Goal: Task Accomplishment & Management: Complete application form

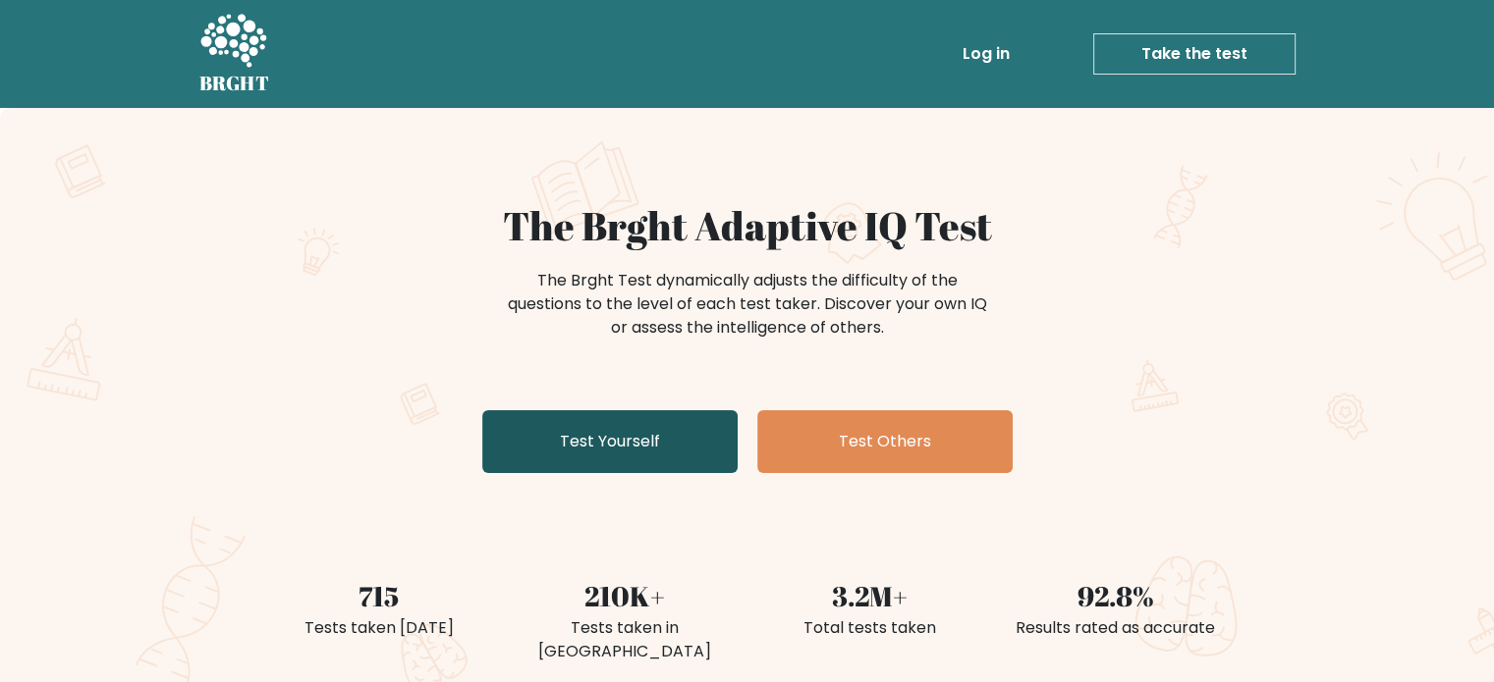
click at [561, 457] on link "Test Yourself" at bounding box center [609, 441] width 255 height 63
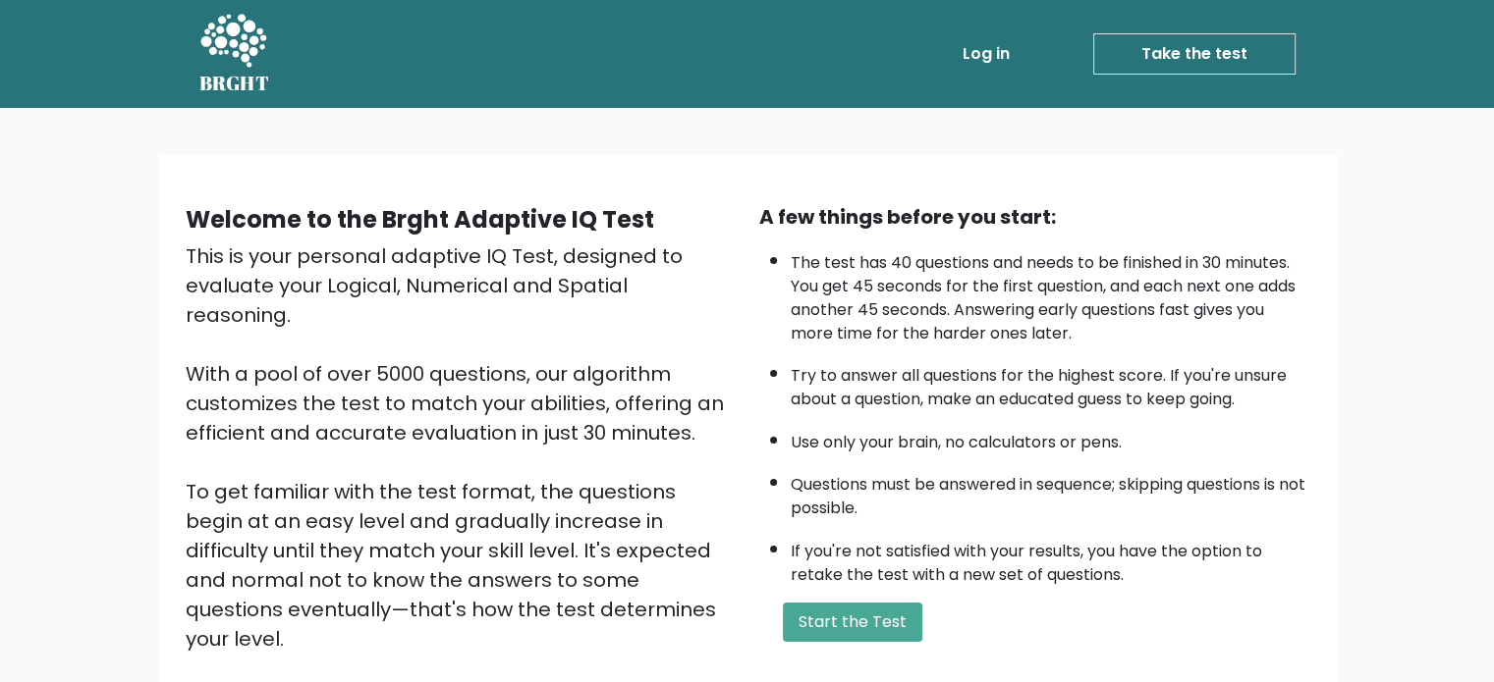
scroll to position [98, 0]
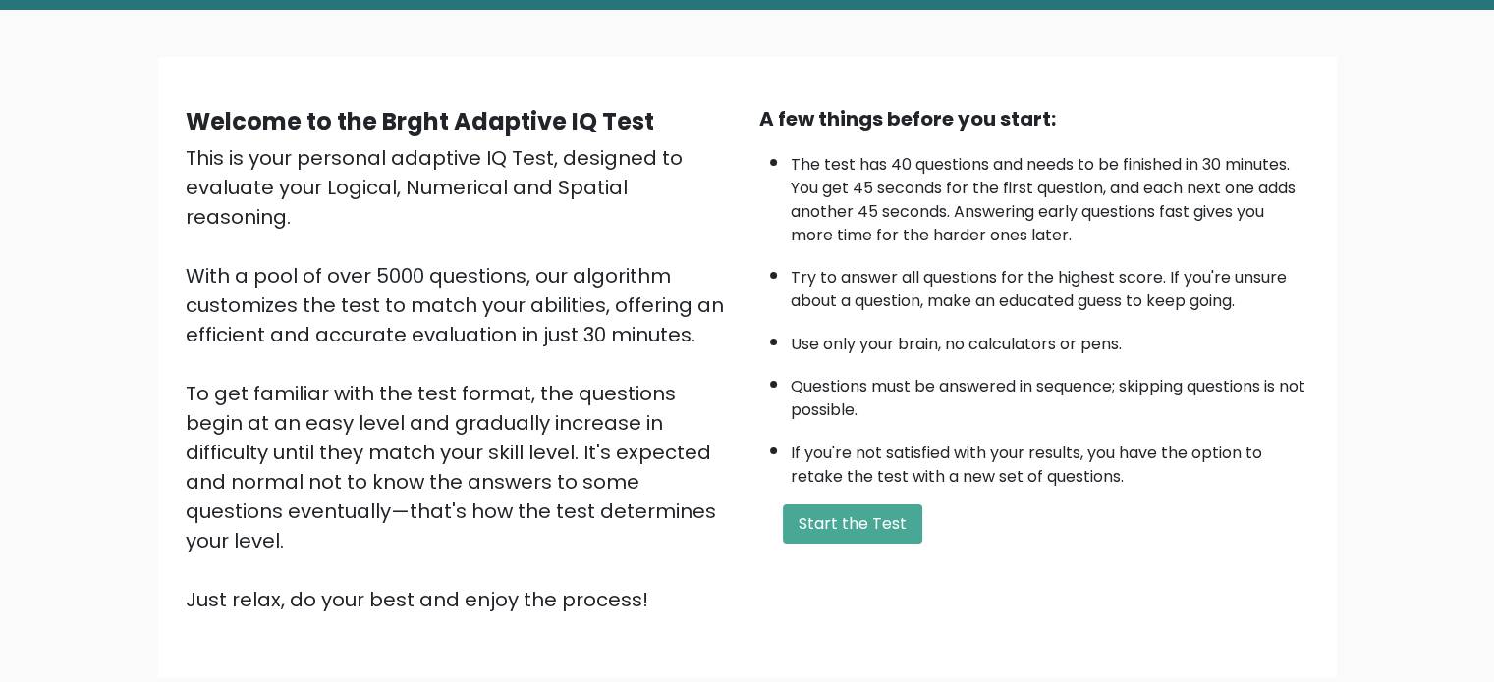
click at [822, 494] on div "A few things before you start: The test has 40 questions and needs to be finish…" at bounding box center [1033, 359] width 573 height 511
click at [827, 519] on button "Start the Test" at bounding box center [852, 524] width 139 height 39
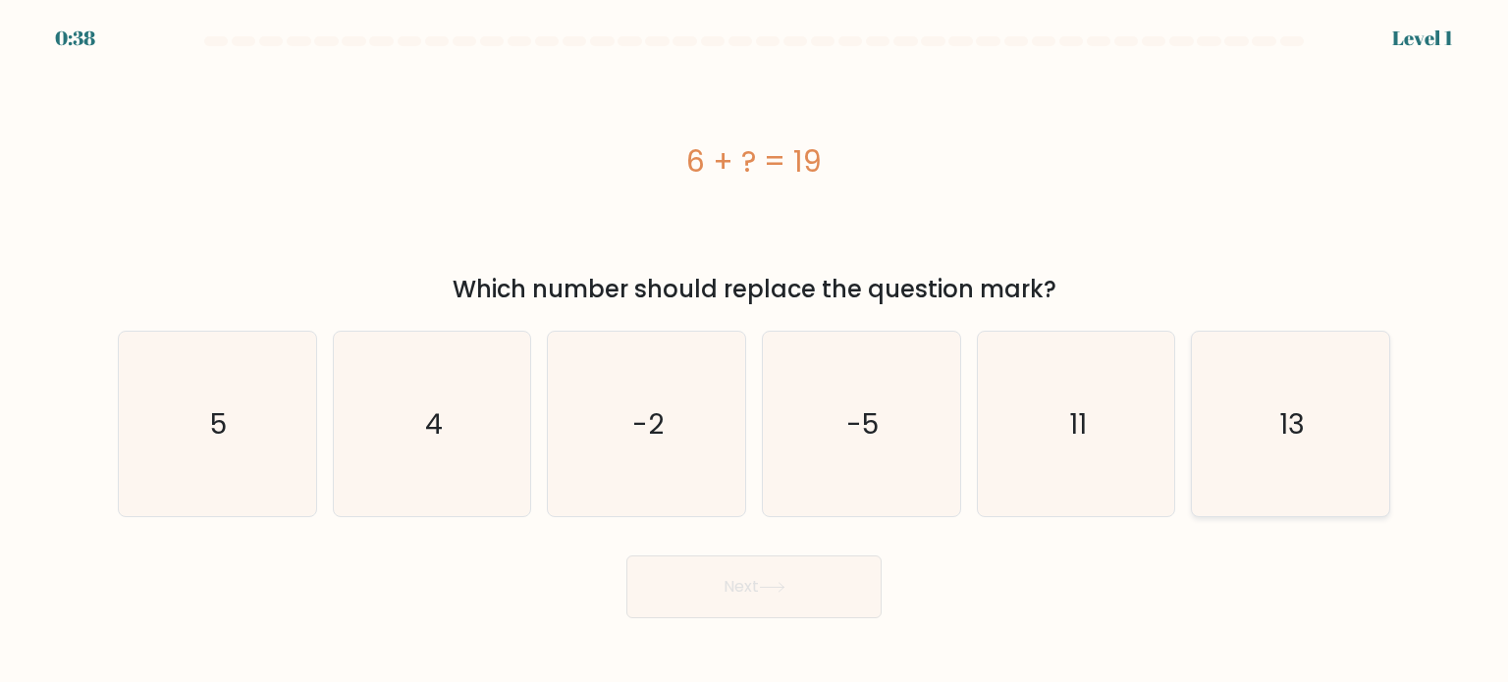
click at [1284, 464] on icon "13" at bounding box center [1290, 424] width 185 height 185
click at [755, 352] on input "f. 13" at bounding box center [754, 347] width 1 height 10
radio input "true"
click at [784, 595] on button "Next" at bounding box center [753, 587] width 255 height 63
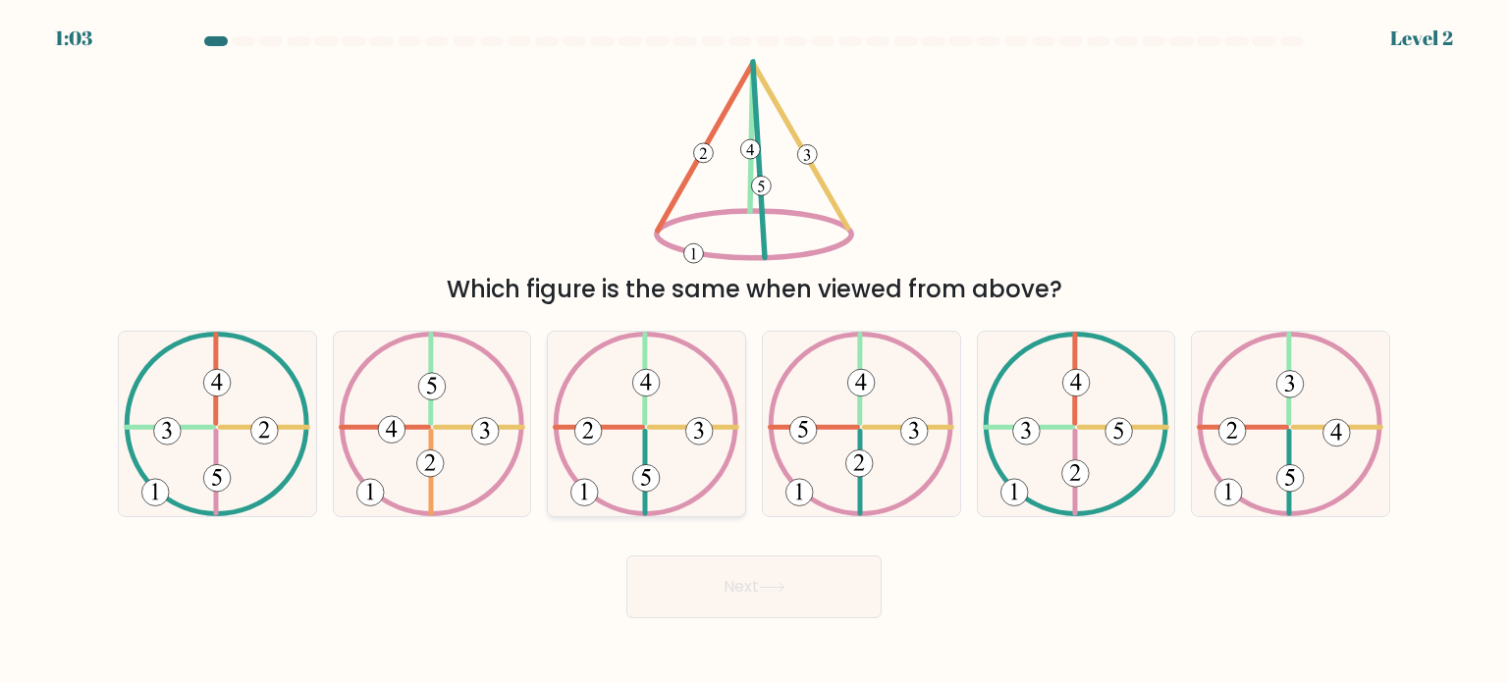
click at [648, 391] on 249 at bounding box center [646, 382] width 27 height 27
click at [754, 352] on input "c." at bounding box center [754, 347] width 1 height 10
radio input "true"
click at [713, 583] on button "Next" at bounding box center [753, 587] width 255 height 63
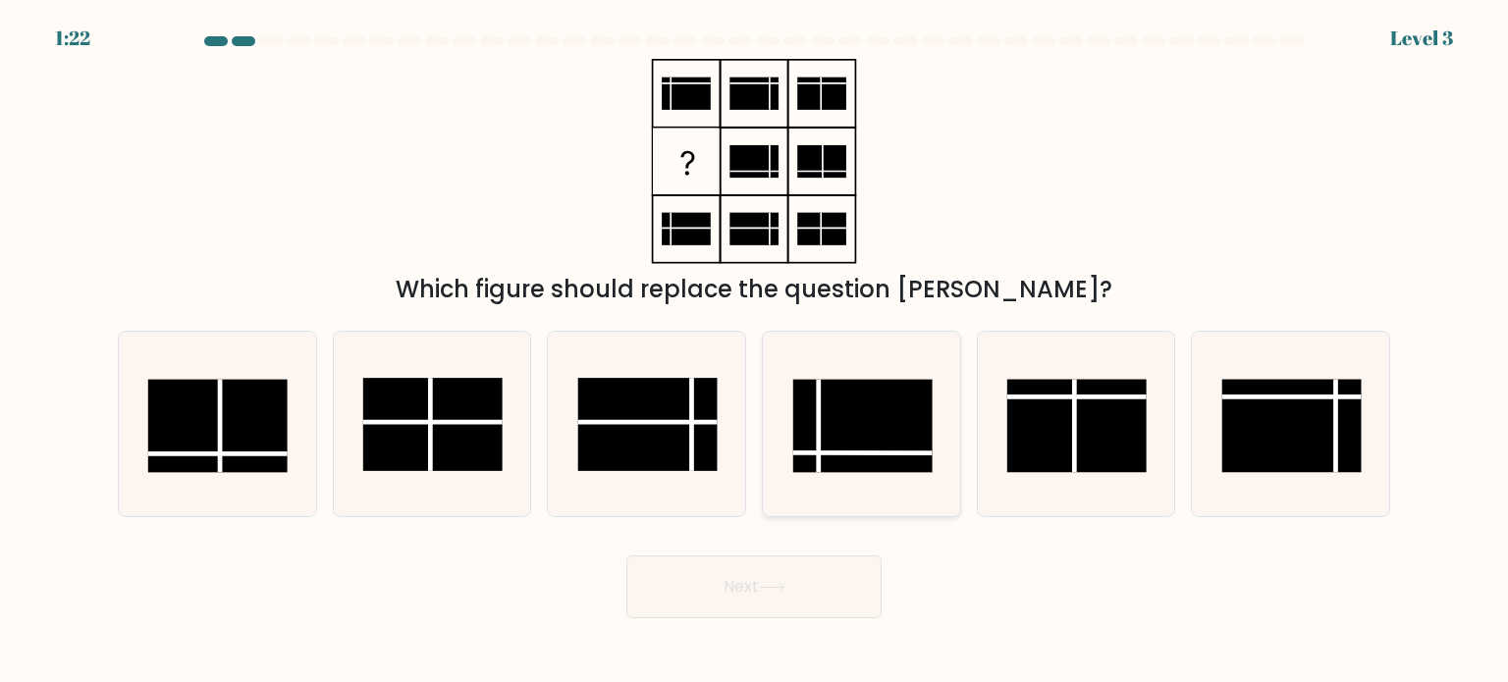
click at [929, 443] on rect at bounding box center [862, 425] width 139 height 93
click at [755, 352] on input "d." at bounding box center [754, 347] width 1 height 10
radio input "true"
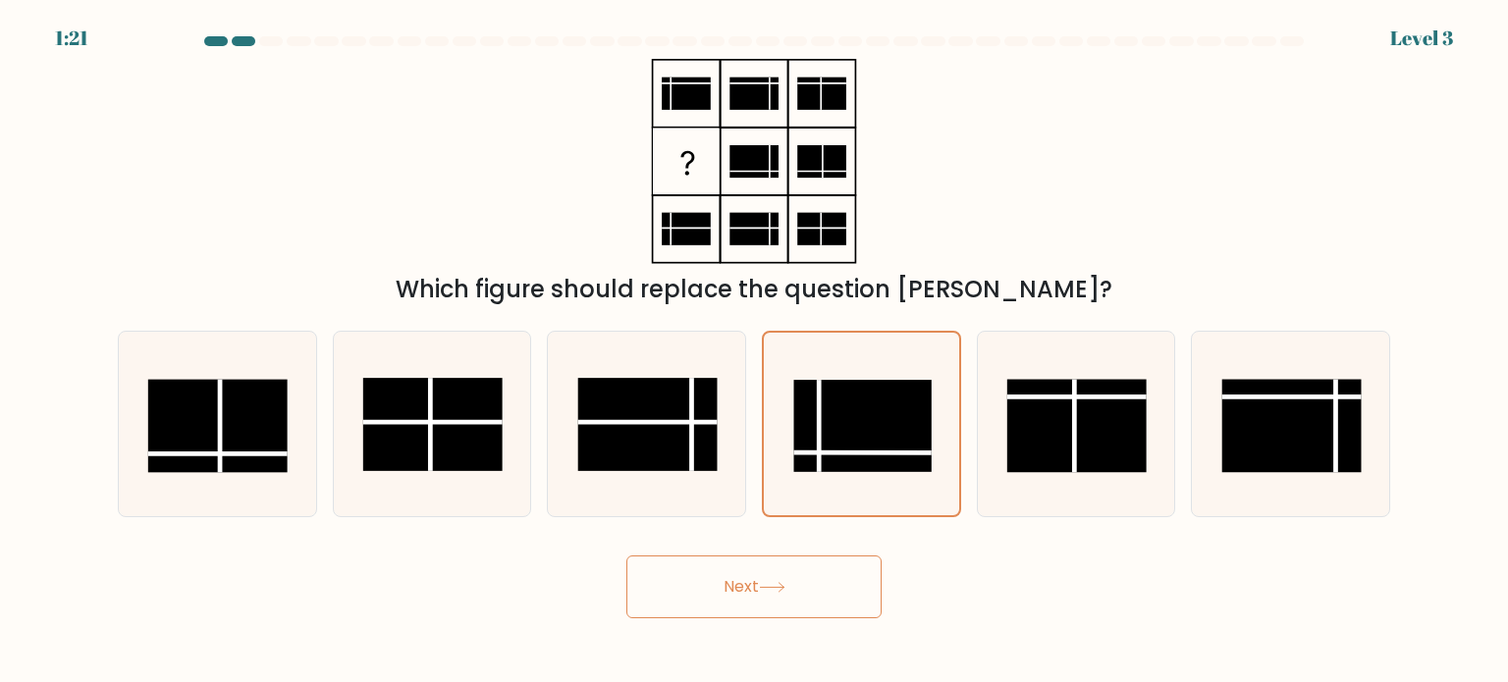
click at [795, 589] on button "Next" at bounding box center [753, 587] width 255 height 63
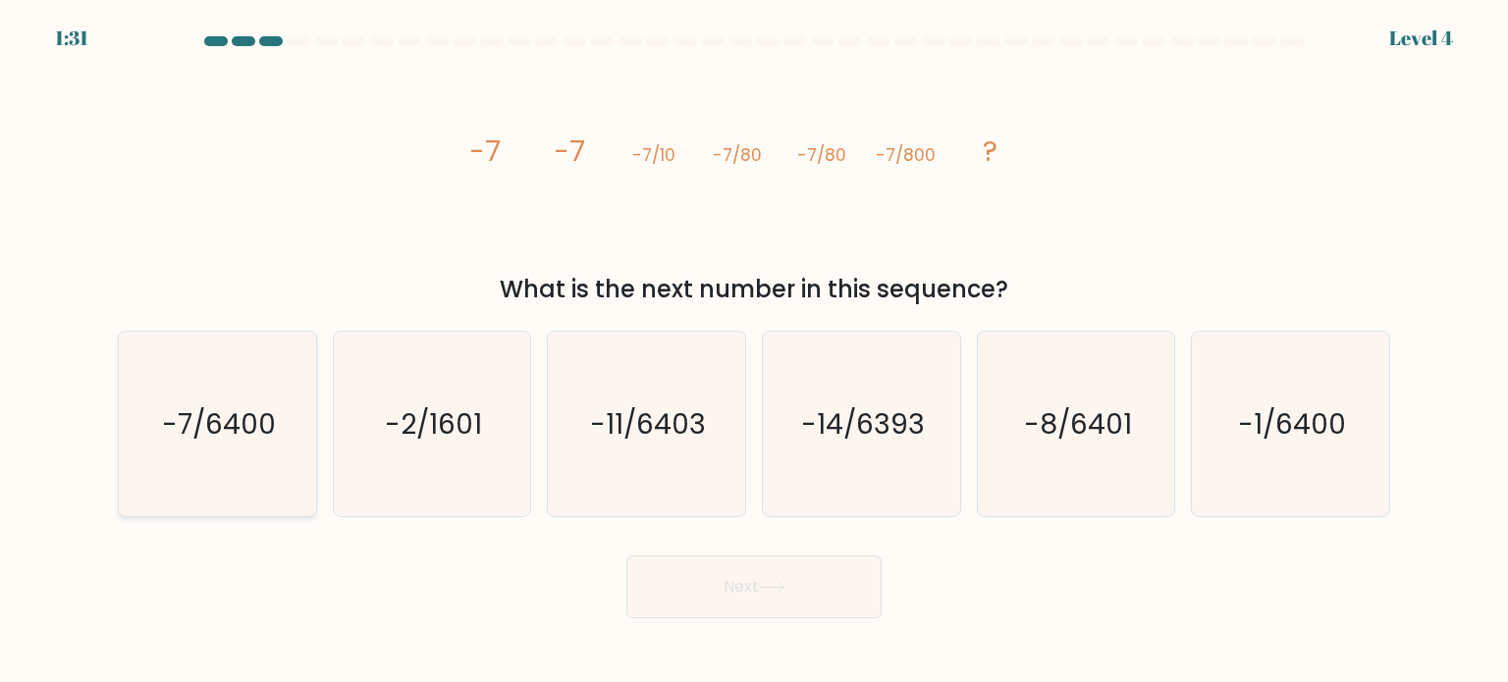
click at [216, 458] on icon "-7/6400" at bounding box center [217, 424] width 185 height 185
click at [754, 352] on input "a. -7/6400" at bounding box center [754, 347] width 1 height 10
radio input "true"
click at [730, 571] on button "Next" at bounding box center [753, 587] width 255 height 63
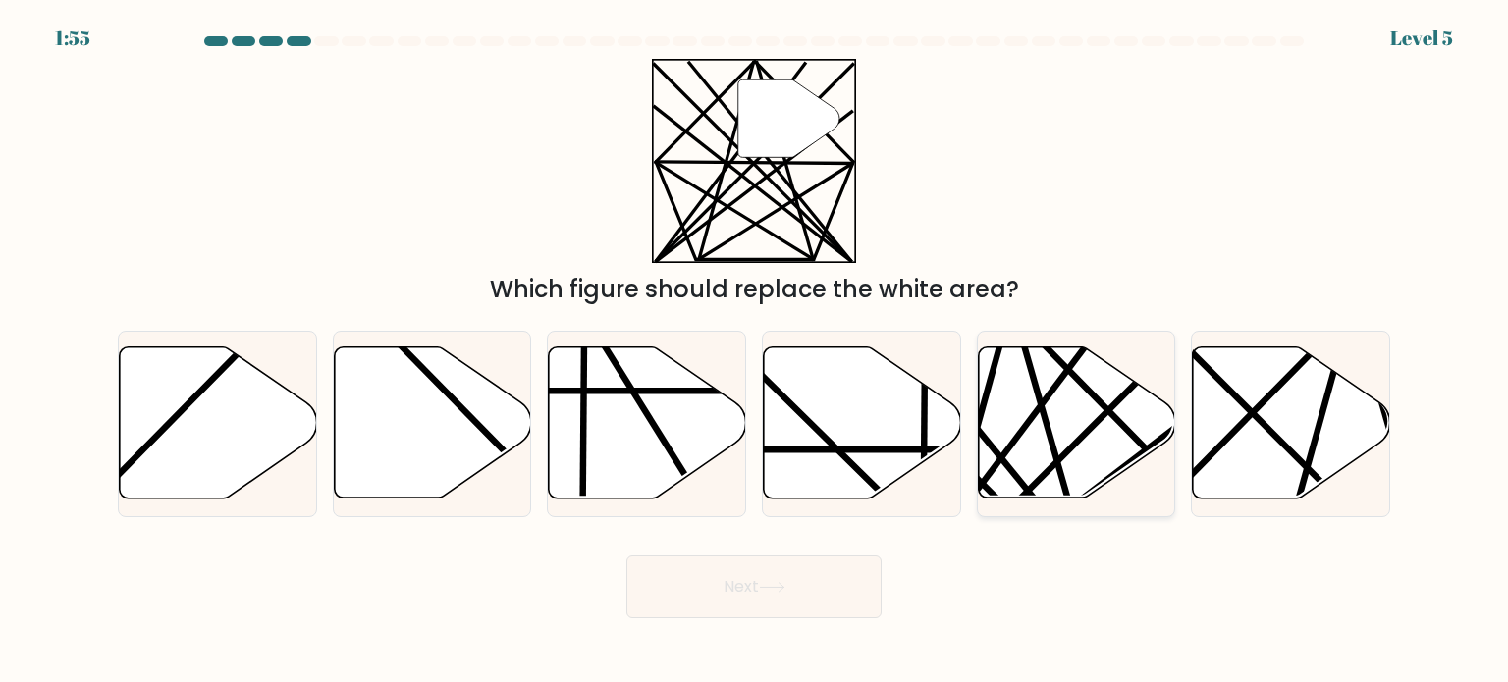
click at [1096, 437] on icon at bounding box center [1076, 423] width 197 height 151
click at [755, 352] on input "e." at bounding box center [754, 347] width 1 height 10
radio input "true"
drag, startPoint x: 804, startPoint y: 572, endPoint x: 793, endPoint y: 575, distance: 11.2
click at [802, 573] on button "Next" at bounding box center [753, 587] width 255 height 63
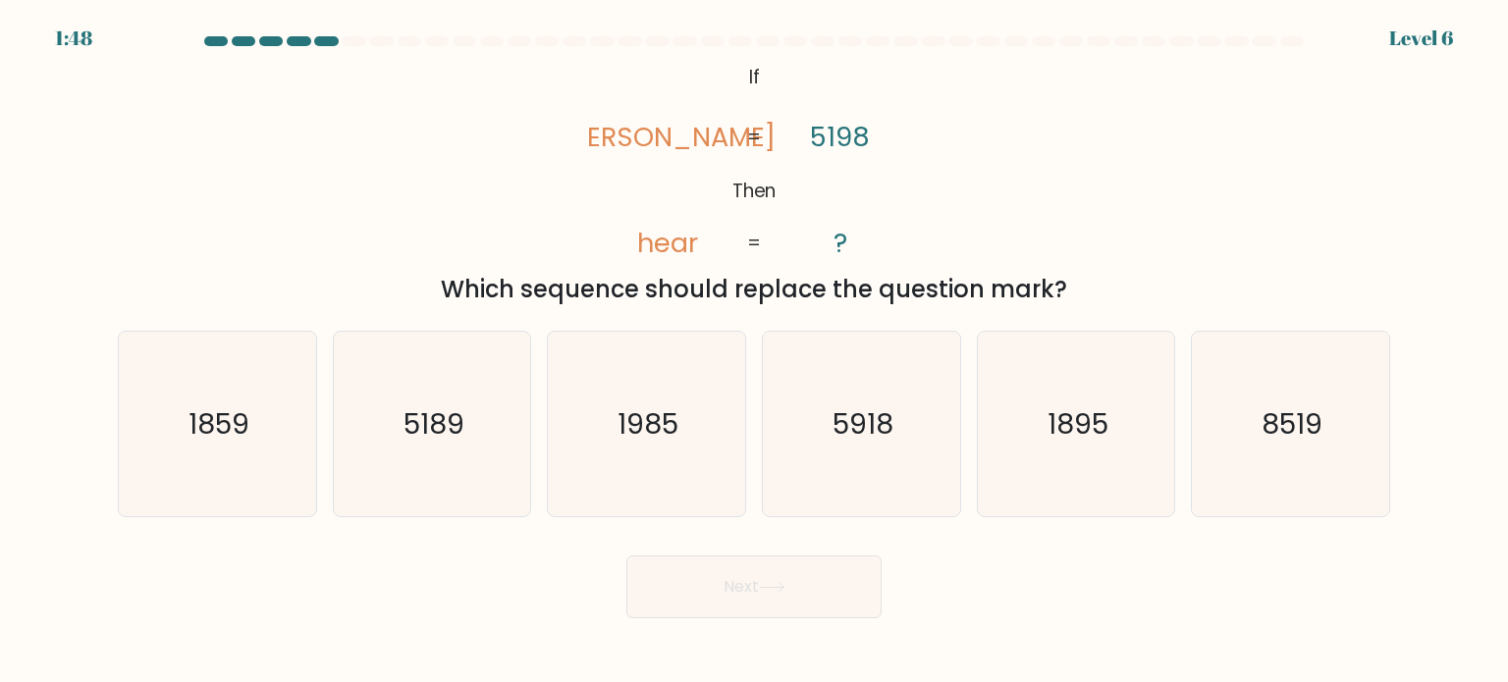
drag, startPoint x: 682, startPoint y: 445, endPoint x: 739, endPoint y: 543, distance: 113.5
click at [681, 447] on icon "1985" at bounding box center [646, 424] width 185 height 185
click at [754, 352] on input "c. 1985" at bounding box center [754, 347] width 1 height 10
radio input "true"
click at [746, 580] on button "Next" at bounding box center [753, 587] width 255 height 63
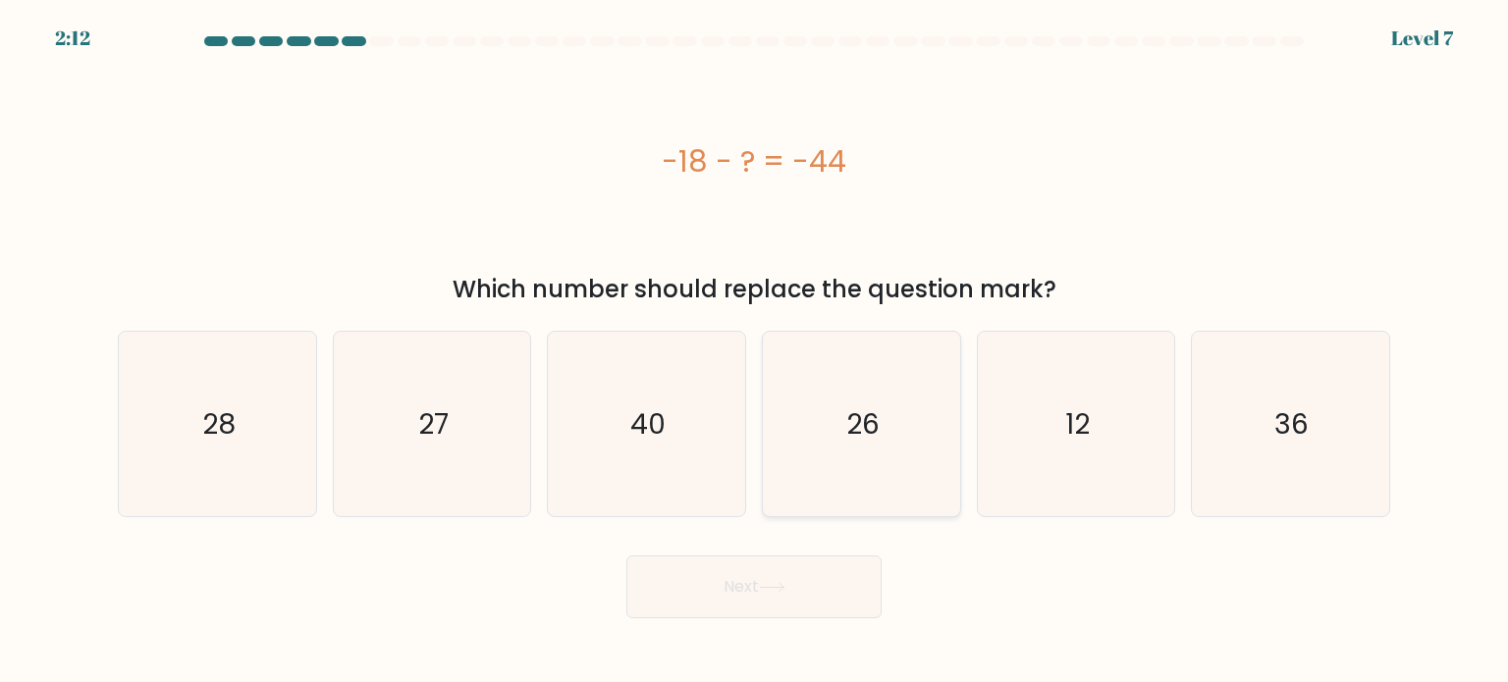
click at [858, 482] on icon "26" at bounding box center [861, 424] width 185 height 185
click at [755, 352] on input "d. 26" at bounding box center [754, 347] width 1 height 10
radio input "true"
click at [805, 594] on button "Next" at bounding box center [753, 587] width 255 height 63
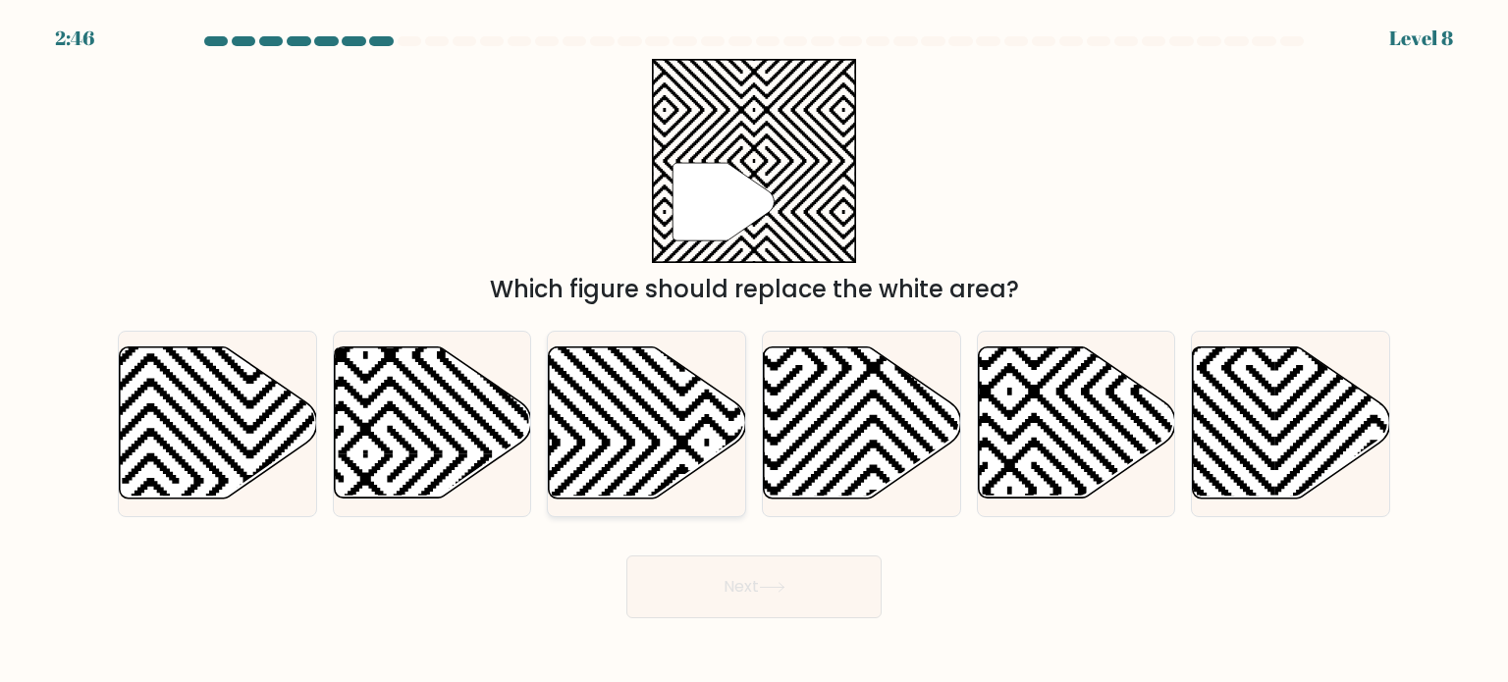
click at [598, 426] on icon at bounding box center [647, 423] width 197 height 151
click at [754, 352] on input "c." at bounding box center [754, 347] width 1 height 10
radio input "true"
click at [762, 592] on button "Next" at bounding box center [753, 587] width 255 height 63
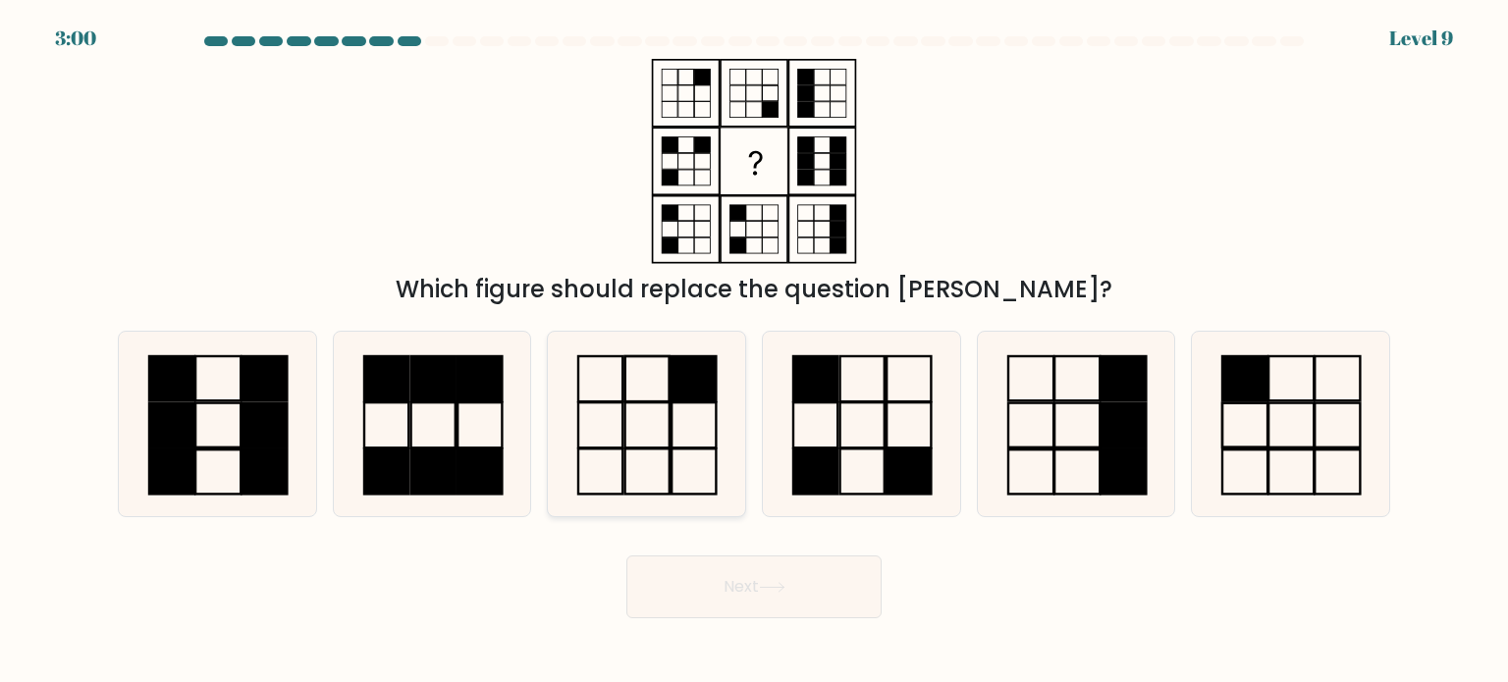
click at [644, 460] on icon at bounding box center [646, 424] width 185 height 185
click at [754, 352] on input "c." at bounding box center [754, 347] width 1 height 10
radio input "true"
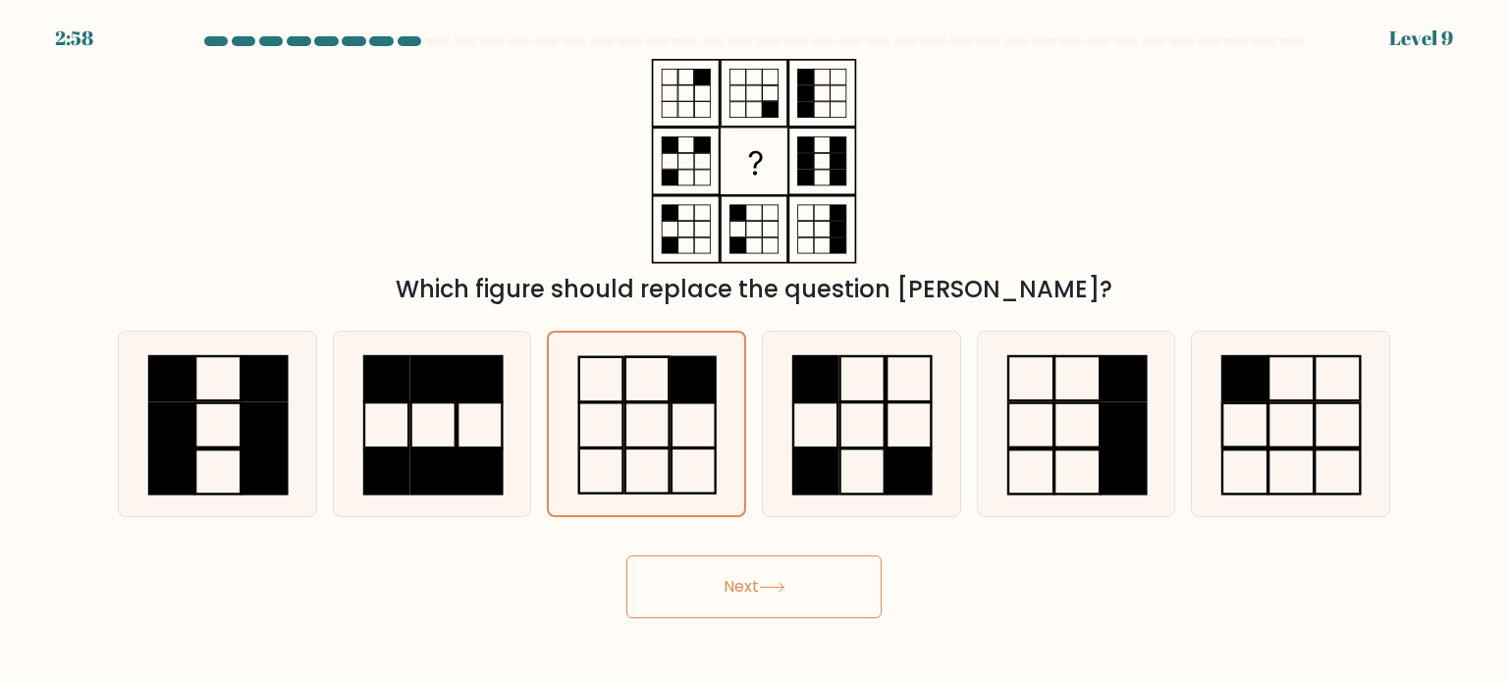
click at [743, 602] on button "Next" at bounding box center [753, 587] width 255 height 63
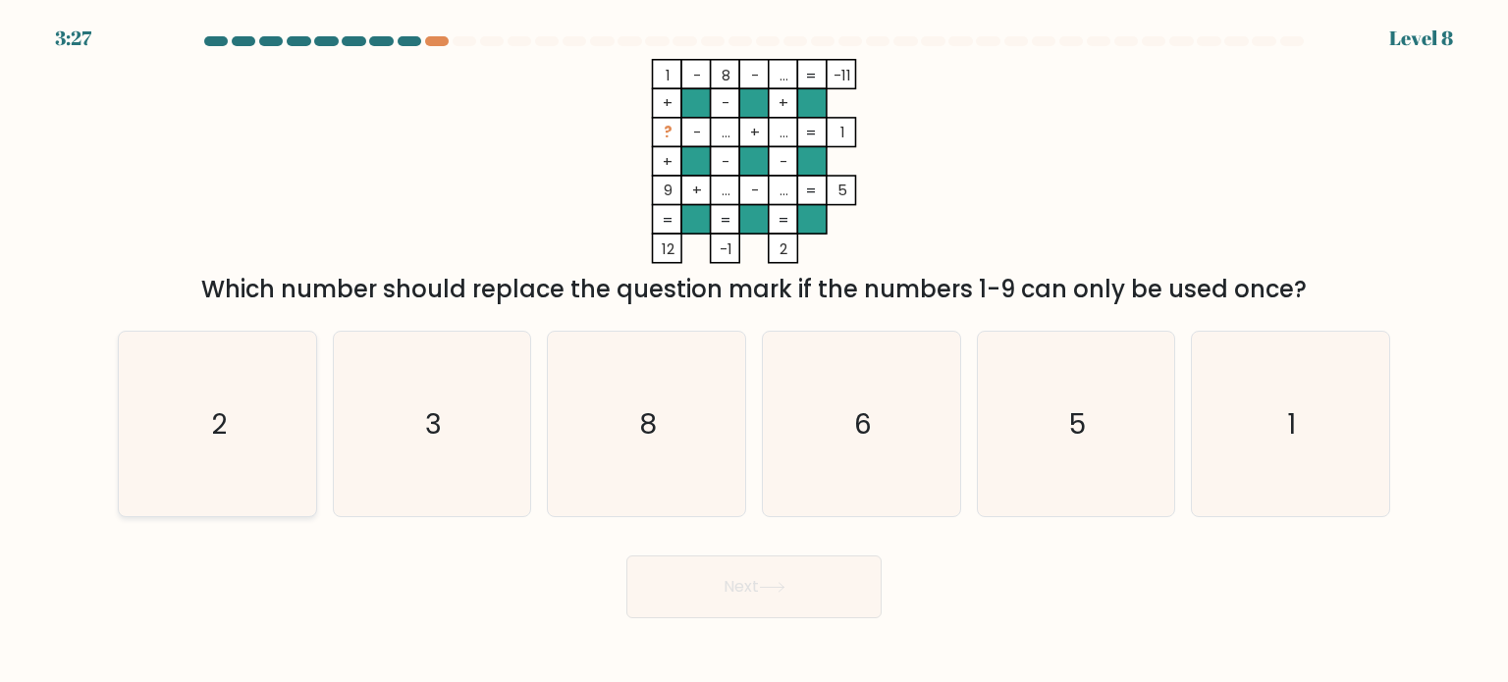
click at [251, 492] on icon "2" at bounding box center [217, 424] width 185 height 185
click at [754, 352] on input "a. 2" at bounding box center [754, 347] width 1 height 10
radio input "true"
click at [723, 569] on button "Next" at bounding box center [753, 587] width 255 height 63
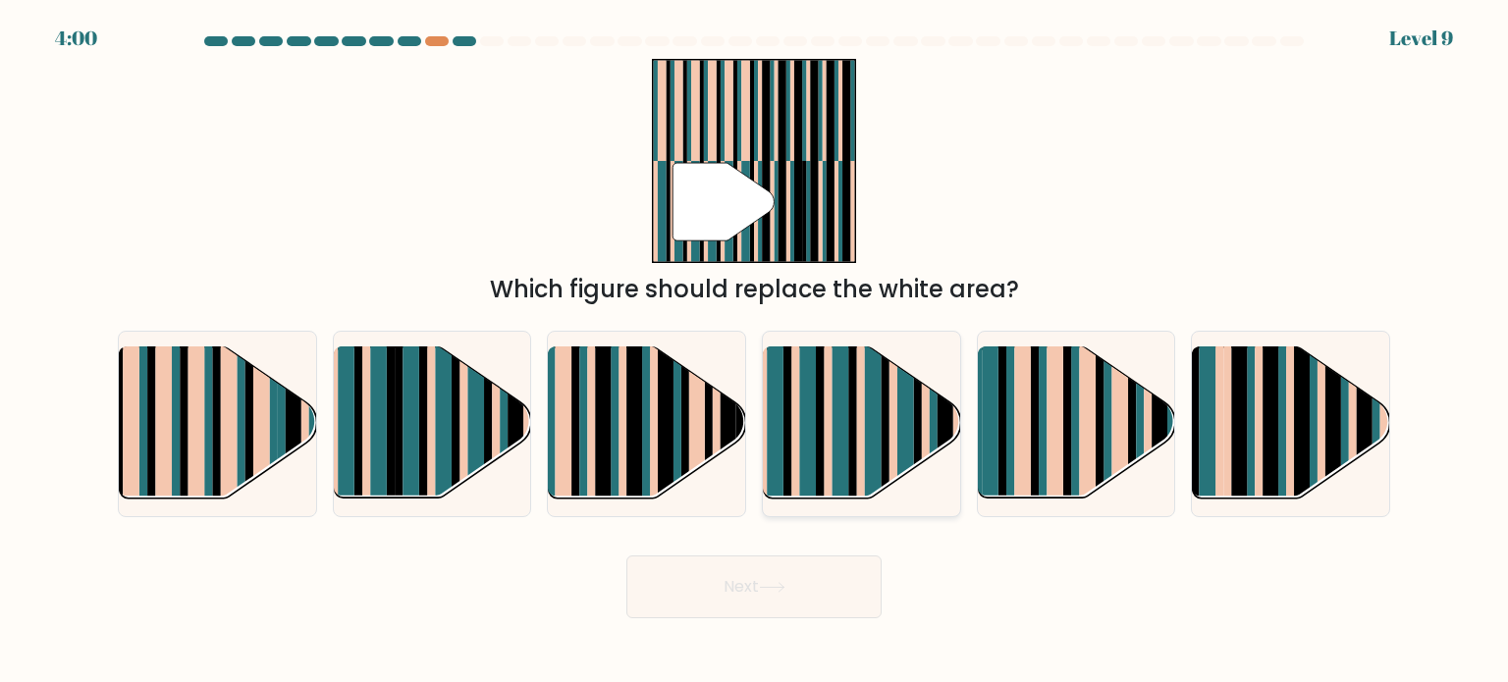
click at [829, 452] on rect at bounding box center [828, 441] width 8 height 195
click at [755, 352] on input "d." at bounding box center [754, 347] width 1 height 10
radio input "true"
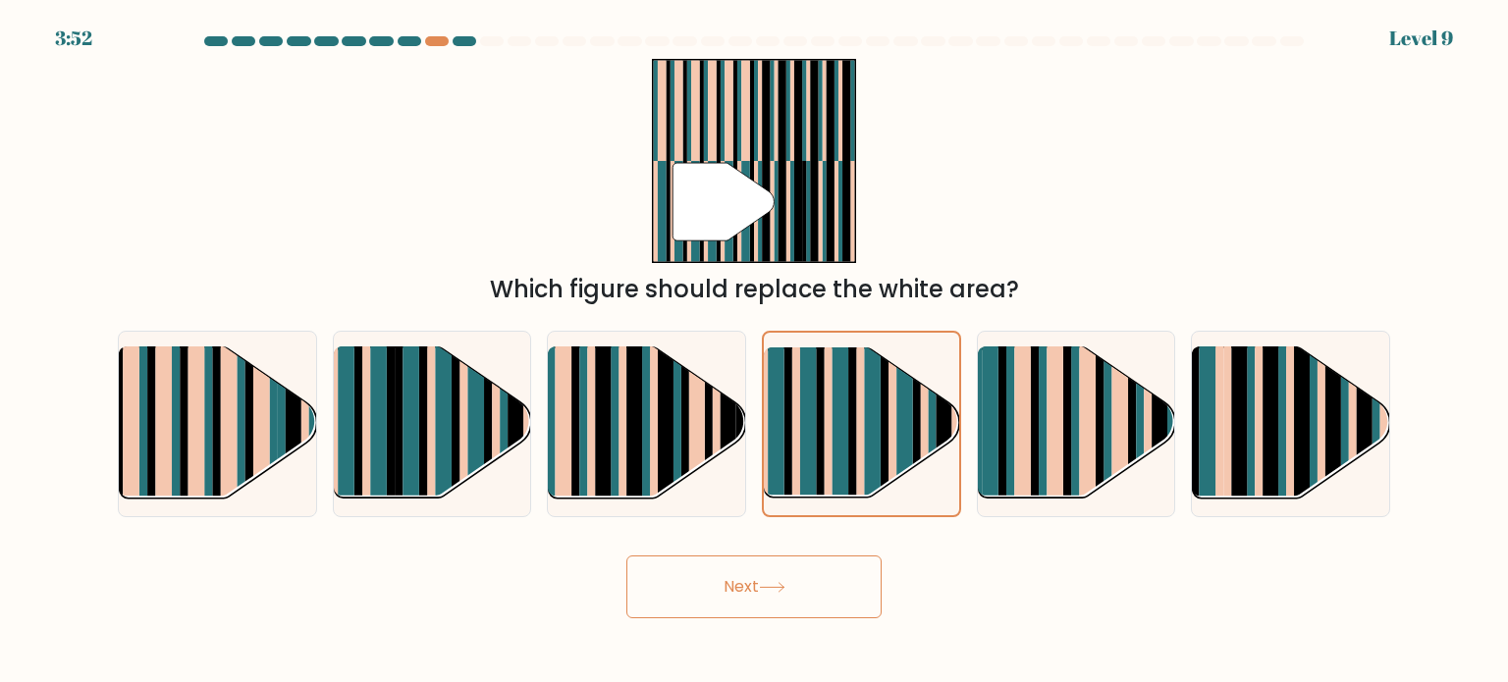
click at [789, 600] on button "Next" at bounding box center [753, 587] width 255 height 63
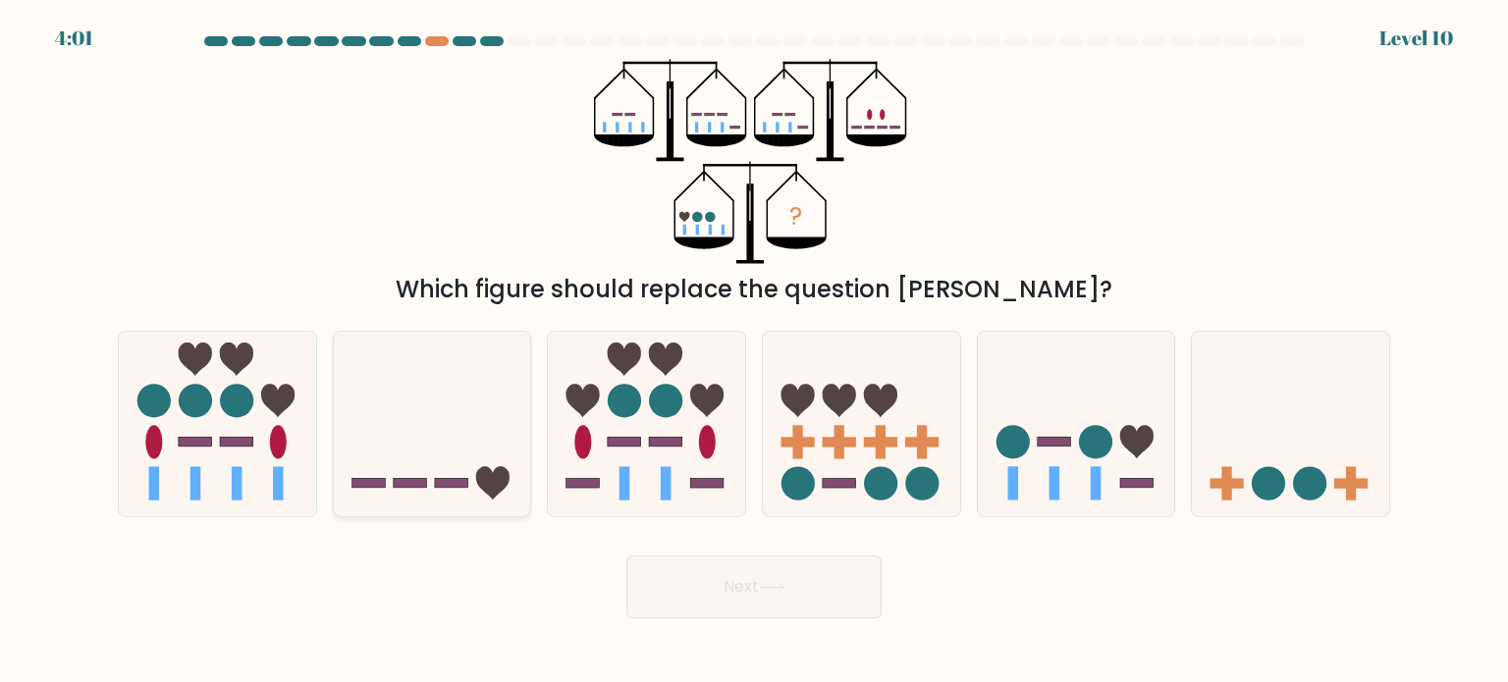
click at [460, 451] on icon at bounding box center [432, 424] width 197 height 163
click at [754, 352] on input "b." at bounding box center [754, 347] width 1 height 10
radio input "true"
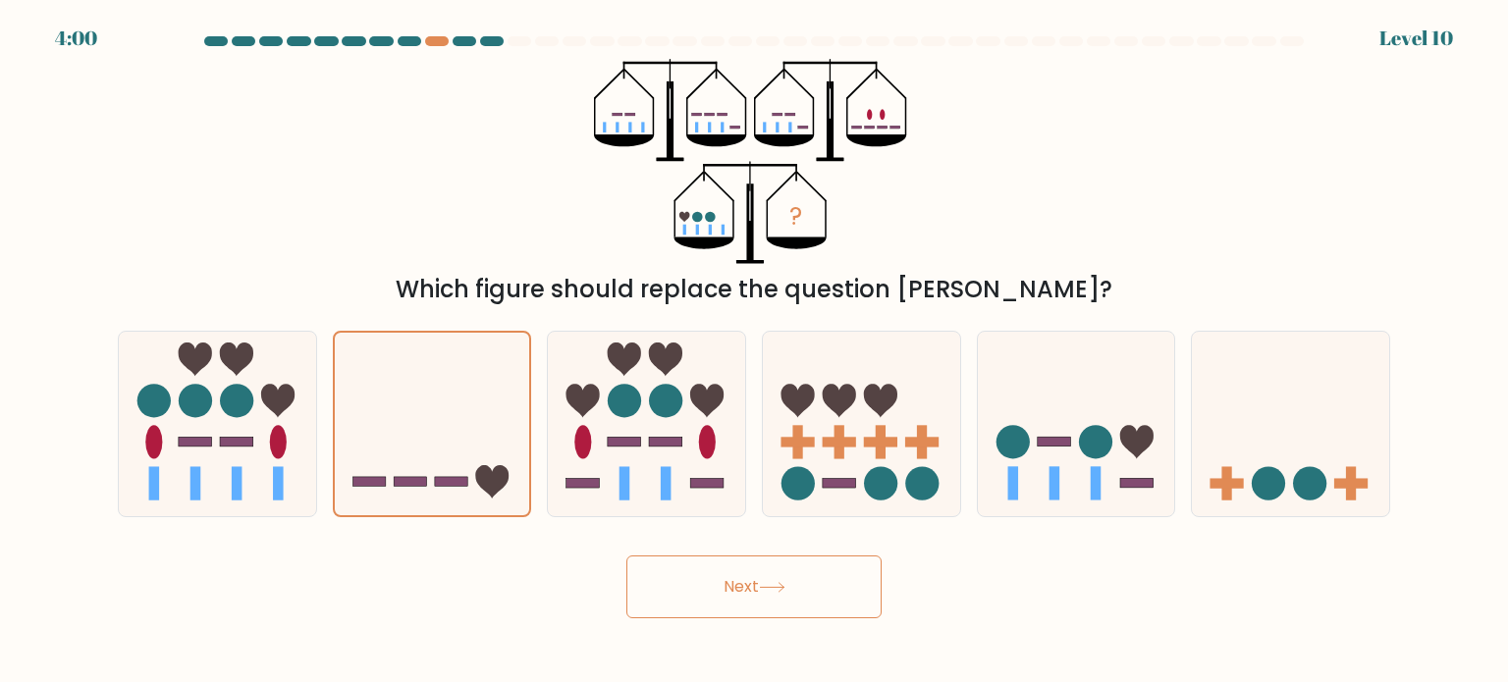
click at [709, 571] on button "Next" at bounding box center [753, 587] width 255 height 63
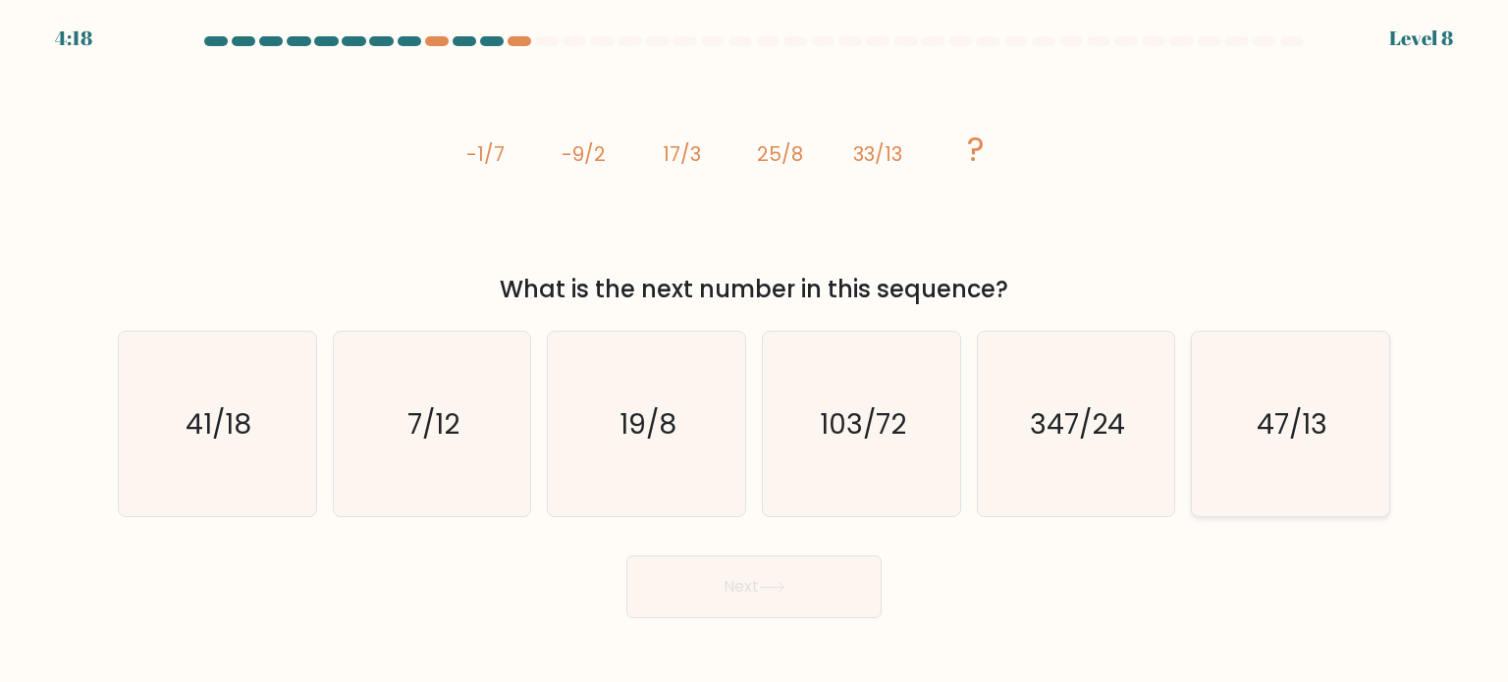
click at [1291, 423] on text "47/13" at bounding box center [1292, 423] width 71 height 39
click at [755, 352] on input "f. 47/13" at bounding box center [754, 347] width 1 height 10
radio input "true"
click at [785, 587] on icon at bounding box center [772, 587] width 27 height 11
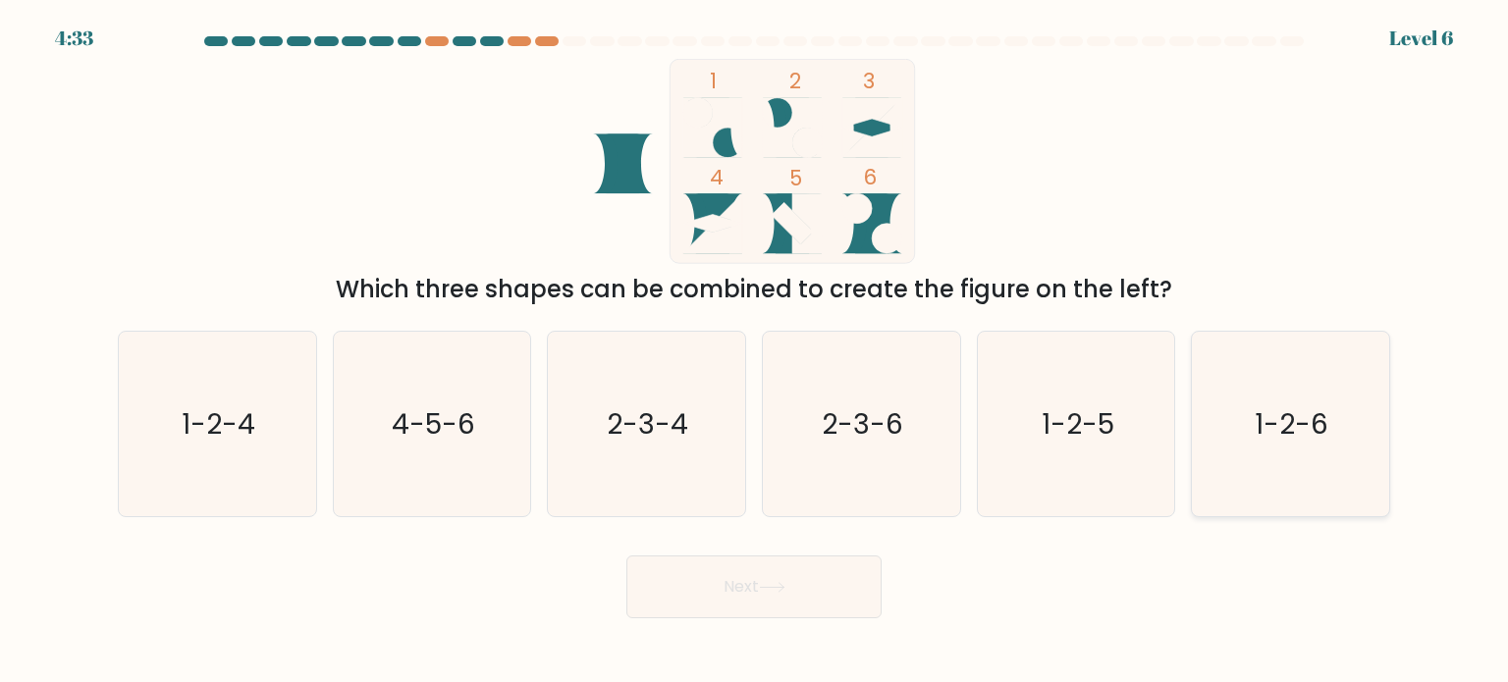
drag, startPoint x: 1295, startPoint y: 448, endPoint x: 1308, endPoint y: 454, distance: 14.1
click at [1300, 449] on icon "1-2-6" at bounding box center [1290, 424] width 185 height 185
click at [755, 352] on input "f. 1-2-6" at bounding box center [754, 347] width 1 height 10
radio input "true"
click at [700, 594] on button "Next" at bounding box center [753, 587] width 255 height 63
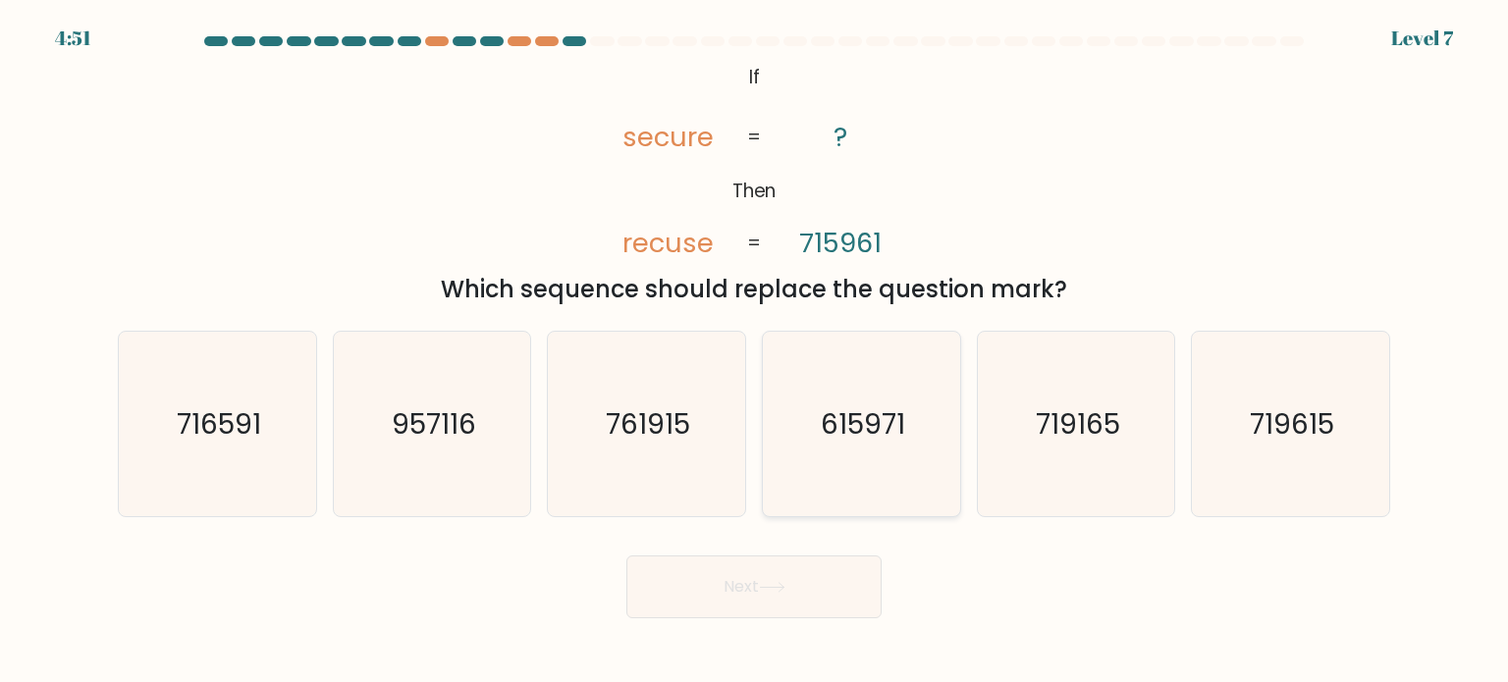
click at [839, 474] on icon "615971" at bounding box center [861, 424] width 185 height 185
click at [755, 352] on input "d. 615971" at bounding box center [754, 347] width 1 height 10
radio input "true"
click at [677, 588] on button "Next" at bounding box center [753, 587] width 255 height 63
click at [763, 599] on button "Next" at bounding box center [753, 587] width 255 height 63
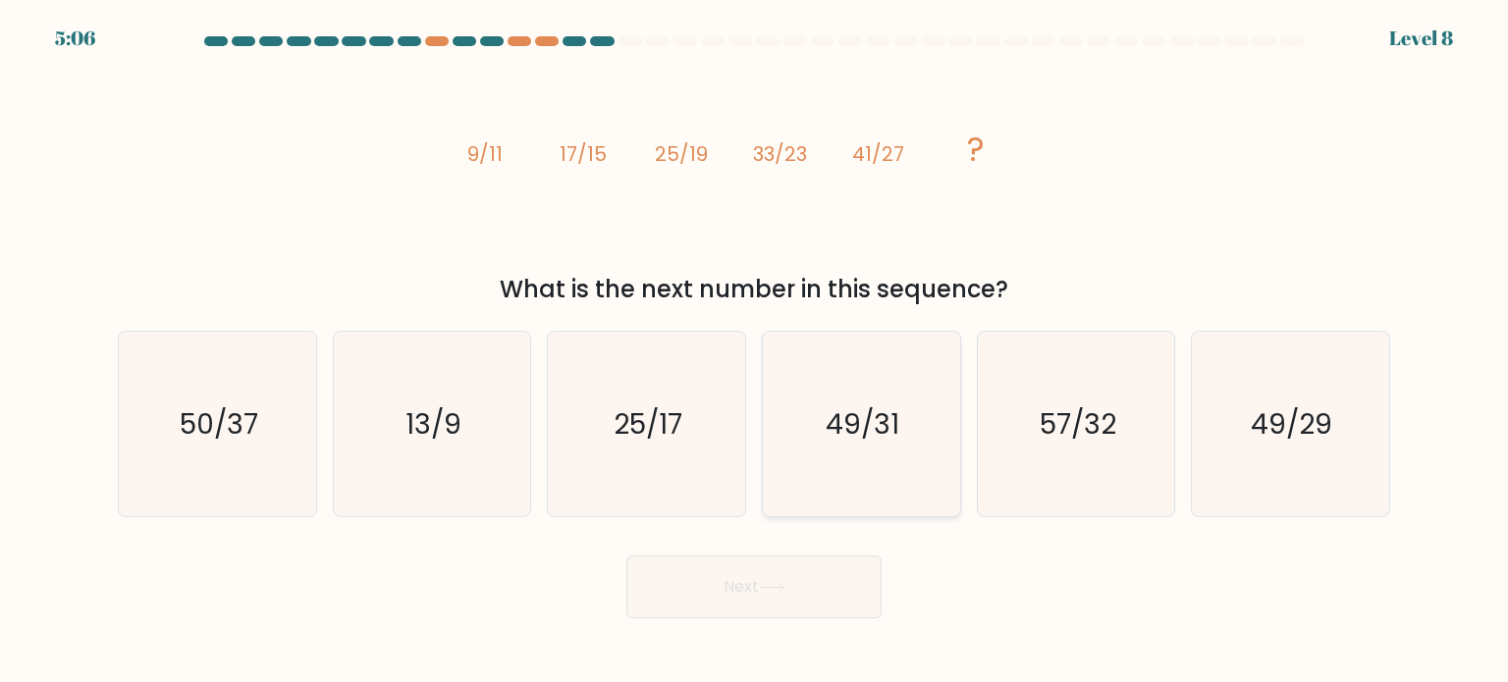
click at [860, 451] on icon "49/31" at bounding box center [861, 424] width 185 height 185
click at [755, 352] on input "d. 49/31" at bounding box center [754, 347] width 1 height 10
radio input "true"
click at [775, 592] on icon at bounding box center [772, 587] width 27 height 11
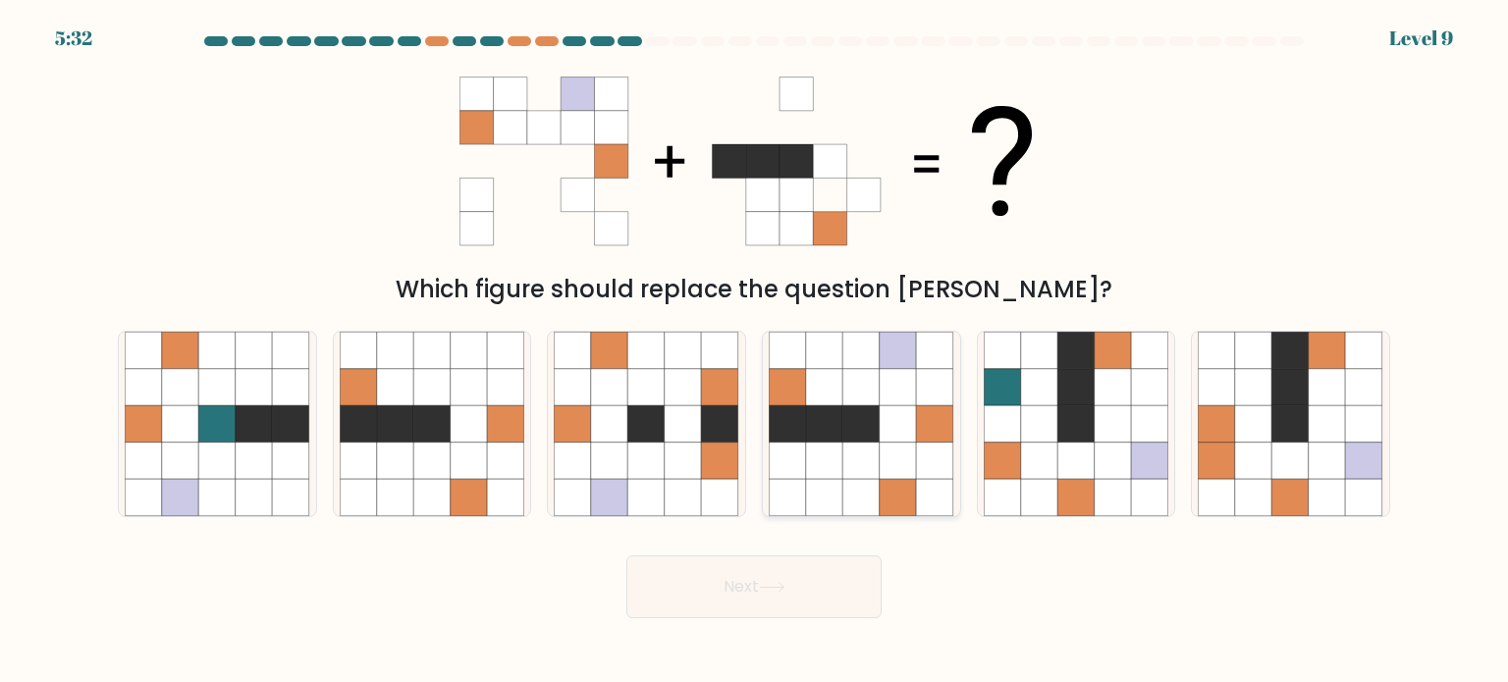
drag, startPoint x: 848, startPoint y: 431, endPoint x: 864, endPoint y: 453, distance: 26.7
click at [848, 431] on icon at bounding box center [862, 424] width 37 height 37
click at [755, 352] on input "d." at bounding box center [754, 347] width 1 height 10
radio input "true"
click at [711, 621] on body "5:31 Level 9" at bounding box center [754, 341] width 1508 height 682
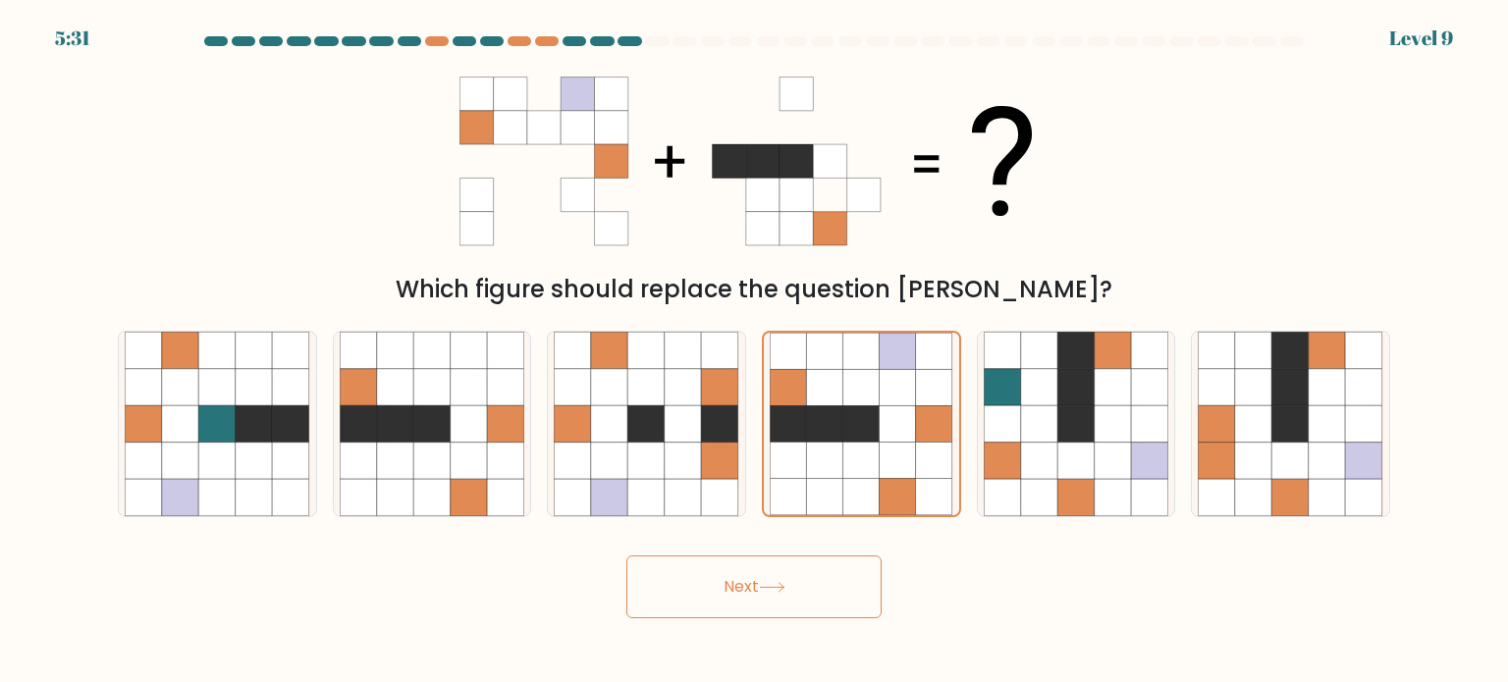
click at [724, 589] on button "Next" at bounding box center [753, 587] width 255 height 63
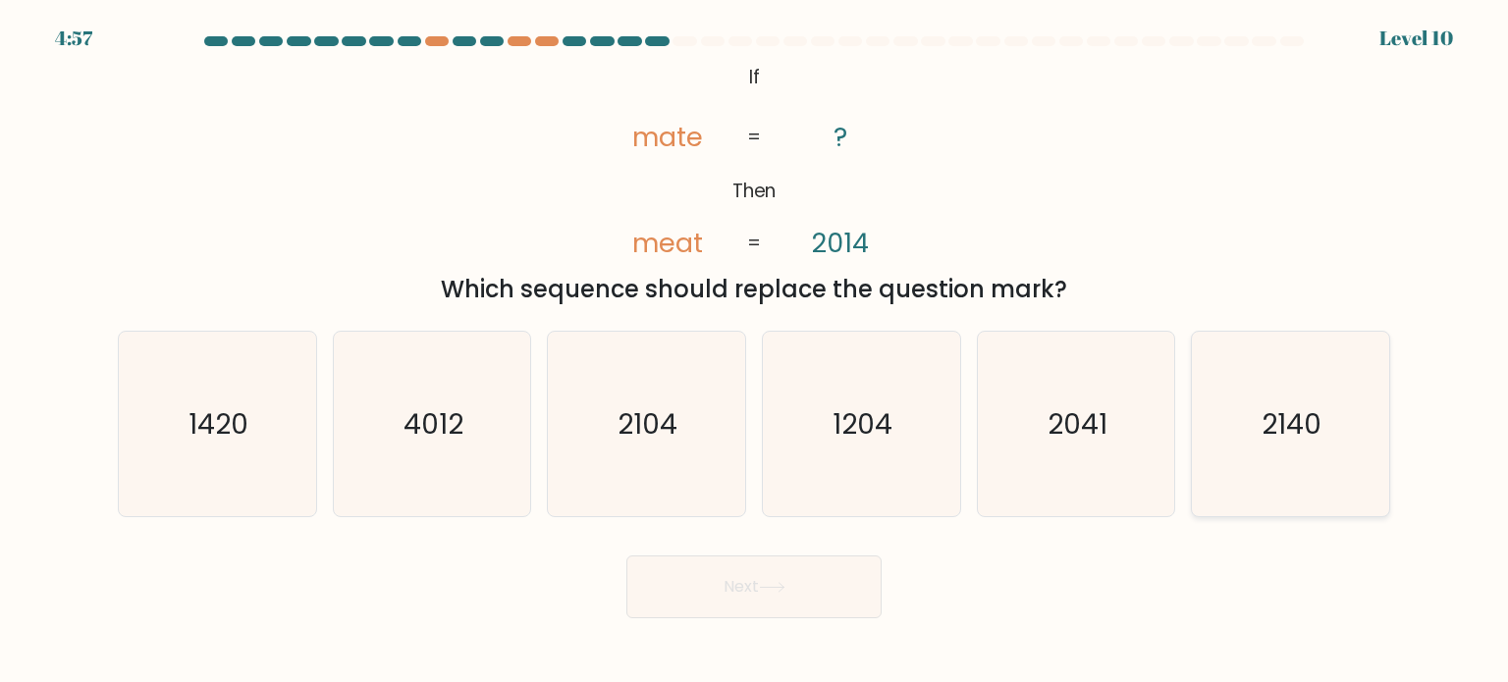
click at [1283, 450] on icon "2140" at bounding box center [1290, 424] width 185 height 185
click at [755, 352] on input "f. 2140" at bounding box center [754, 347] width 1 height 10
radio input "true"
drag, startPoint x: 765, startPoint y: 592, endPoint x: 767, endPoint y: 604, distance: 11.9
click at [766, 593] on button "Next" at bounding box center [753, 587] width 255 height 63
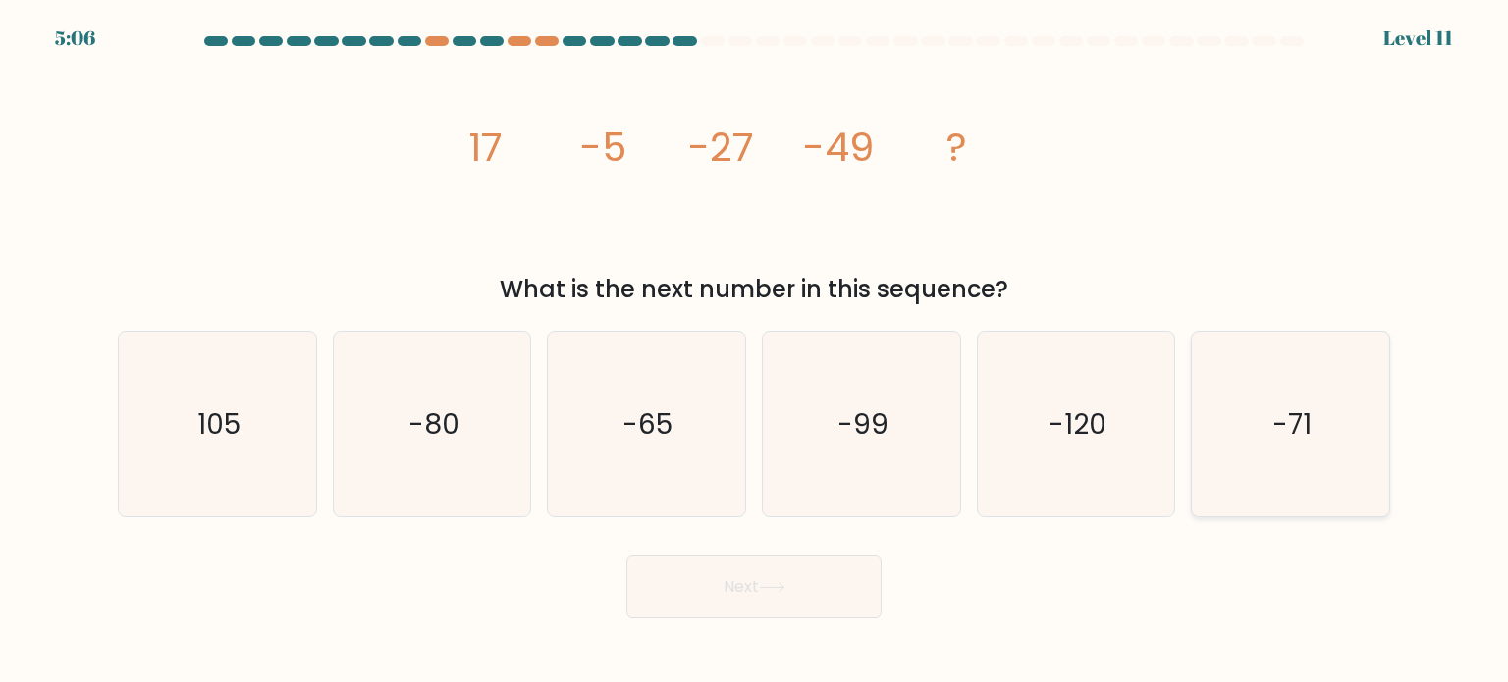
click at [1271, 424] on icon "-71" at bounding box center [1290, 424] width 185 height 185
click at [755, 352] on input "f. -71" at bounding box center [754, 347] width 1 height 10
radio input "true"
click at [789, 595] on button "Next" at bounding box center [753, 587] width 255 height 63
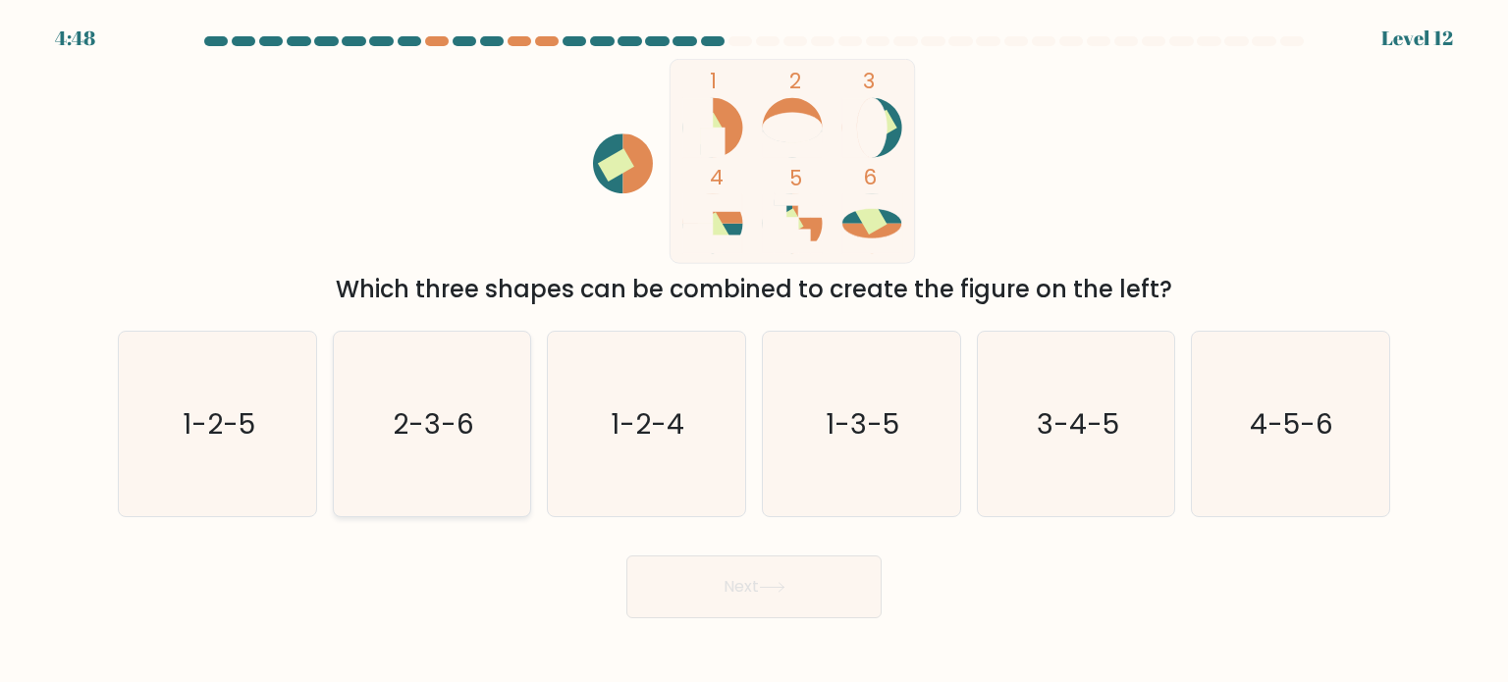
click at [448, 441] on text "2-3-6" at bounding box center [434, 423] width 82 height 39
click at [754, 352] on input "b. 2-3-6" at bounding box center [754, 347] width 1 height 10
radio input "true"
click at [719, 592] on button "Next" at bounding box center [753, 587] width 255 height 63
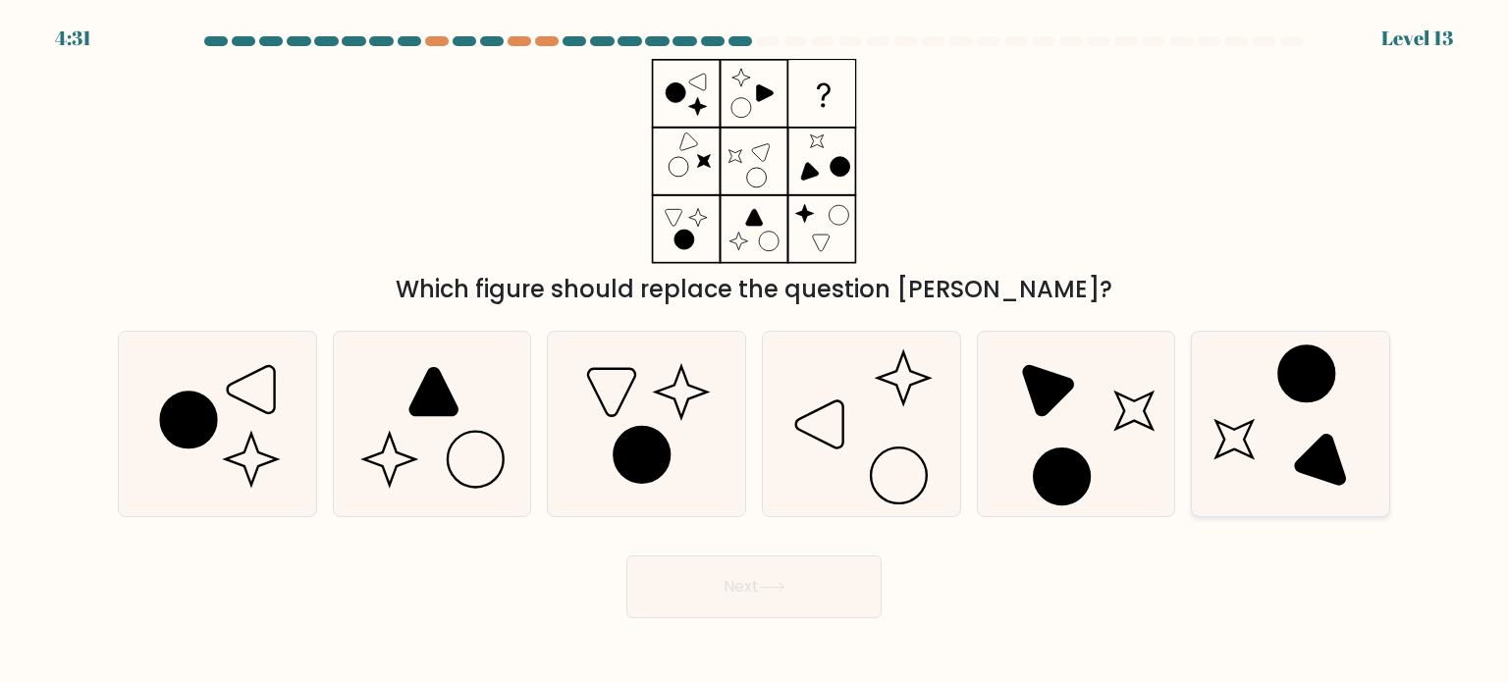
click at [1295, 431] on icon at bounding box center [1290, 424] width 185 height 185
click at [755, 352] on input "f." at bounding box center [754, 347] width 1 height 10
radio input "true"
click at [817, 609] on button "Next" at bounding box center [753, 587] width 255 height 63
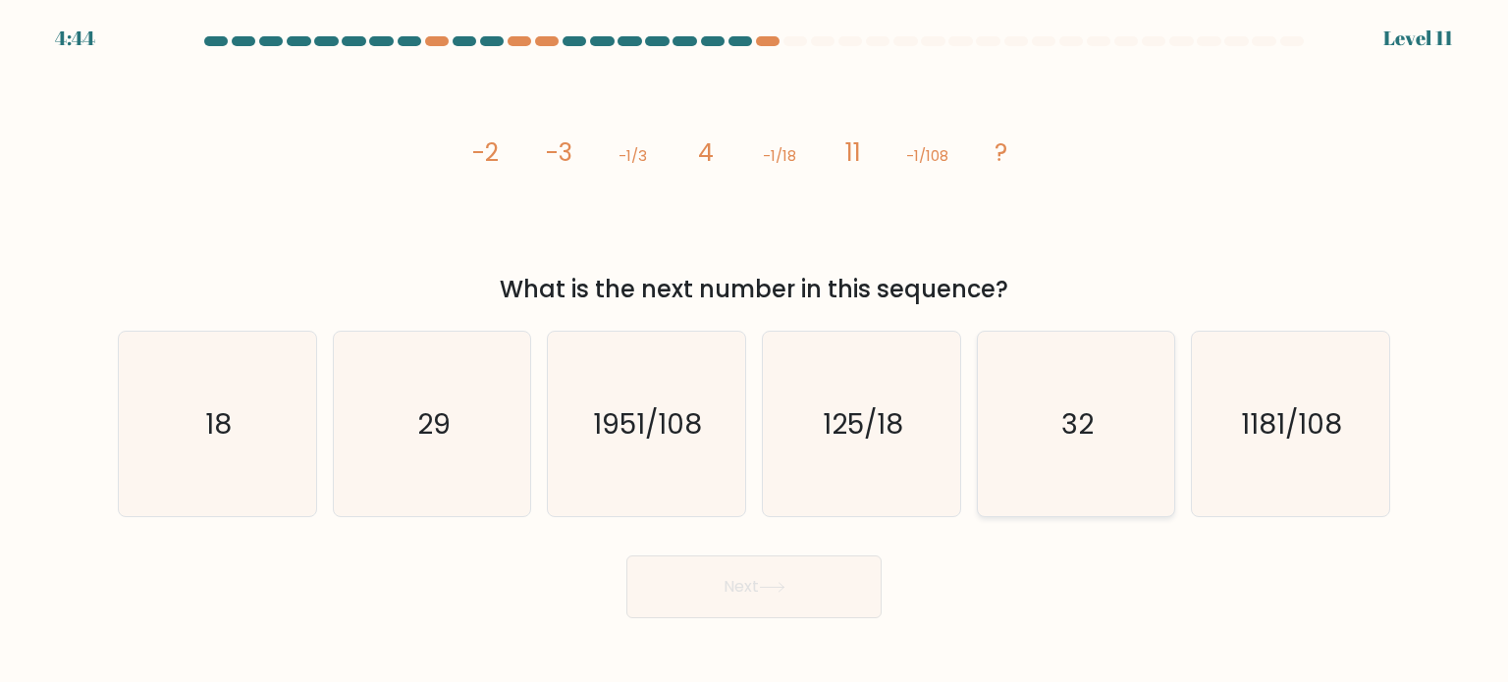
click at [1066, 410] on text "32" at bounding box center [1077, 423] width 32 height 39
click at [755, 352] on input "e. 32" at bounding box center [754, 347] width 1 height 10
radio input "true"
click at [821, 576] on button "Next" at bounding box center [753, 587] width 255 height 63
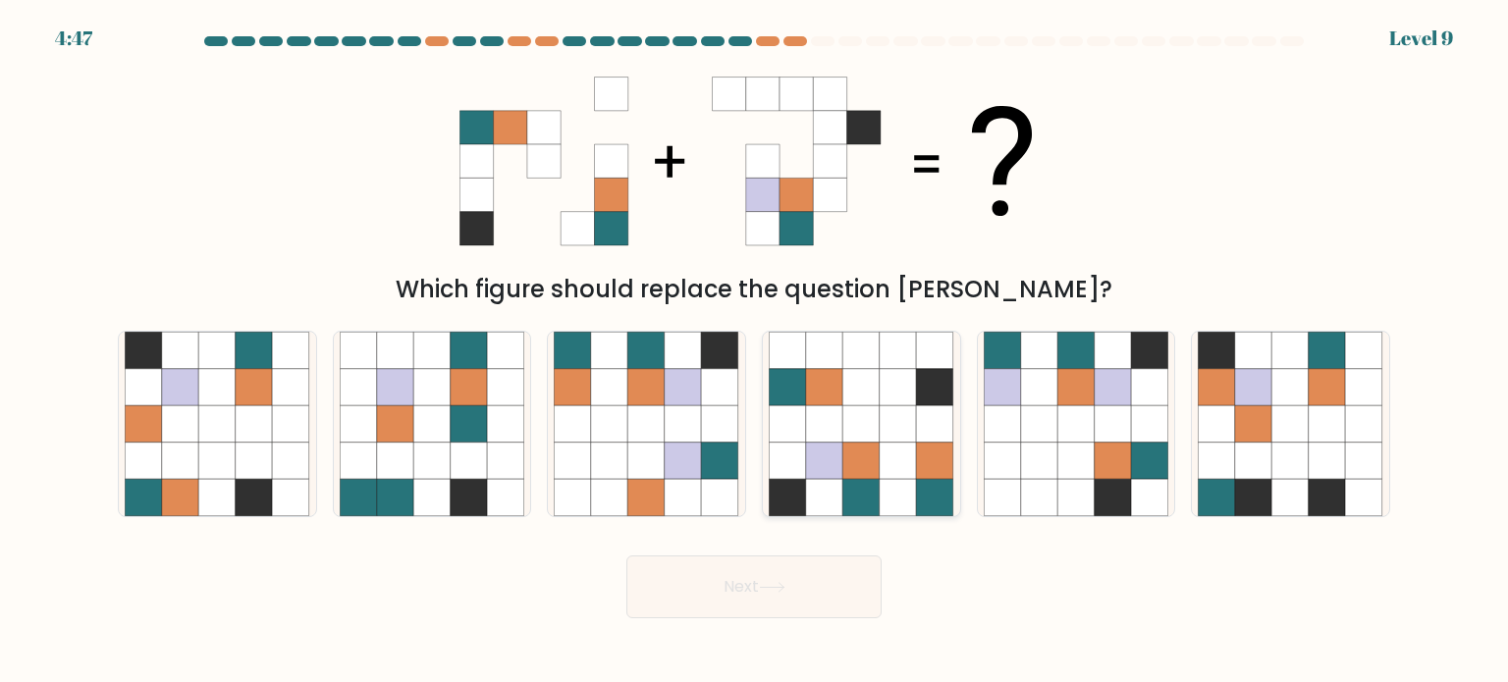
click at [875, 384] on icon at bounding box center [862, 386] width 37 height 37
click at [755, 352] on input "d." at bounding box center [754, 347] width 1 height 10
radio input "true"
click at [758, 590] on button "Next" at bounding box center [753, 587] width 255 height 63
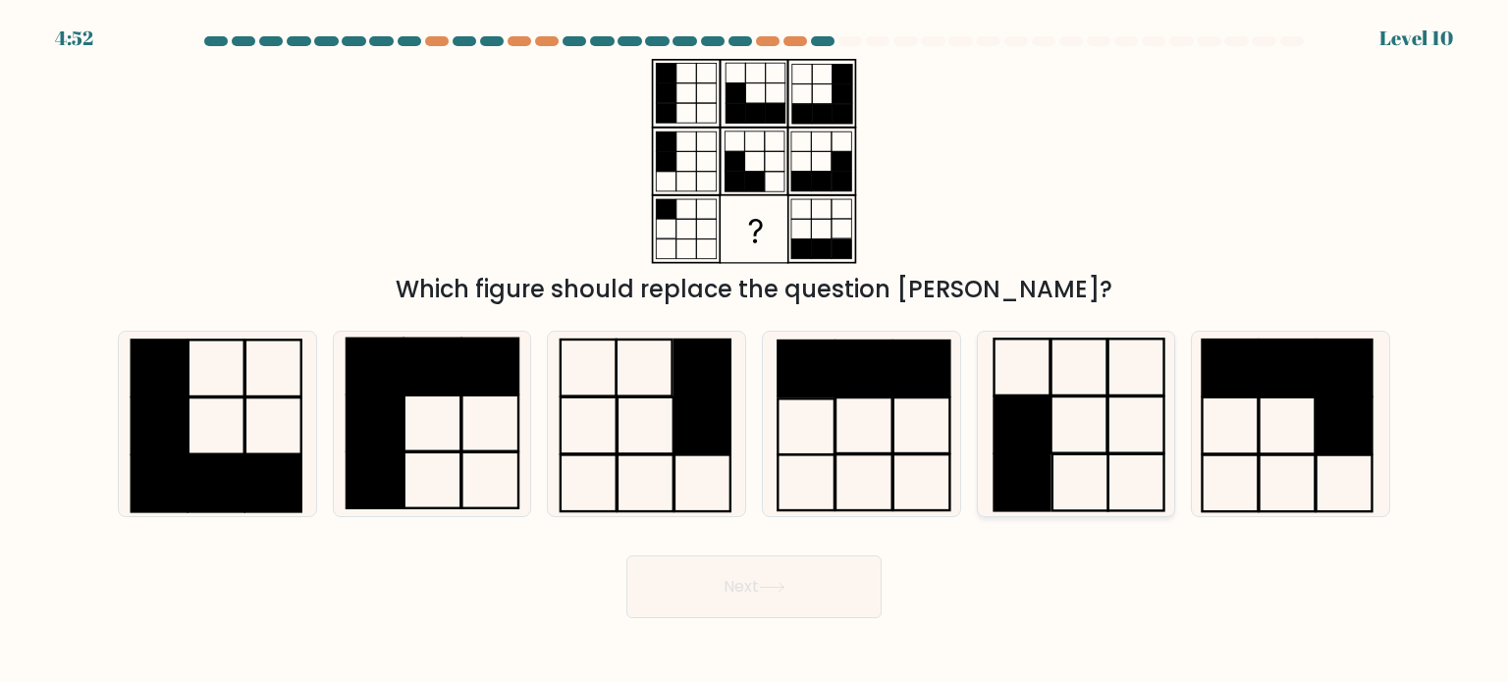
click at [1072, 466] on icon at bounding box center [1076, 424] width 185 height 185
click at [755, 352] on input "e." at bounding box center [754, 347] width 1 height 10
radio input "true"
click at [789, 594] on button "Next" at bounding box center [753, 587] width 255 height 63
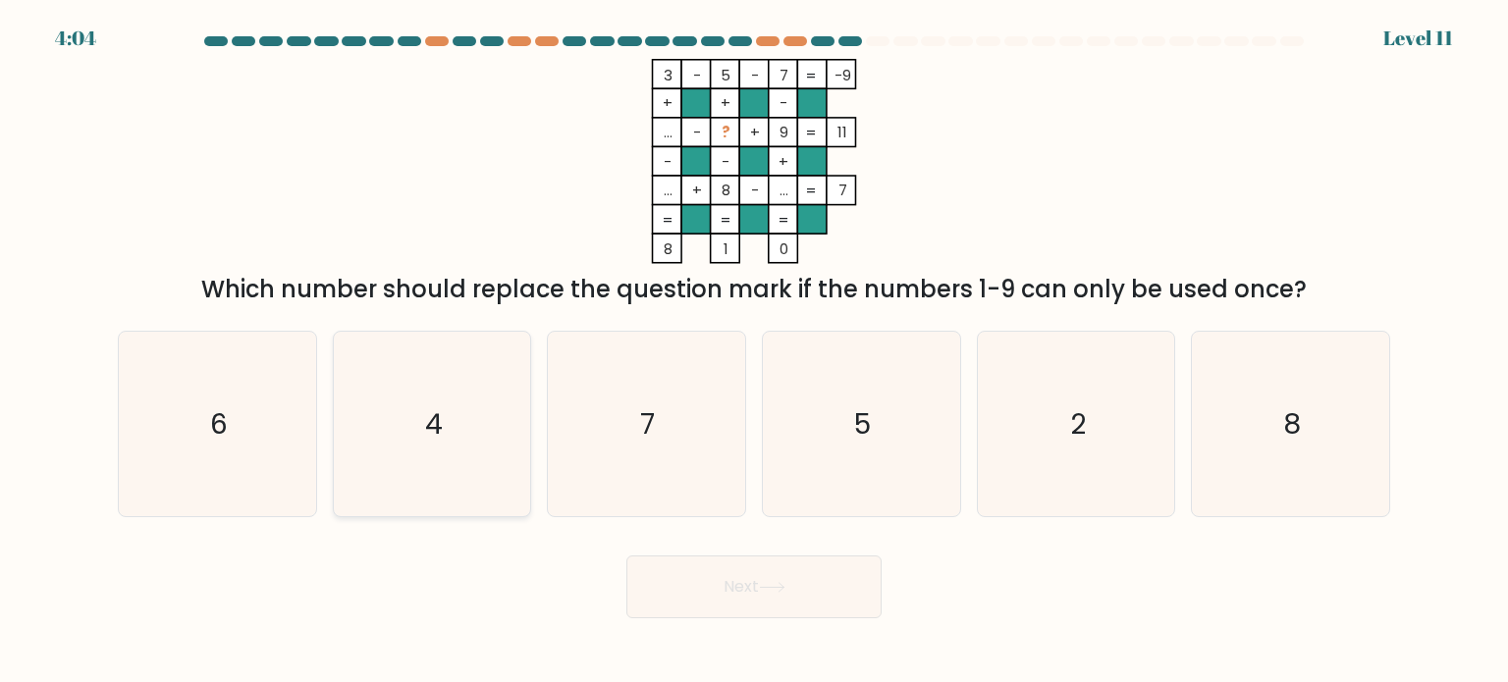
click at [463, 419] on icon "4" at bounding box center [432, 424] width 185 height 185
click at [754, 352] on input "b. 4" at bounding box center [754, 347] width 1 height 10
radio input "true"
click at [703, 578] on button "Next" at bounding box center [753, 587] width 255 height 63
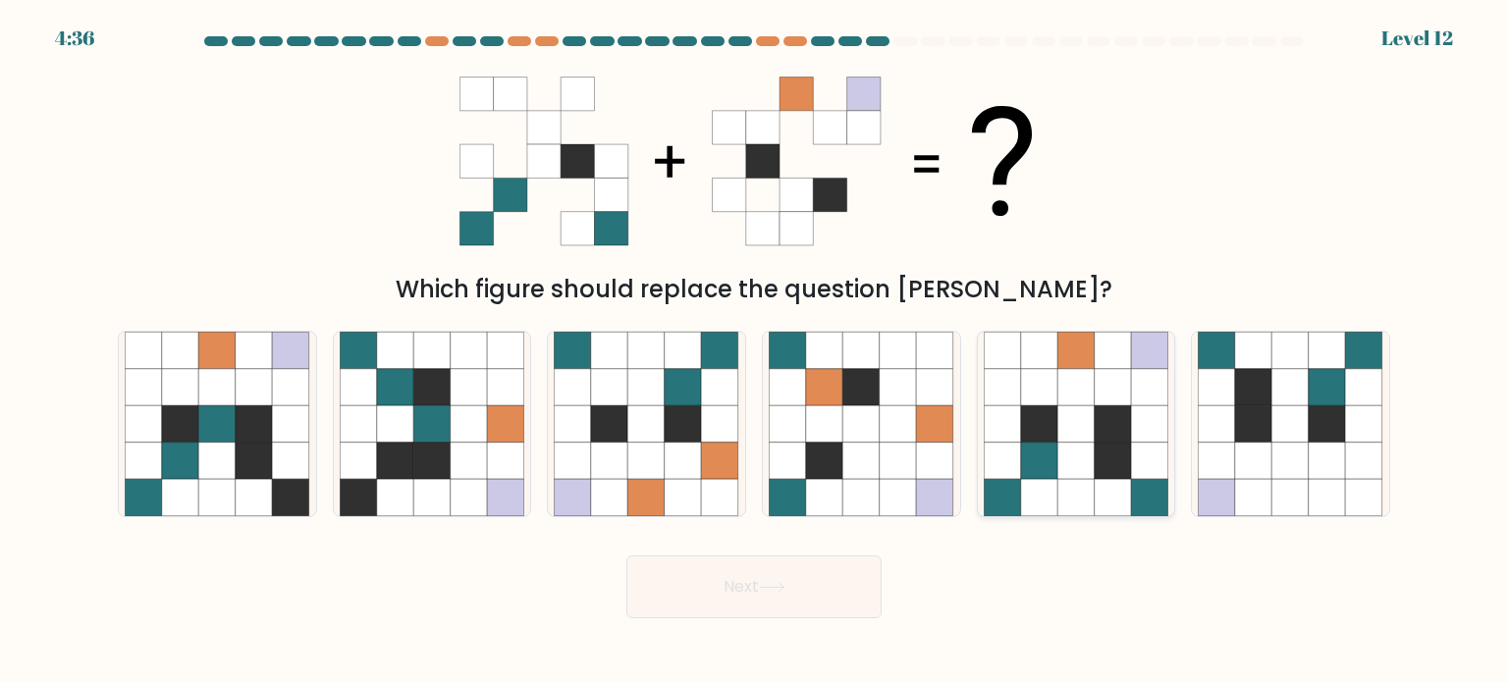
click at [1084, 384] on icon at bounding box center [1076, 386] width 37 height 37
click at [755, 352] on input "e." at bounding box center [754, 347] width 1 height 10
radio input "true"
click at [1034, 494] on icon at bounding box center [1039, 496] width 36 height 36
click at [755, 352] on input "e." at bounding box center [754, 347] width 1 height 10
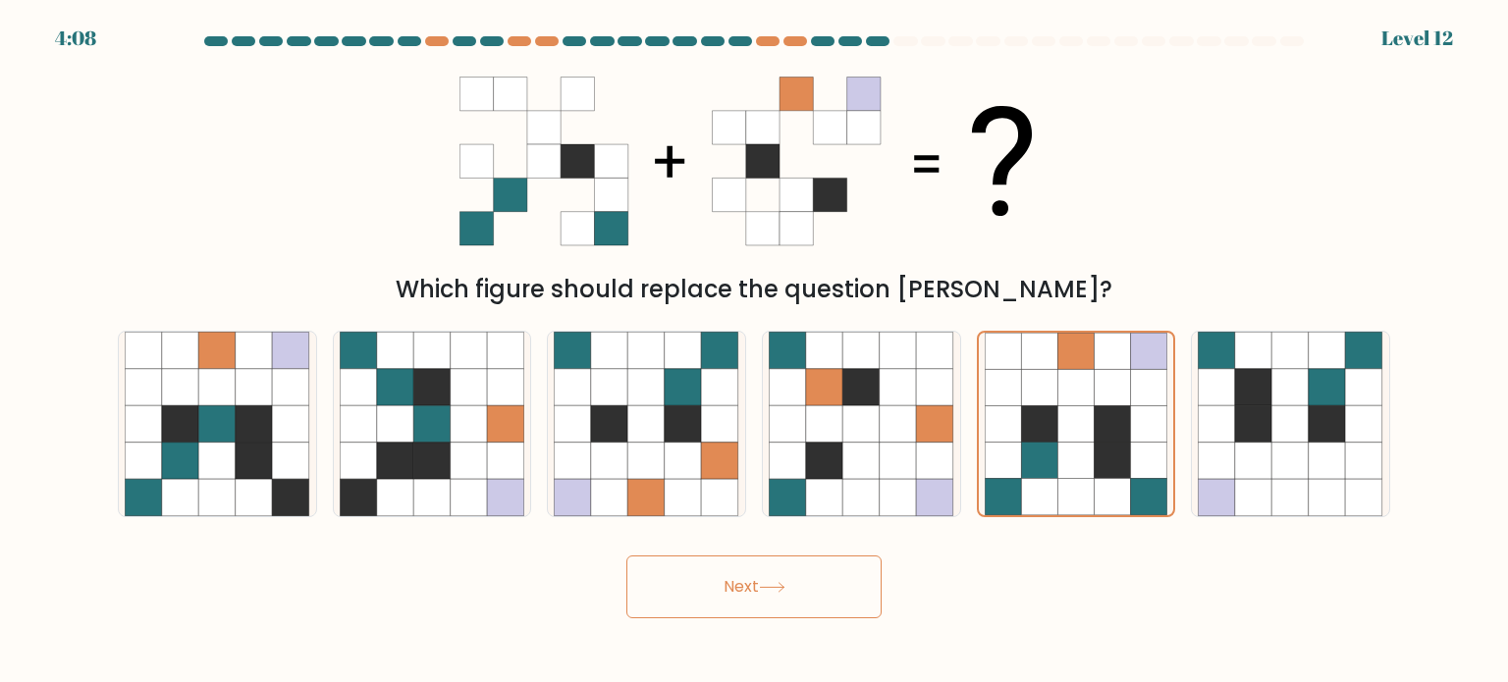
click at [753, 578] on button "Next" at bounding box center [753, 587] width 255 height 63
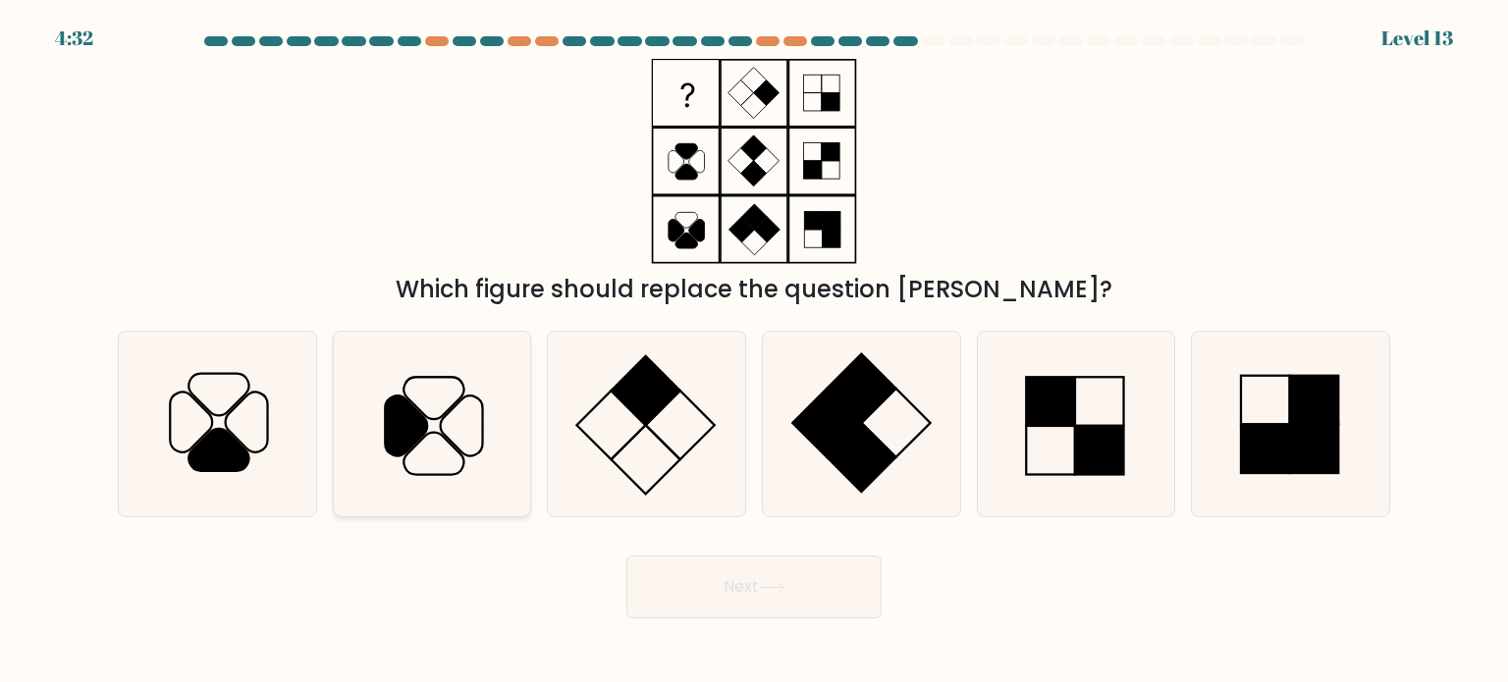
click at [427, 411] on icon at bounding box center [432, 424] width 185 height 185
click at [754, 352] on input "b." at bounding box center [754, 347] width 1 height 10
radio input "true"
click at [730, 591] on button "Next" at bounding box center [753, 587] width 255 height 63
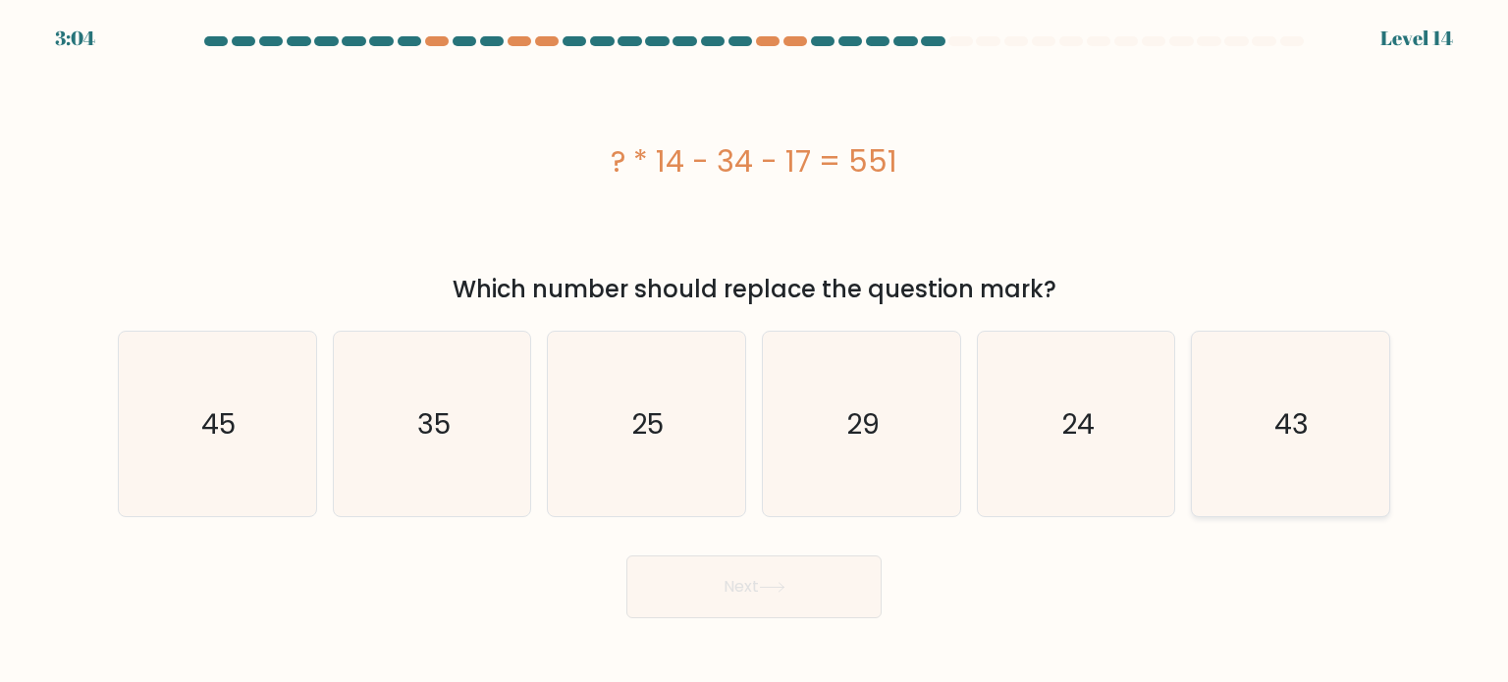
click at [1222, 504] on icon "43" at bounding box center [1290, 424] width 185 height 185
click at [755, 352] on input "f. 43" at bounding box center [754, 347] width 1 height 10
radio input "true"
click at [805, 608] on button "Next" at bounding box center [753, 587] width 255 height 63
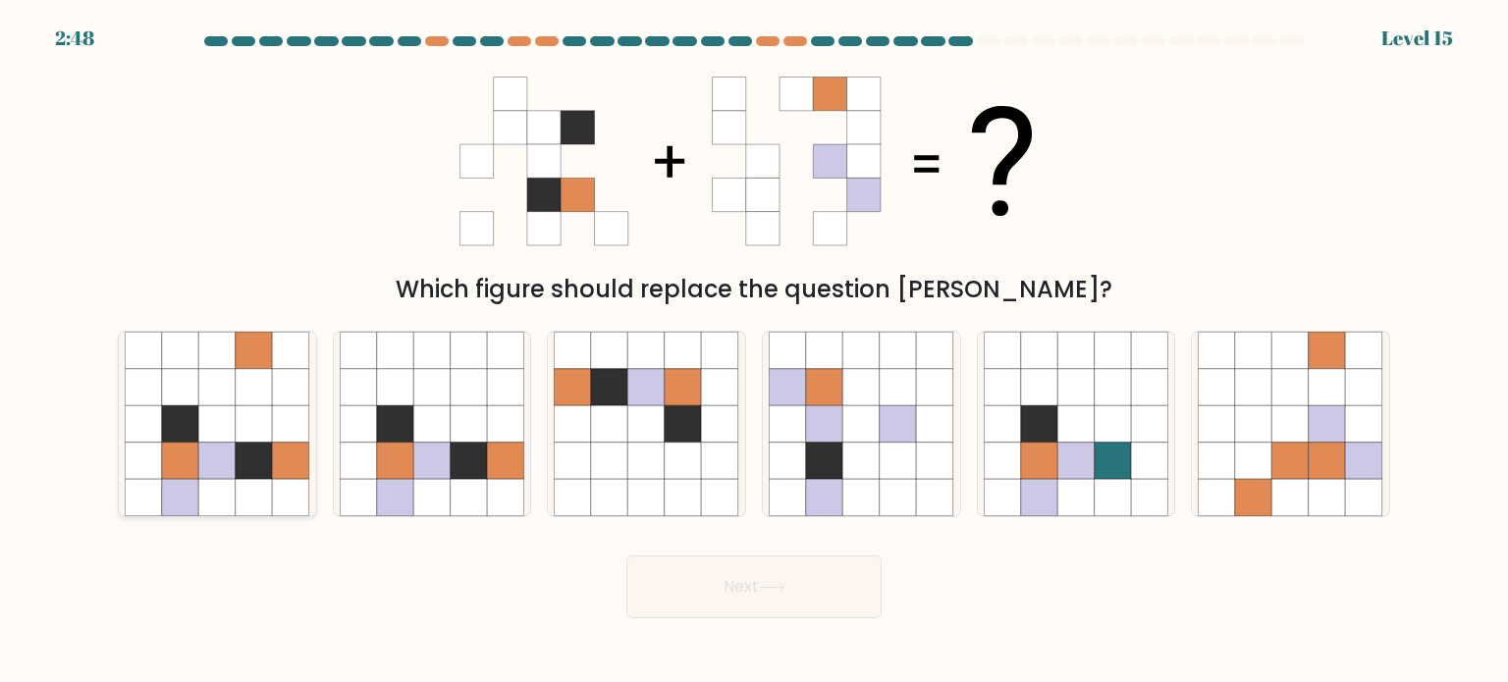
click at [232, 396] on icon at bounding box center [217, 386] width 37 height 37
click at [754, 352] on input "a." at bounding box center [754, 347] width 1 height 10
radio input "true"
click at [715, 584] on button "Next" at bounding box center [753, 587] width 255 height 63
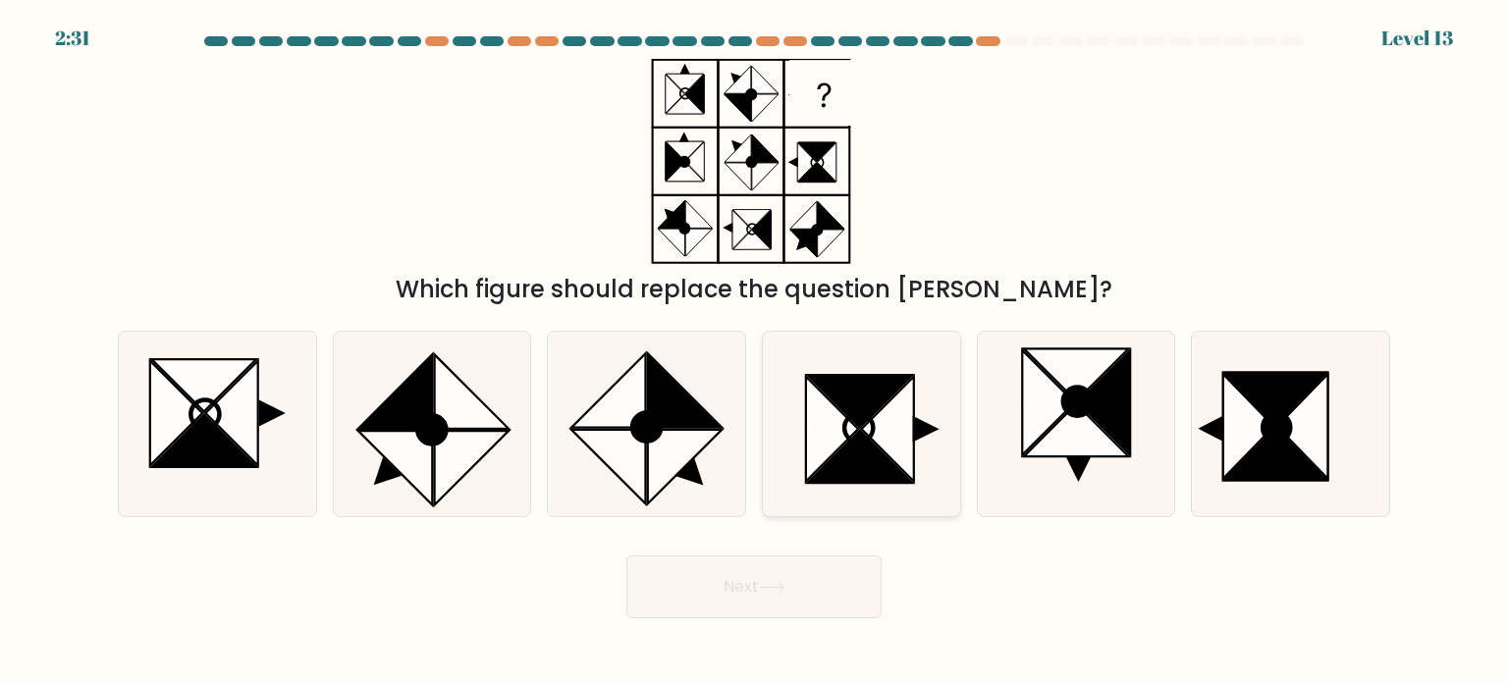
click at [911, 478] on icon at bounding box center [888, 428] width 53 height 105
click at [755, 352] on input "d." at bounding box center [754, 347] width 1 height 10
radio input "true"
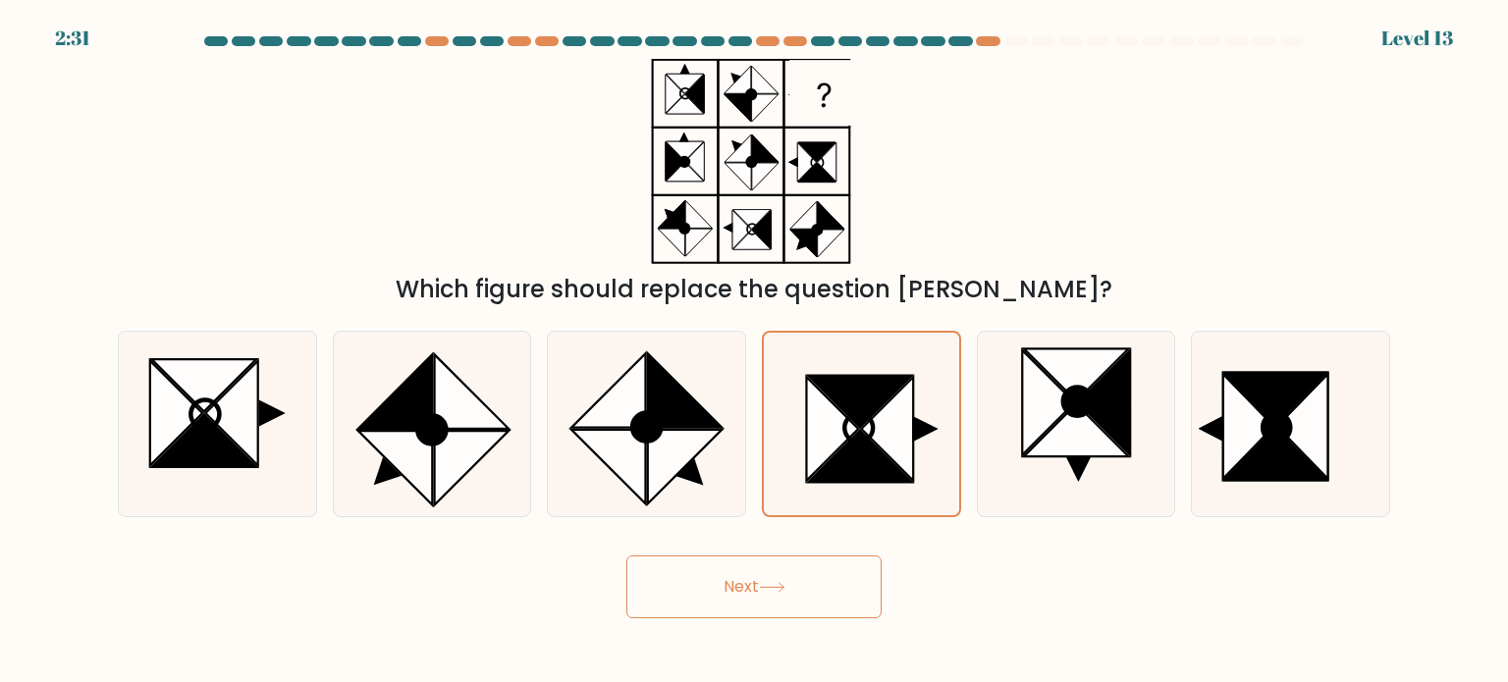
click at [808, 596] on button "Next" at bounding box center [753, 587] width 255 height 63
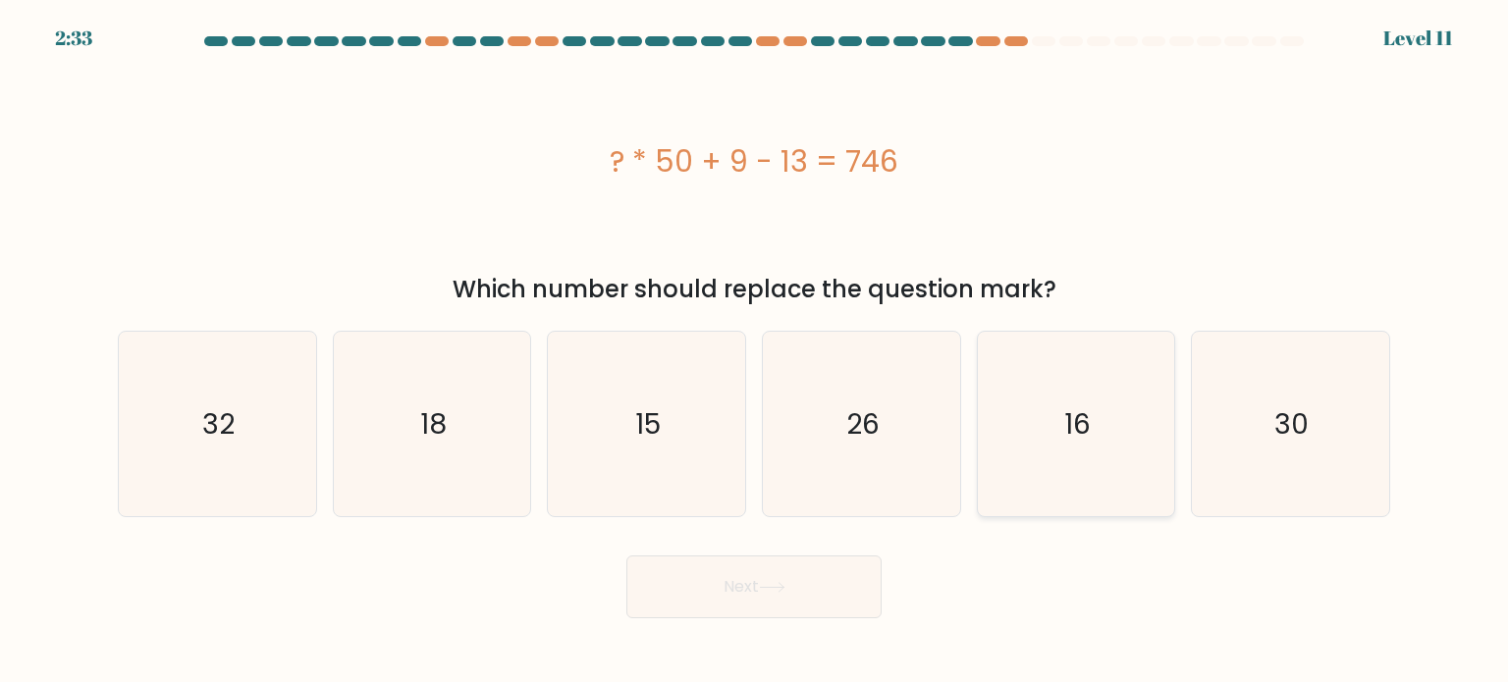
click at [1029, 456] on icon "16" at bounding box center [1076, 424] width 185 height 185
click at [755, 352] on input "e. 16" at bounding box center [754, 347] width 1 height 10
radio input "true"
click at [726, 580] on button "Next" at bounding box center [753, 587] width 255 height 63
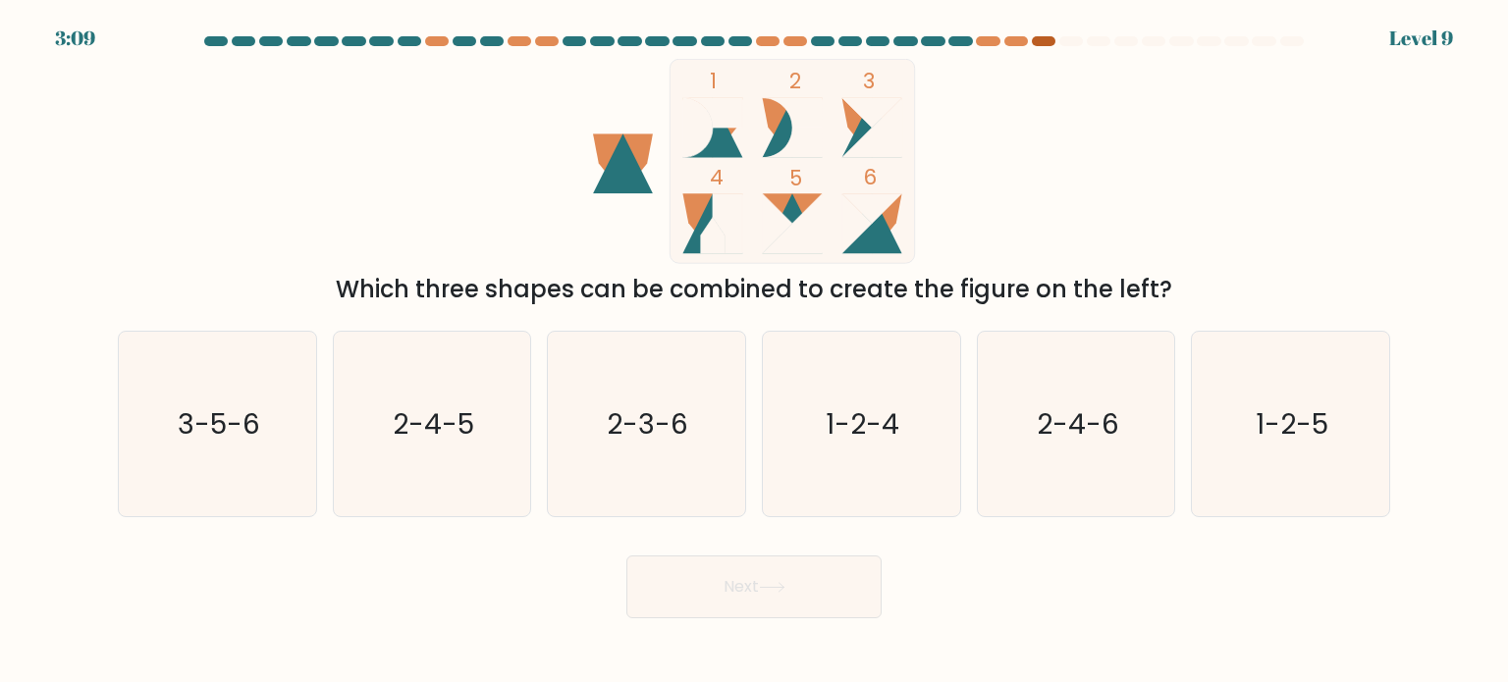
click at [1038, 38] on div at bounding box center [1044, 41] width 24 height 10
click at [228, 450] on icon "3-5-6" at bounding box center [217, 424] width 185 height 185
click at [754, 352] on input "a. 3-5-6" at bounding box center [754, 347] width 1 height 10
radio input "true"
click at [793, 565] on button "Next" at bounding box center [753, 587] width 255 height 63
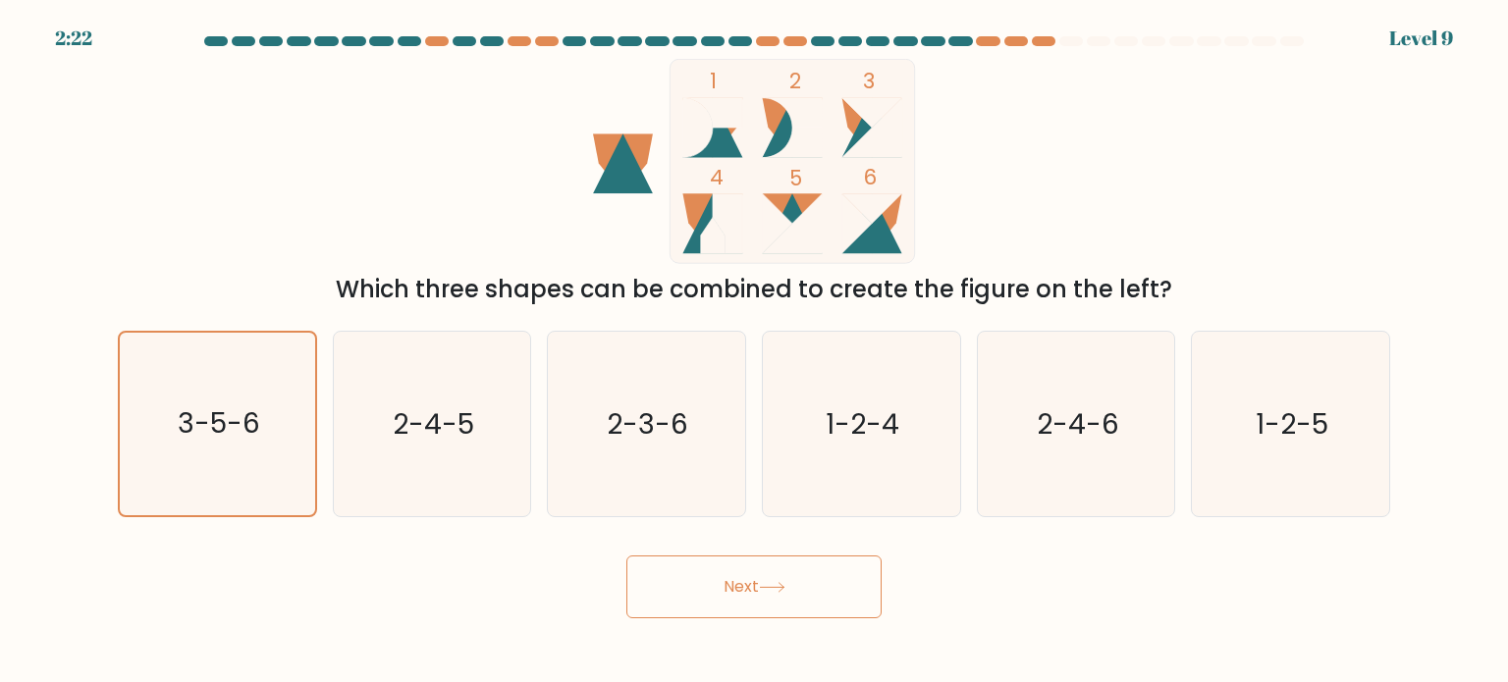
click at [794, 584] on button "Next" at bounding box center [753, 587] width 255 height 63
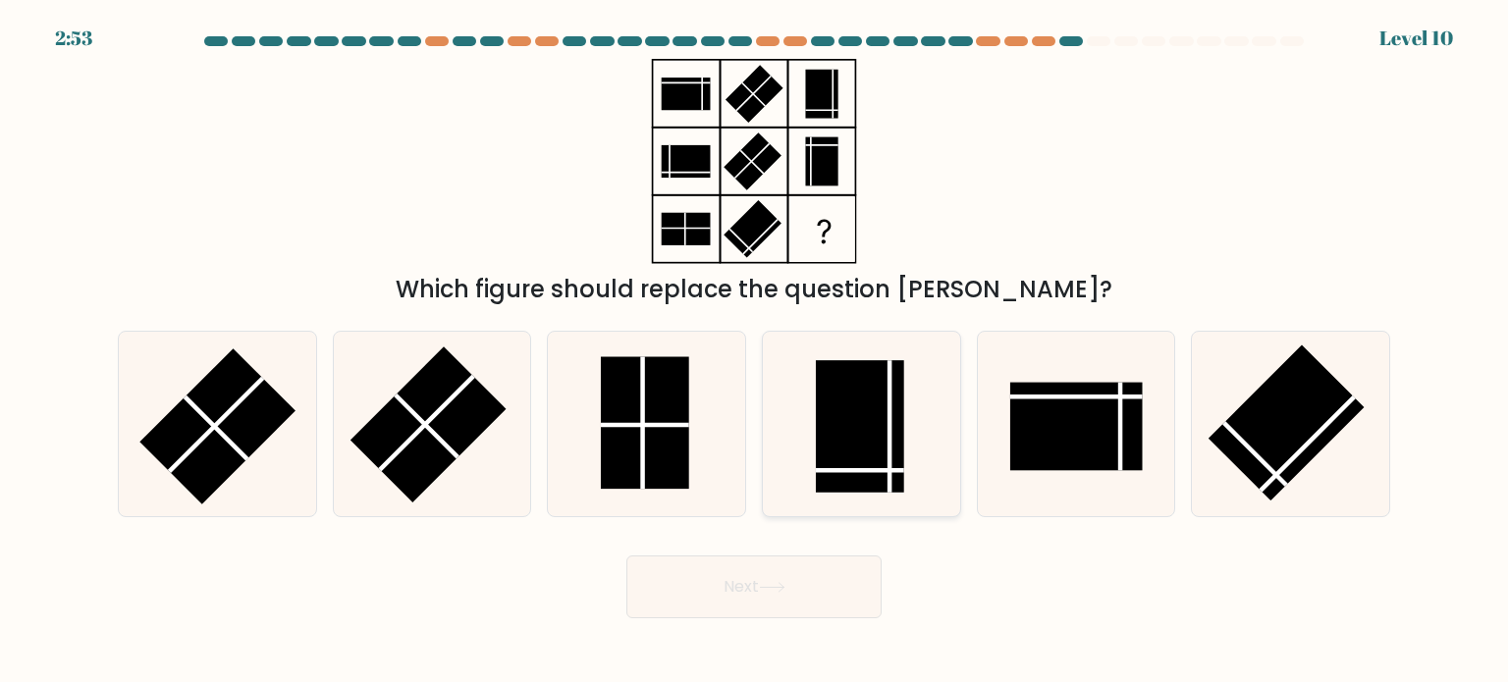
click at [880, 417] on rect at bounding box center [860, 426] width 88 height 133
click at [755, 352] on input "d." at bounding box center [754, 347] width 1 height 10
radio input "true"
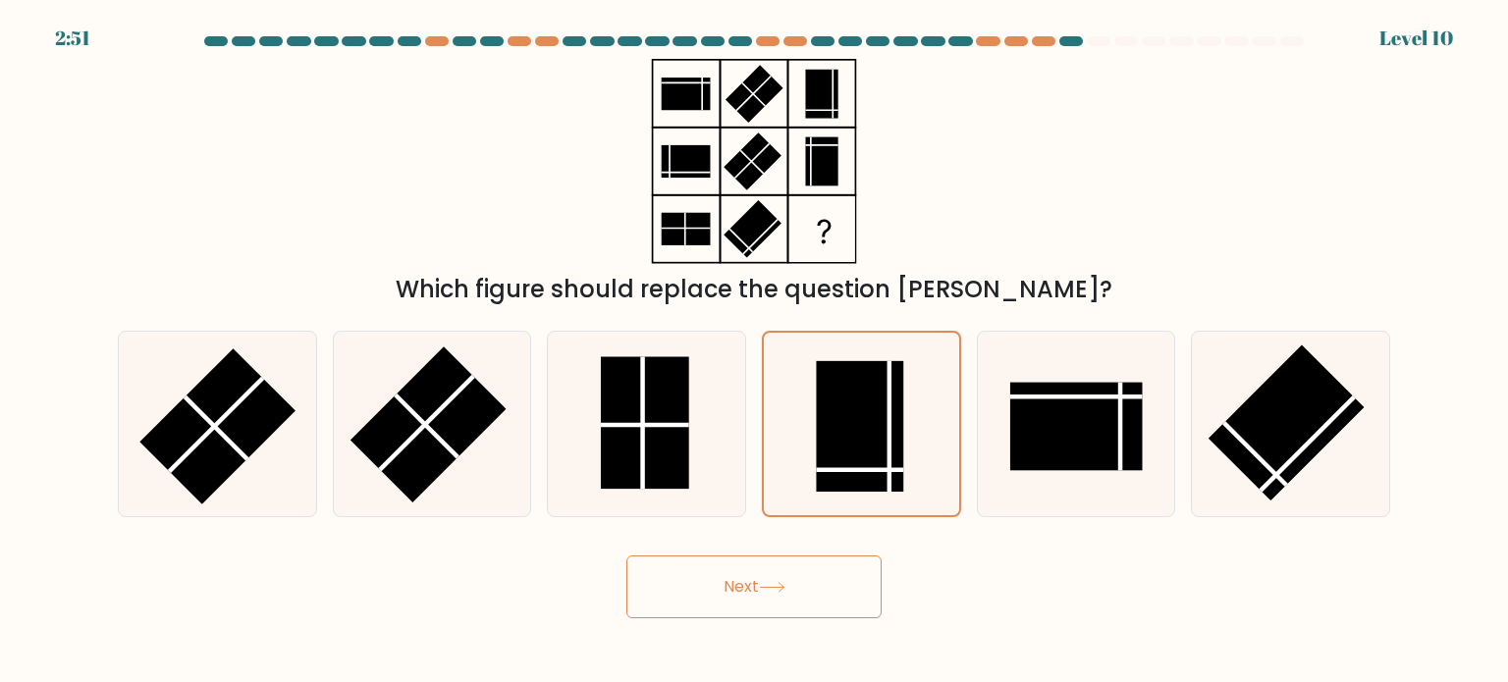
click at [774, 601] on button "Next" at bounding box center [753, 587] width 255 height 63
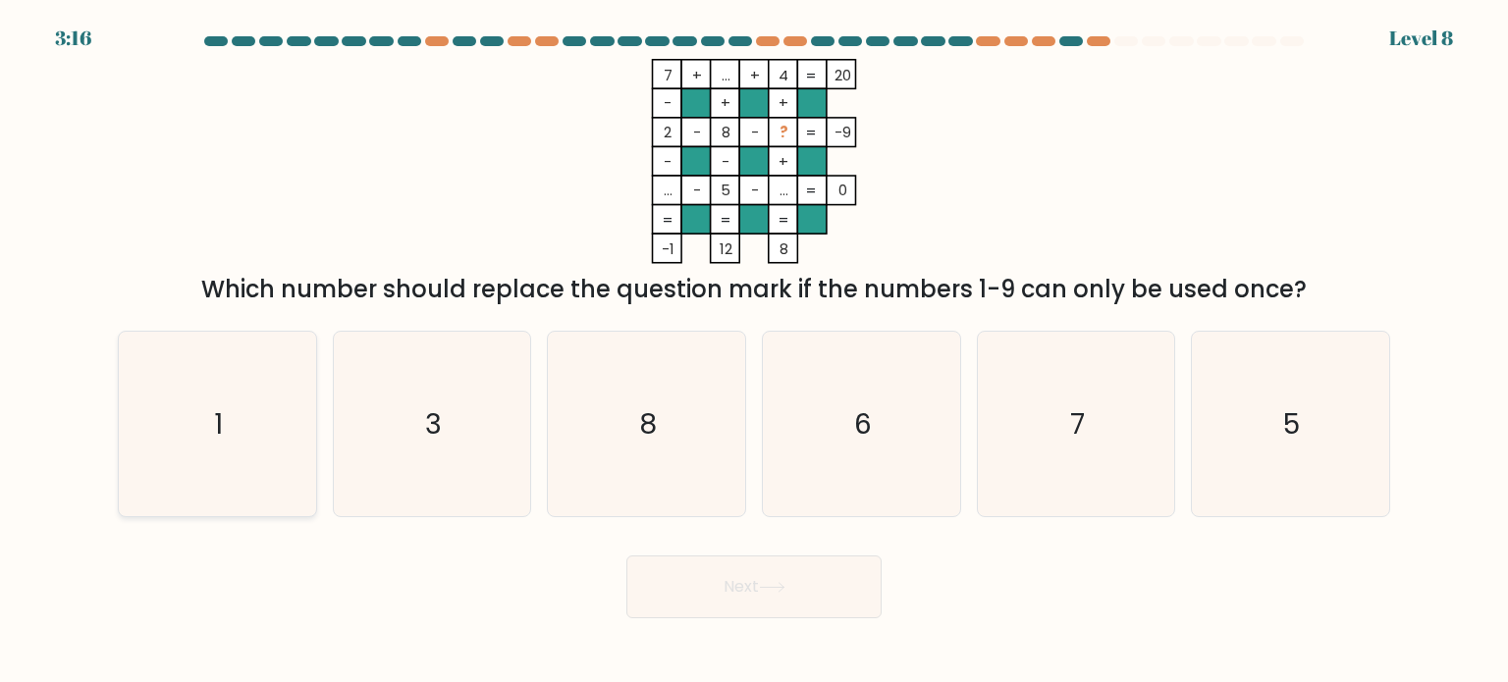
click at [163, 396] on icon "1" at bounding box center [217, 424] width 185 height 185
click at [754, 352] on input "a. 1" at bounding box center [754, 347] width 1 height 10
radio input "true"
click at [776, 584] on icon at bounding box center [772, 587] width 27 height 11
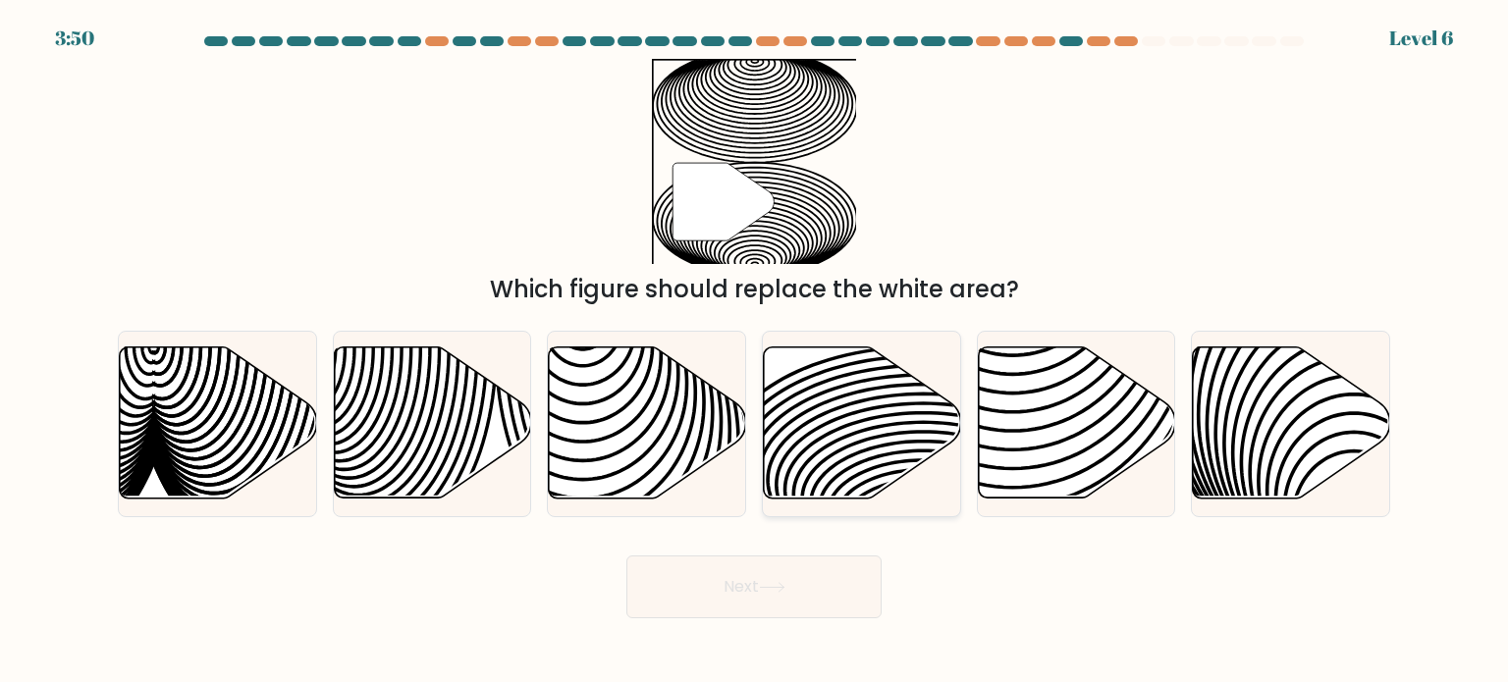
click at [829, 438] on icon at bounding box center [862, 423] width 197 height 151
click at [755, 352] on input "d." at bounding box center [754, 347] width 1 height 10
radio input "true"
click at [757, 589] on button "Next" at bounding box center [753, 587] width 255 height 63
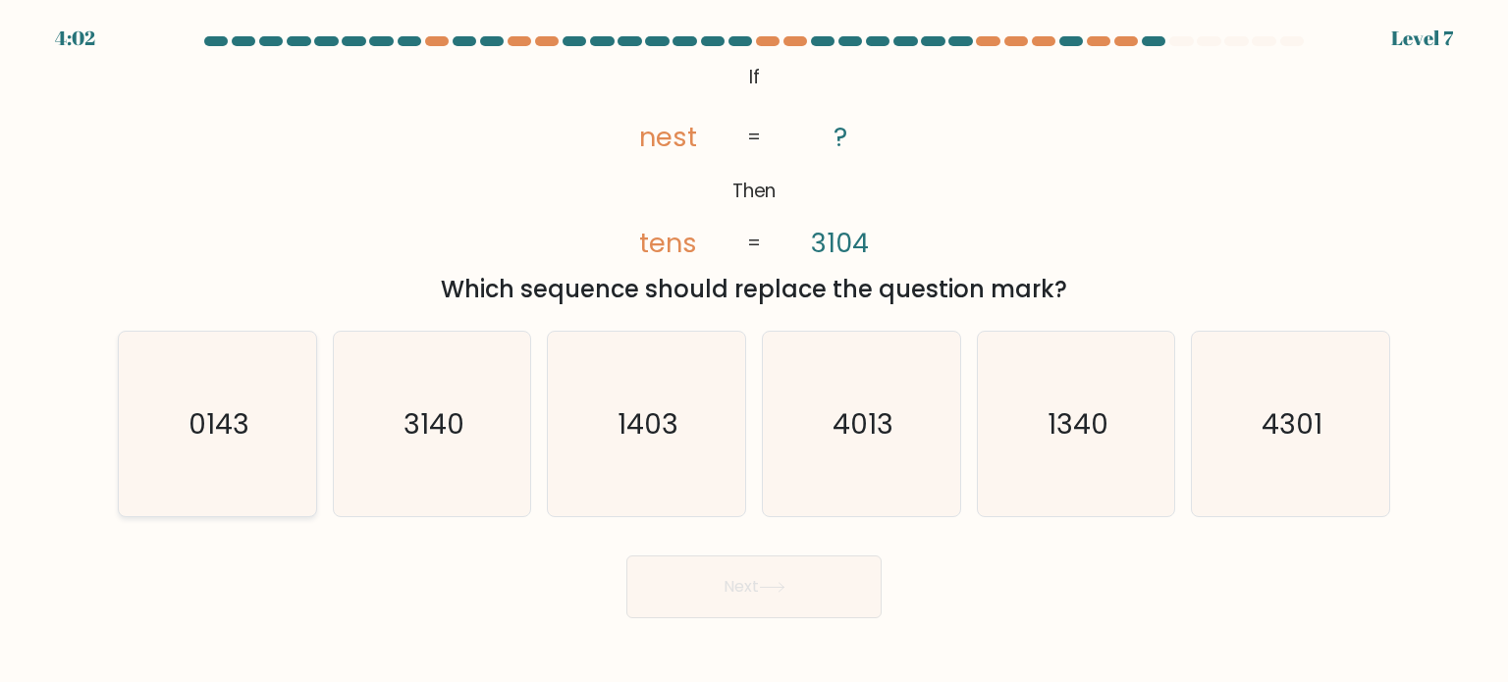
click at [230, 459] on icon "0143" at bounding box center [217, 424] width 185 height 185
click at [754, 352] on input "a. 0143" at bounding box center [754, 347] width 1 height 10
radio input "true"
click at [748, 596] on button "Next" at bounding box center [753, 587] width 255 height 63
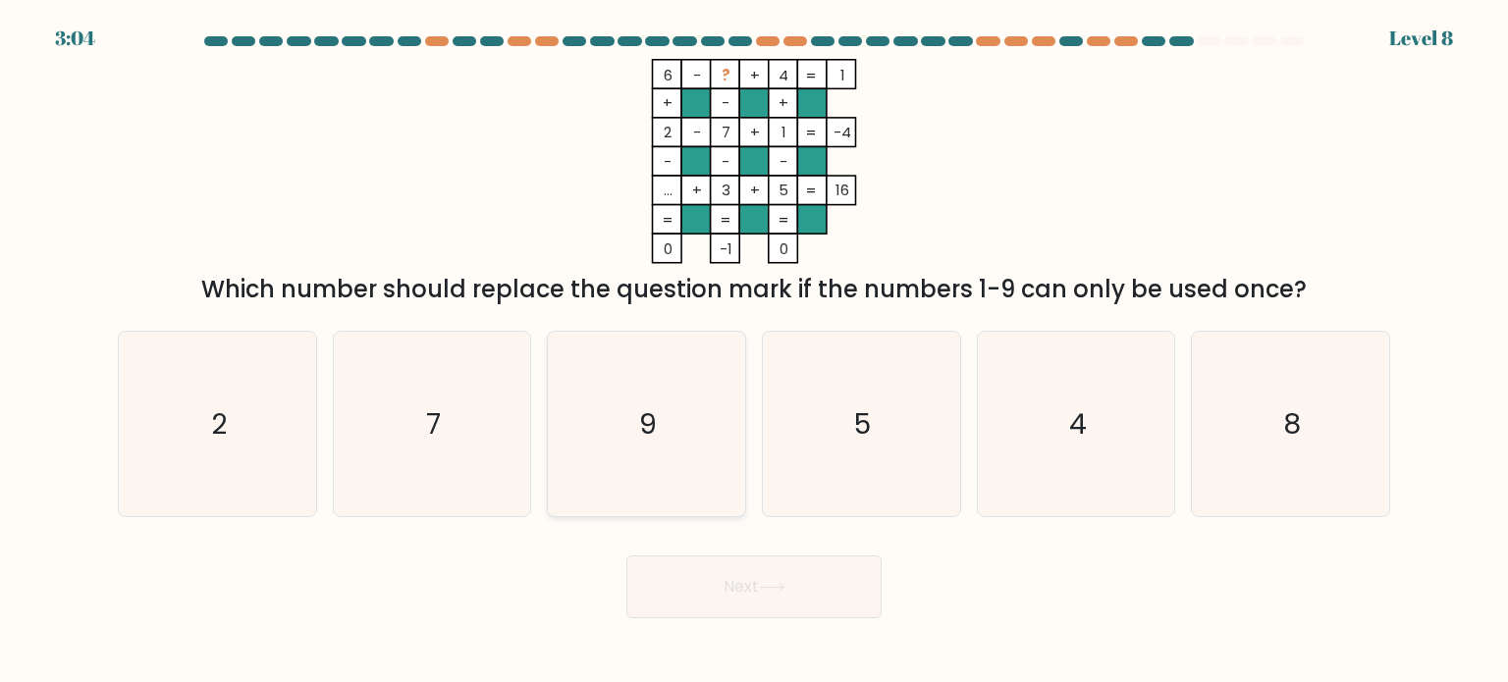
click at [635, 419] on icon "9" at bounding box center [646, 424] width 185 height 185
click at [754, 352] on input "c. 9" at bounding box center [754, 347] width 1 height 10
radio input "true"
click at [766, 598] on button "Next" at bounding box center [753, 587] width 255 height 63
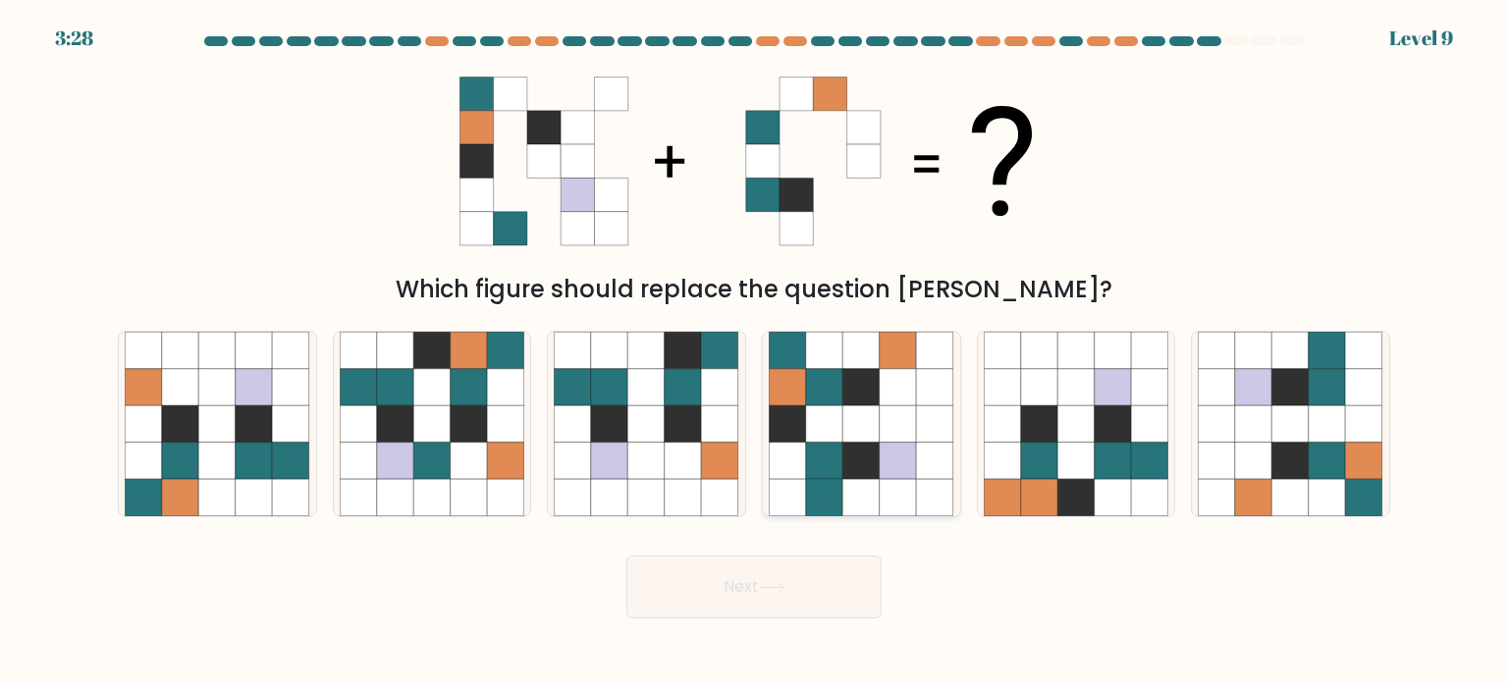
click at [898, 372] on icon at bounding box center [898, 386] width 37 height 37
click at [755, 352] on input "d." at bounding box center [754, 347] width 1 height 10
radio input "true"
click at [740, 600] on button "Next" at bounding box center [753, 587] width 255 height 63
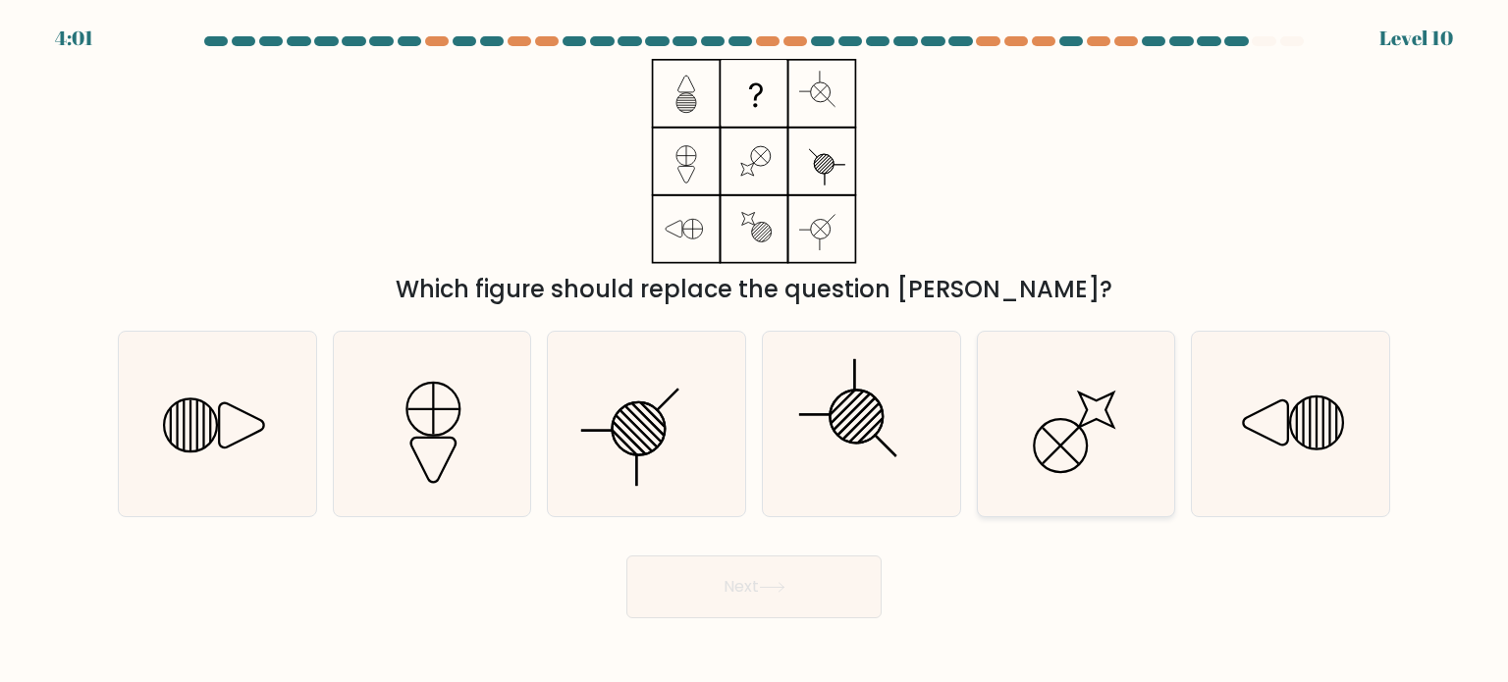
click at [1066, 439] on line at bounding box center [1061, 446] width 36 height 36
click at [755, 352] on input "e." at bounding box center [754, 347] width 1 height 10
radio input "true"
click at [784, 606] on button "Next" at bounding box center [753, 587] width 255 height 63
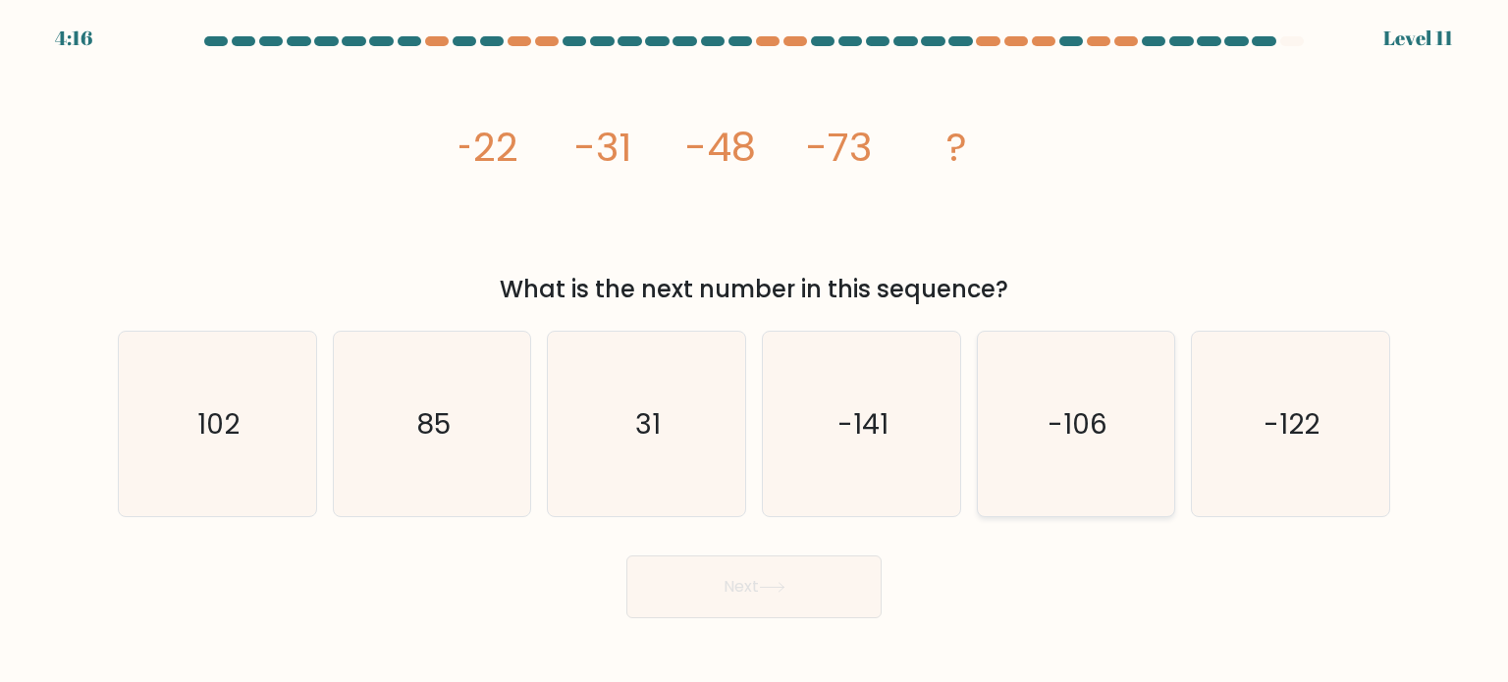
click at [1071, 461] on icon "-106" at bounding box center [1076, 424] width 185 height 185
click at [755, 352] on input "e. -106" at bounding box center [754, 347] width 1 height 10
radio input "true"
click at [796, 580] on button "Next" at bounding box center [753, 587] width 255 height 63
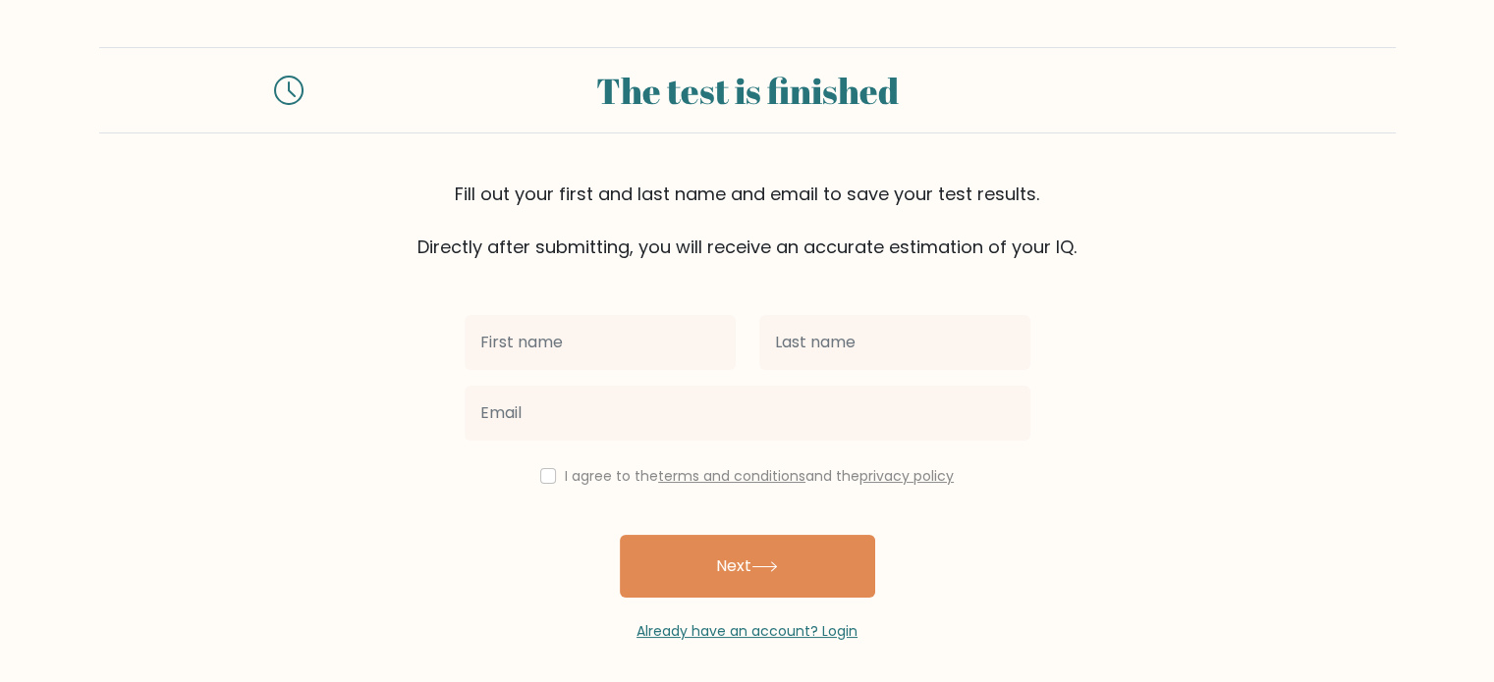
click at [558, 349] on input "text" at bounding box center [599, 342] width 271 height 55
type input "Devan Mar"
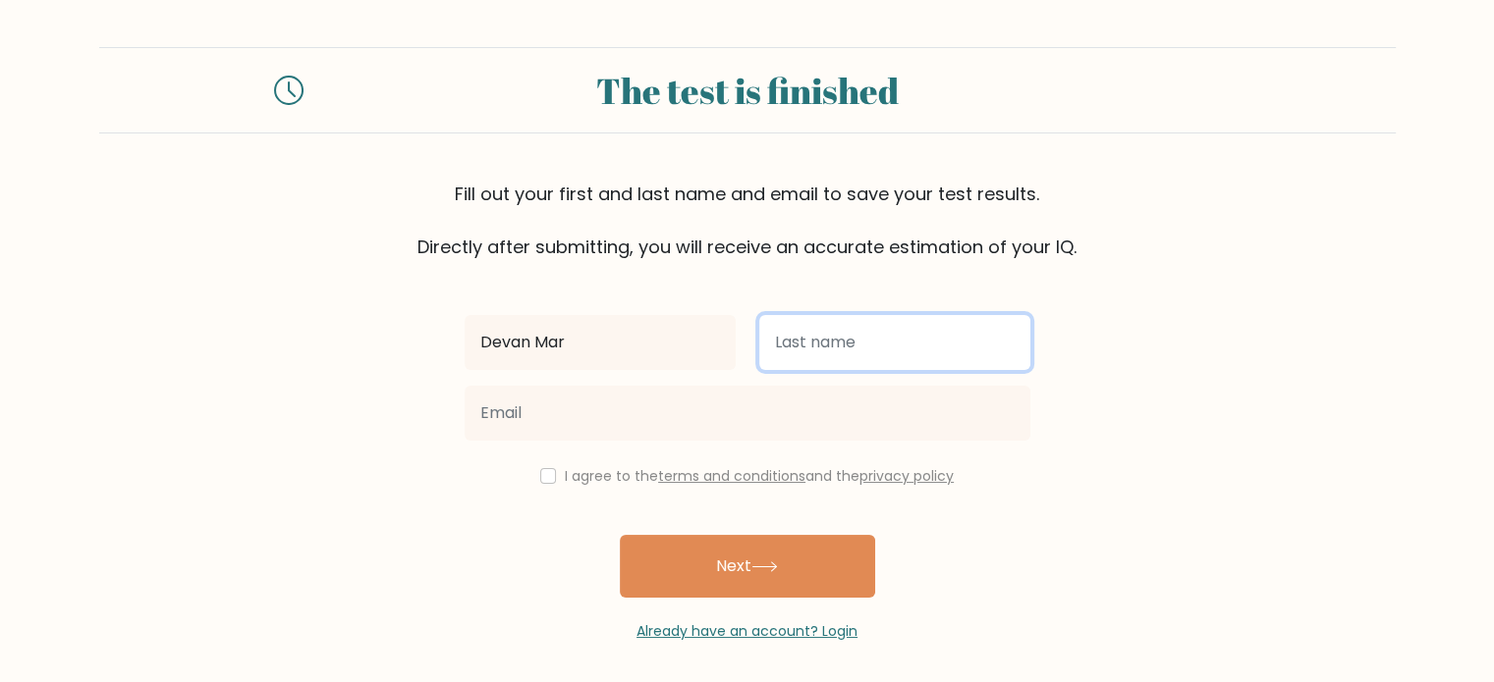
drag, startPoint x: 856, startPoint y: 337, endPoint x: 862, endPoint y: 356, distance: 20.5
click at [856, 337] on input "text" at bounding box center [894, 342] width 271 height 55
type input "Yorong"
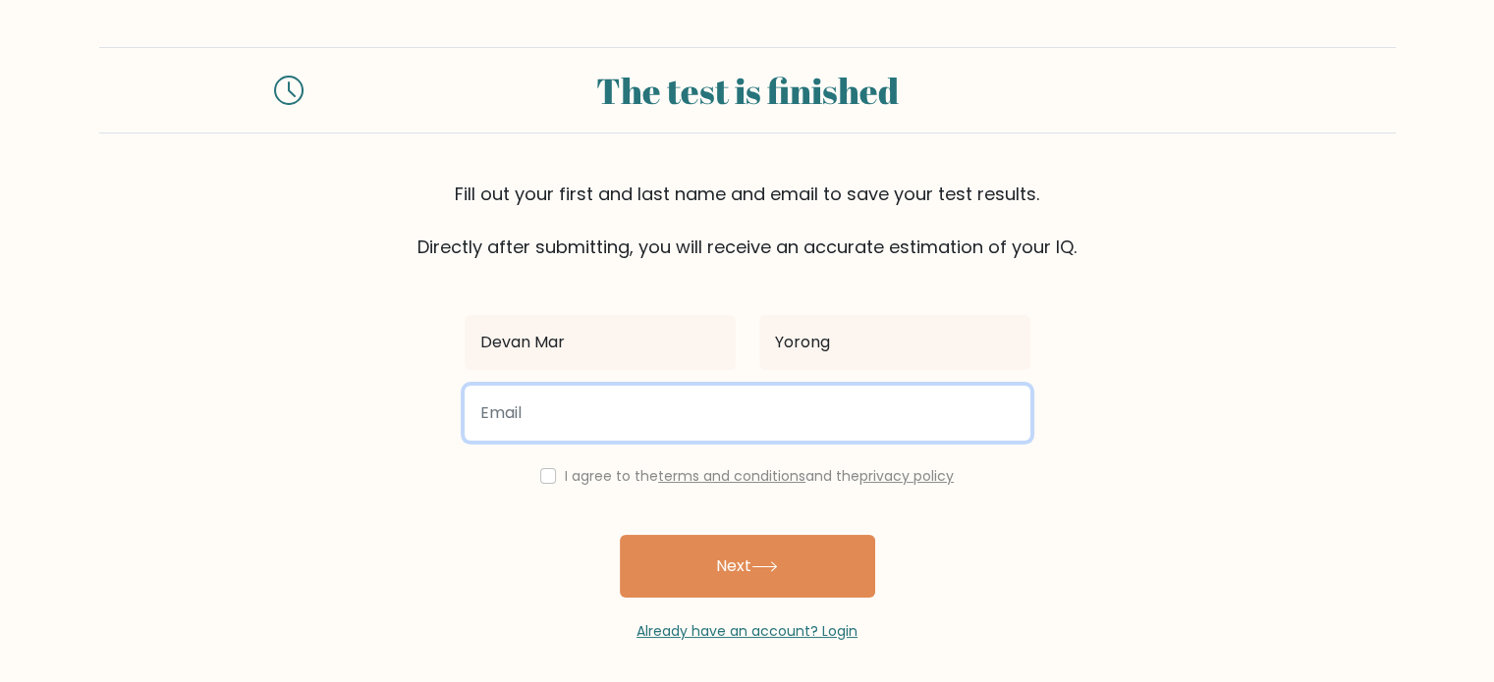
drag, startPoint x: 668, startPoint y: 408, endPoint x: 657, endPoint y: 413, distance: 11.9
click at [667, 410] on input "email" at bounding box center [747, 413] width 566 height 55
type input "devan.yorong23@gmail.com"
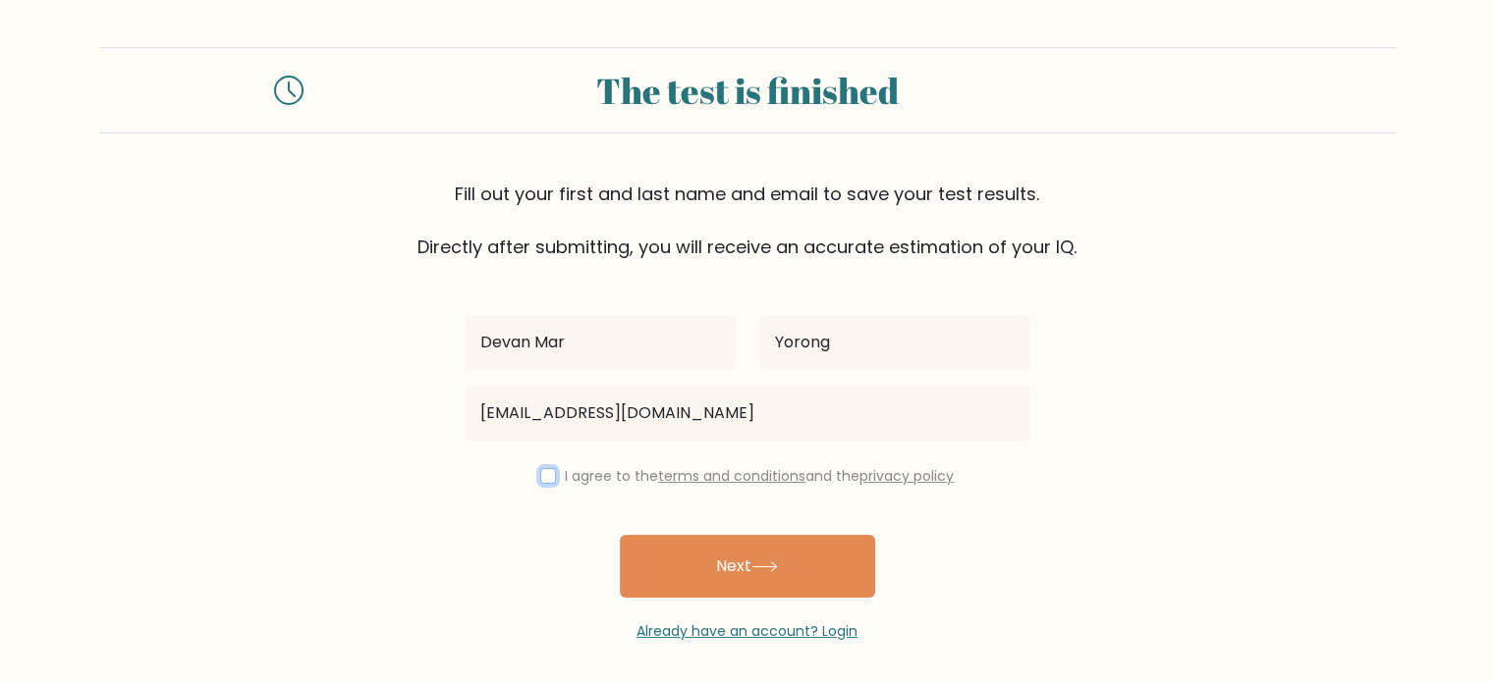
click at [549, 475] on input "checkbox" at bounding box center [548, 476] width 16 height 16
checkbox input "true"
click at [735, 585] on button "Next" at bounding box center [747, 566] width 255 height 63
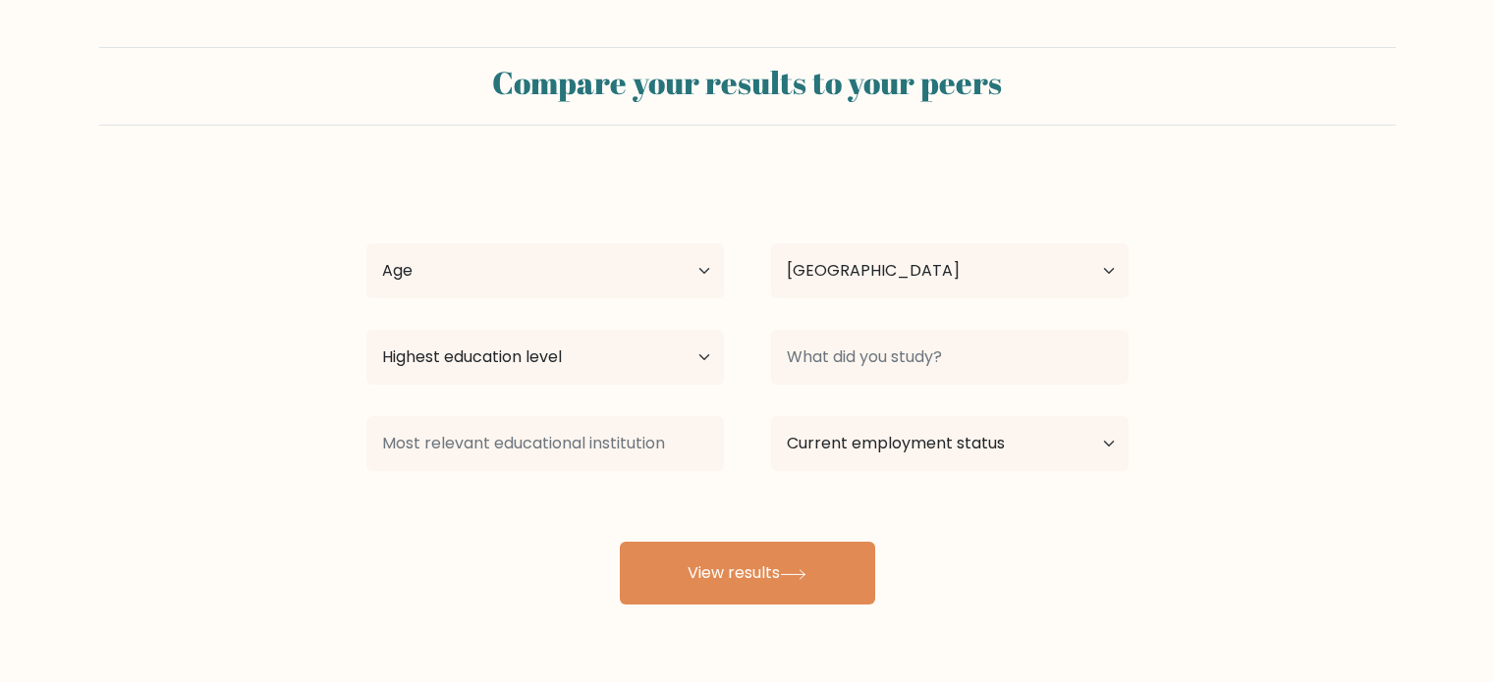
select select "PH"
click at [543, 280] on select "Age Under 18 years old 18-24 years old 25-34 years old 35-44 years old 45-54 ye…" at bounding box center [544, 271] width 357 height 55
select select "25_34"
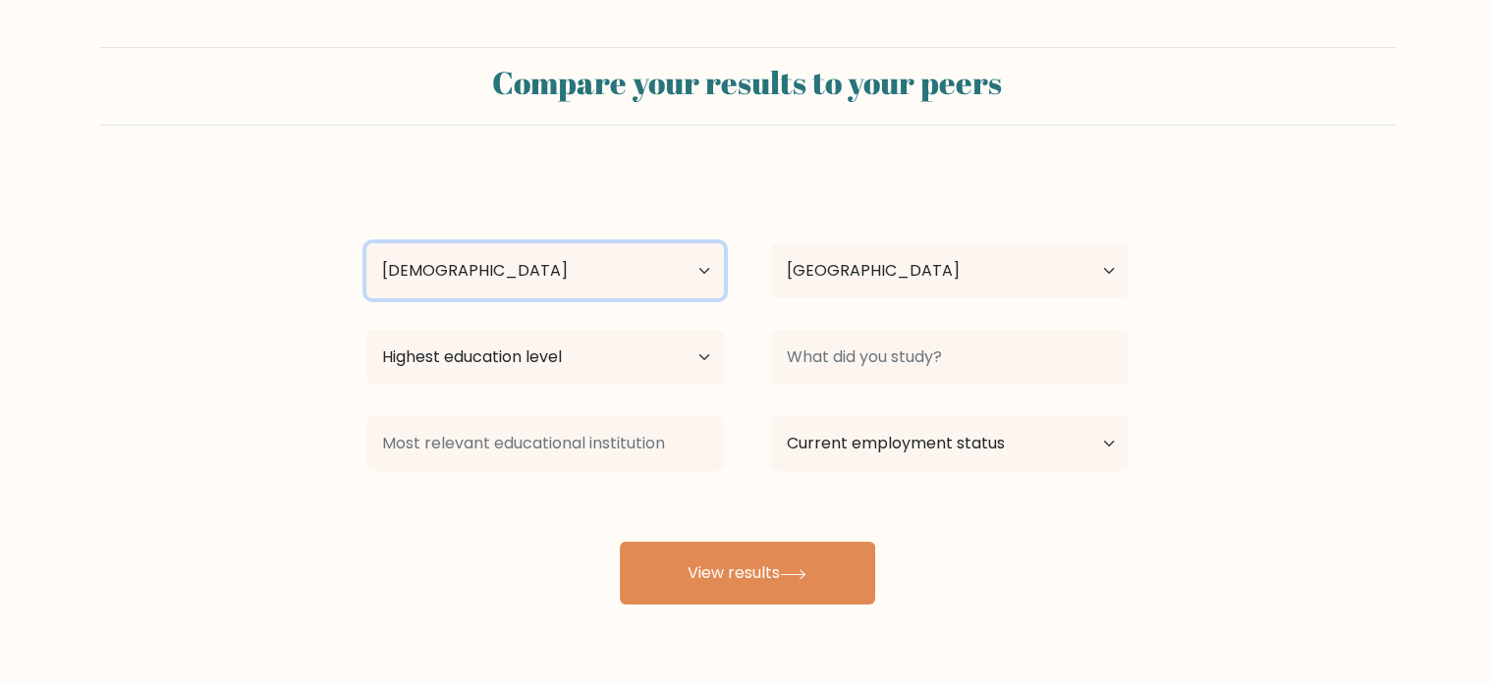
click at [366, 244] on select "Age Under 18 years old 18-24 years old 25-34 years old 35-44 years old 45-54 ye…" at bounding box center [544, 271] width 357 height 55
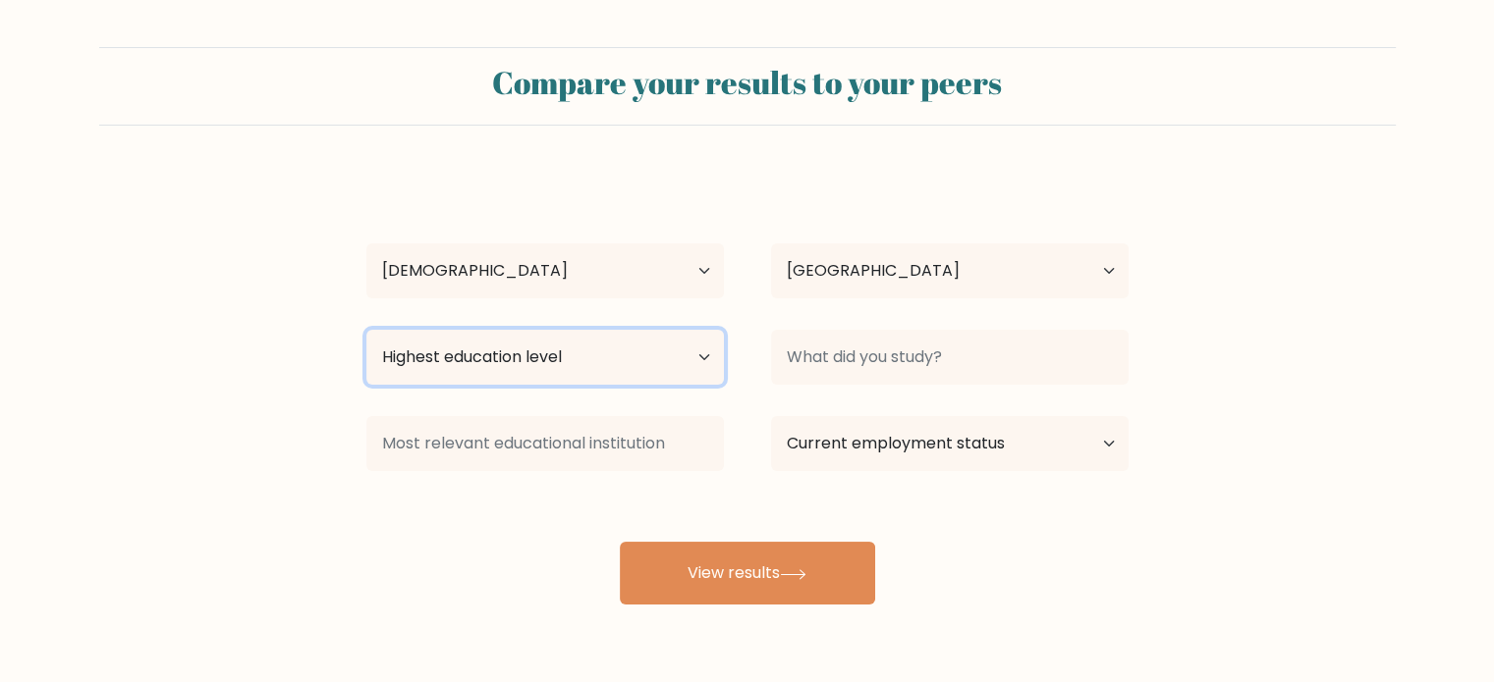
click at [533, 359] on select "Highest education level No schooling Primary Lower Secondary Upper Secondary Oc…" at bounding box center [544, 357] width 357 height 55
select select "bachelors_degree"
click at [366, 330] on select "Highest education level No schooling Primary Lower Secondary Upper Secondary Oc…" at bounding box center [544, 357] width 357 height 55
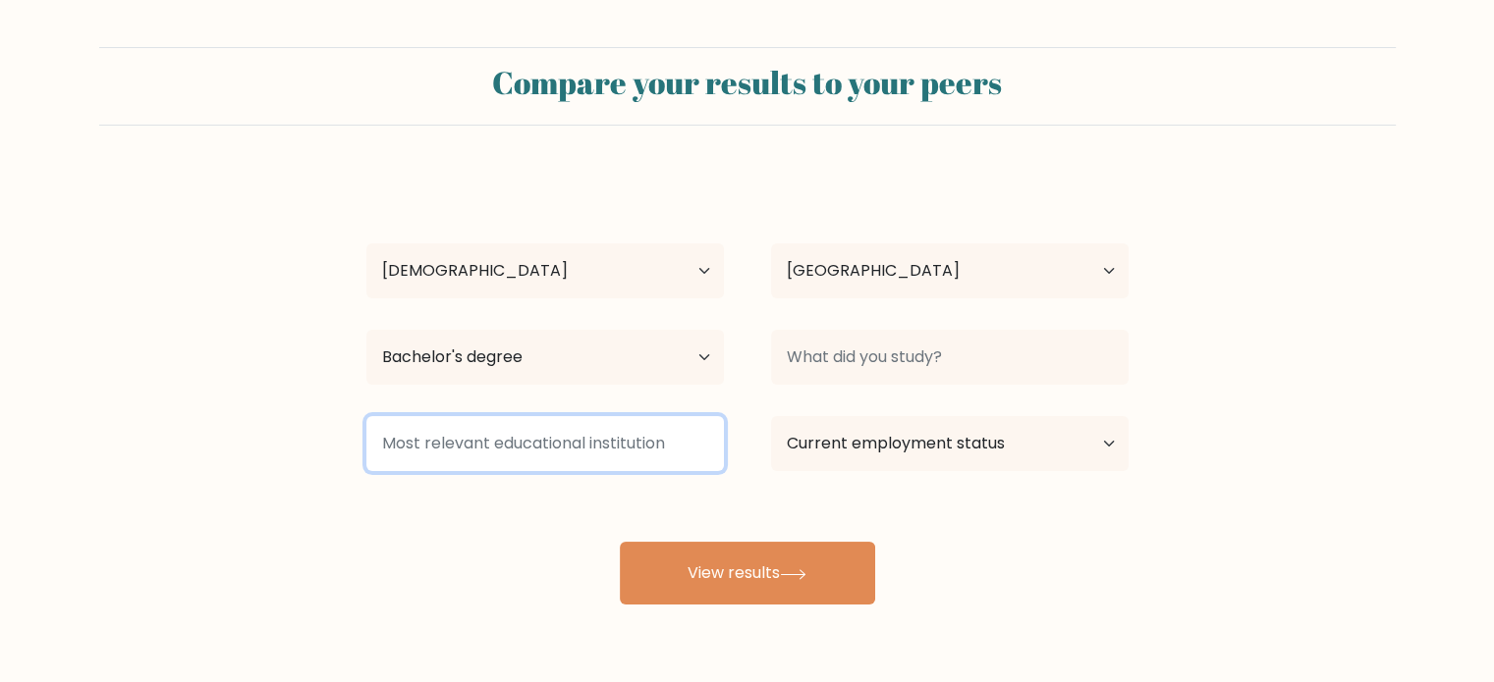
click at [449, 455] on input at bounding box center [544, 443] width 357 height 55
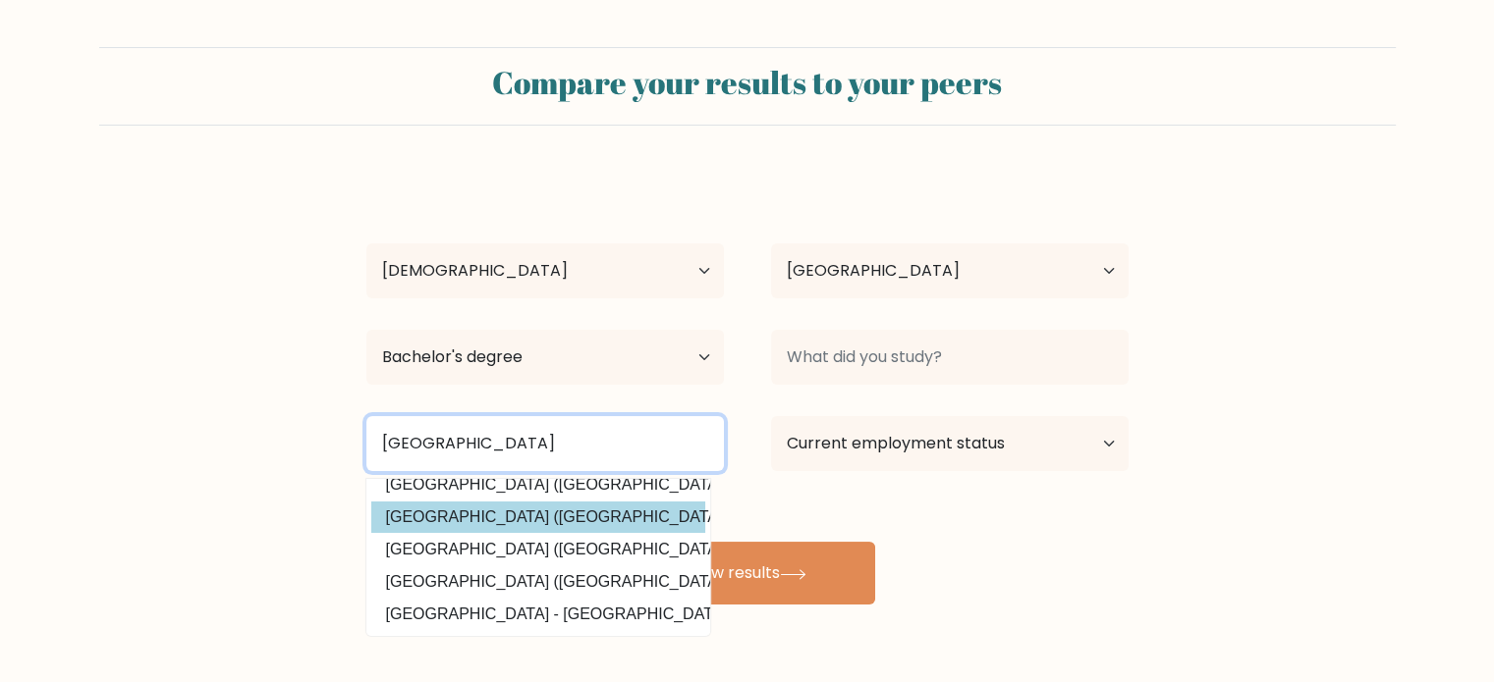
scroll to position [94, 0]
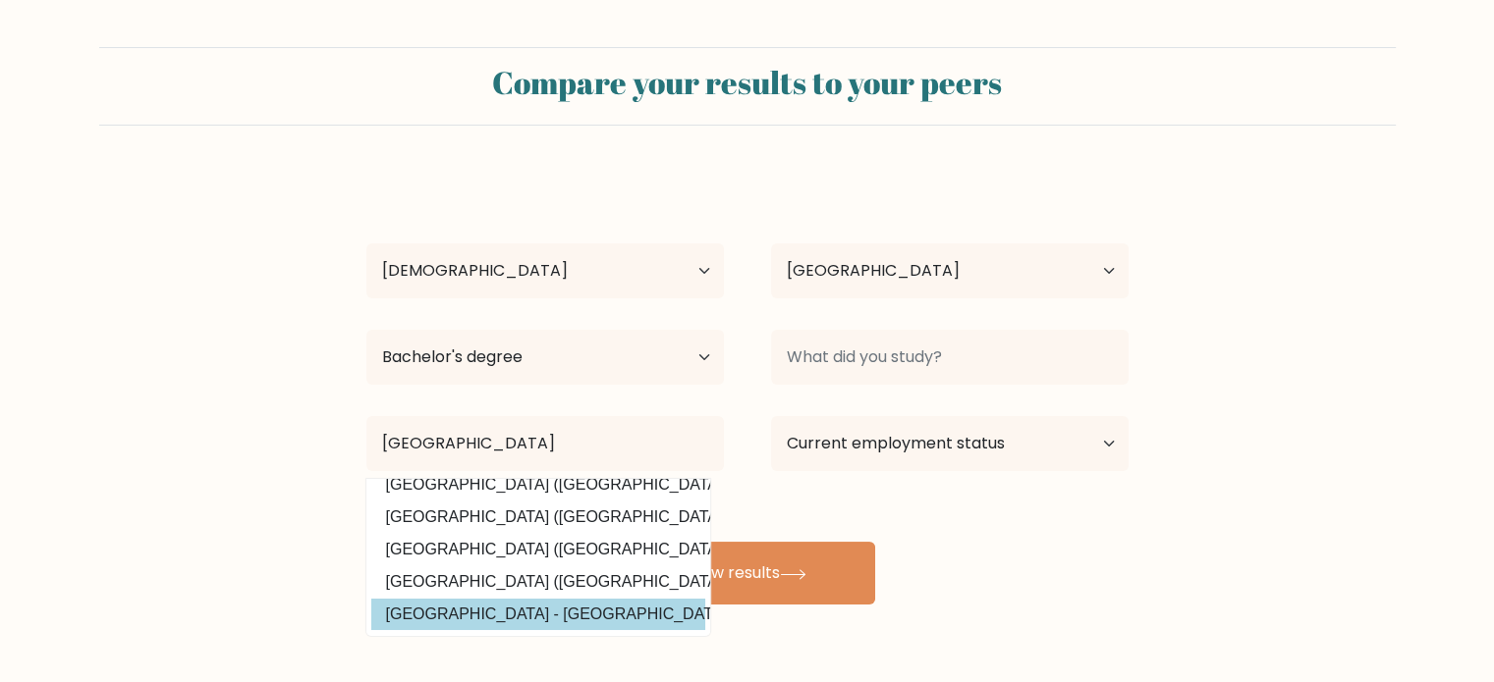
click at [534, 605] on option "Mindanao State University - Iligan Institute of Technology (Philippines)" at bounding box center [538, 614] width 334 height 31
type input "Mindanao State University - Iligan Institute of Technology"
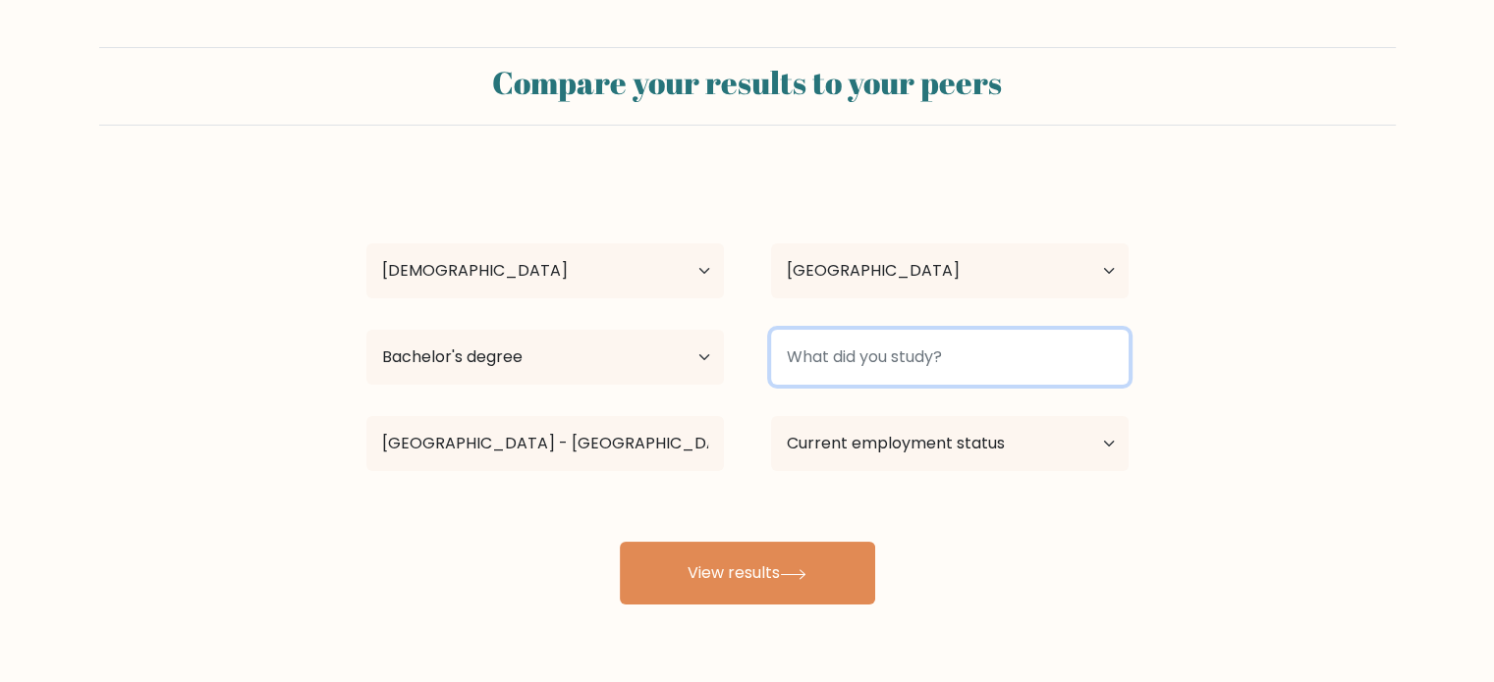
click at [862, 356] on input at bounding box center [949, 357] width 357 height 55
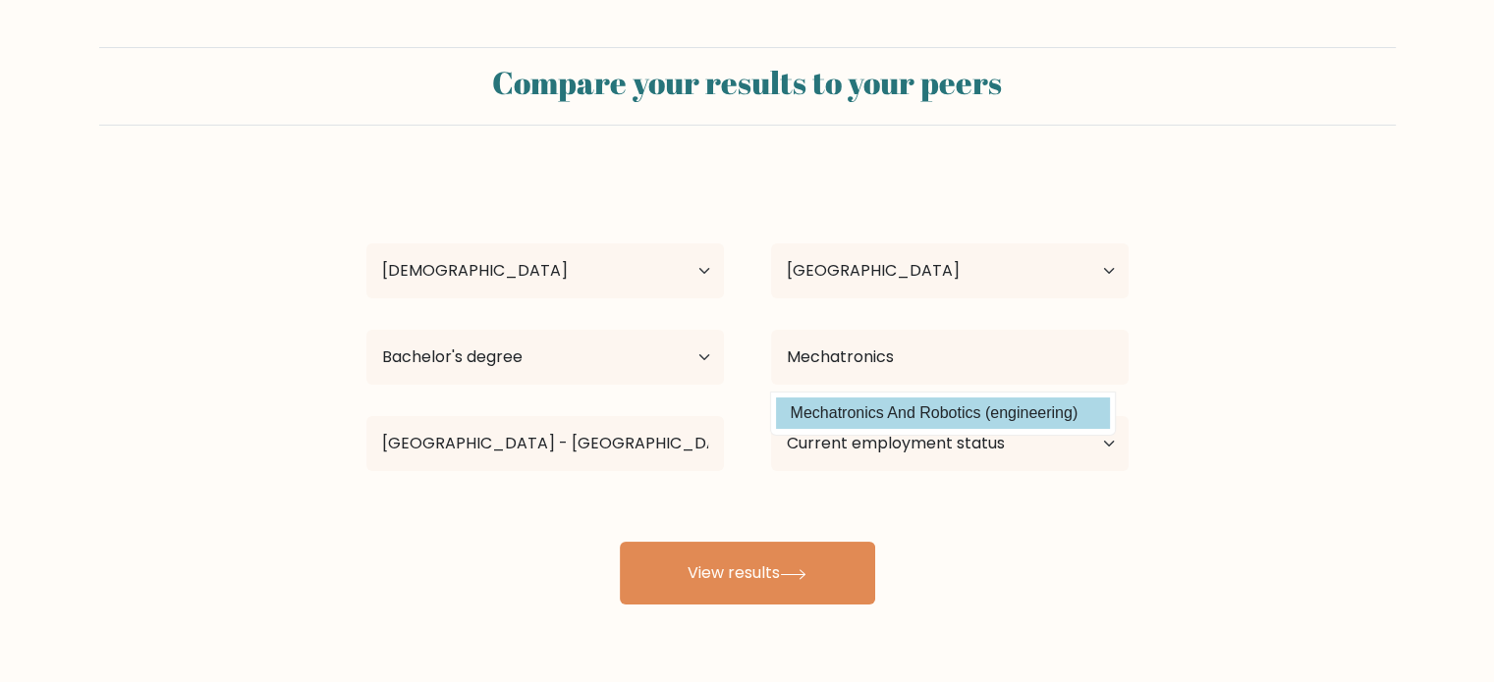
click at [898, 414] on option "Mechatronics And Robotics (engineering)" at bounding box center [943, 413] width 334 height 31
type input "Mechatronics And Robotics"
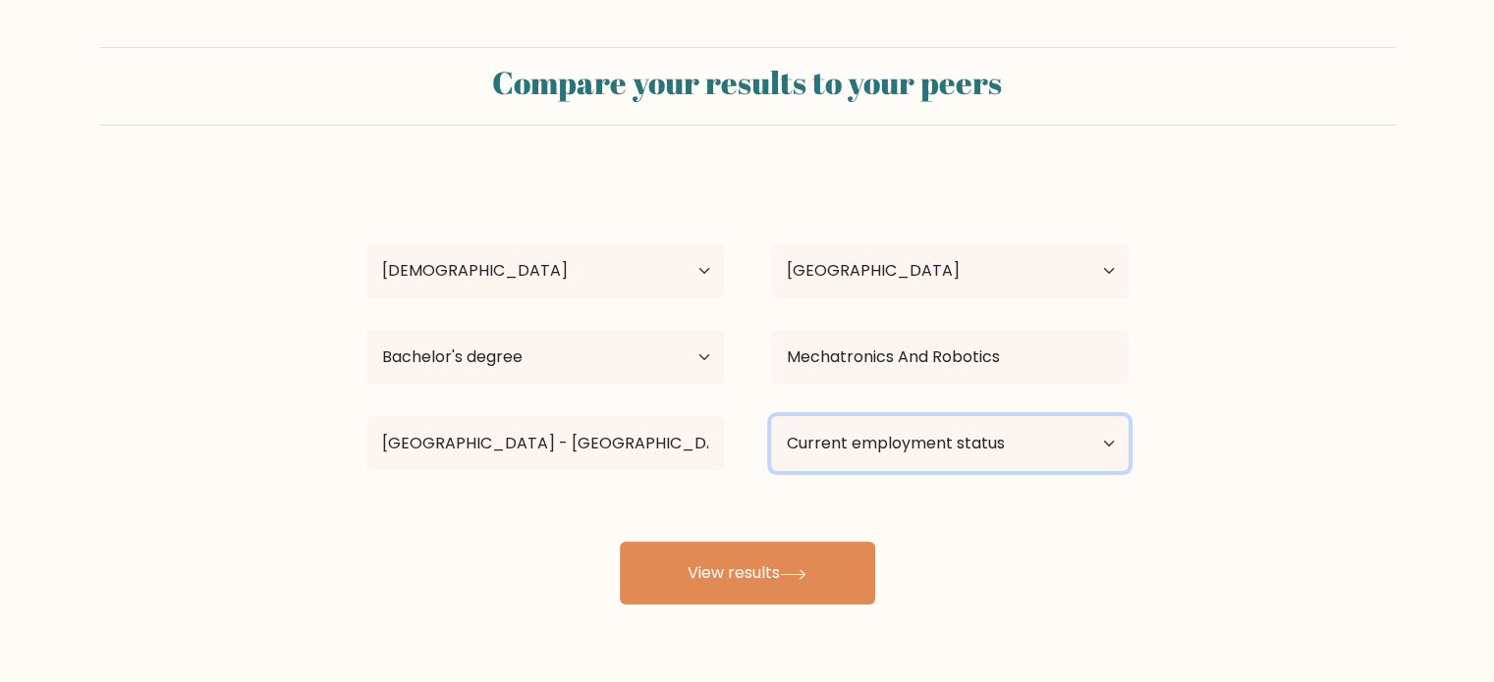
click at [900, 447] on select "Current employment status Employed Student Retired Other / prefer not to answer" at bounding box center [949, 443] width 357 height 55
select select "employed"
click at [771, 416] on select "Current employment status Employed Student Retired Other / prefer not to answer" at bounding box center [949, 443] width 357 height 55
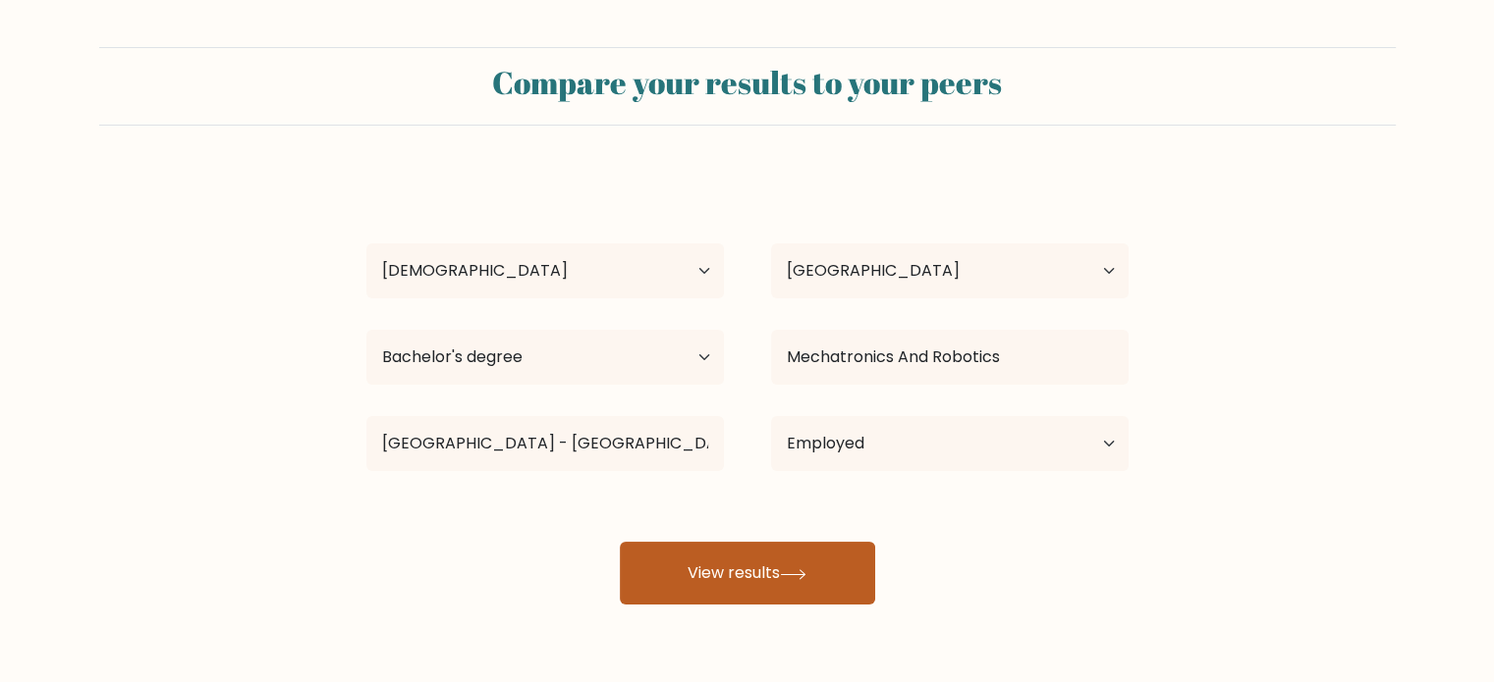
click at [762, 573] on div "Devan Mar Yorong Age Under 18 years old 18-24 years old 25-34 years old 35-44 y…" at bounding box center [747, 389] width 786 height 432
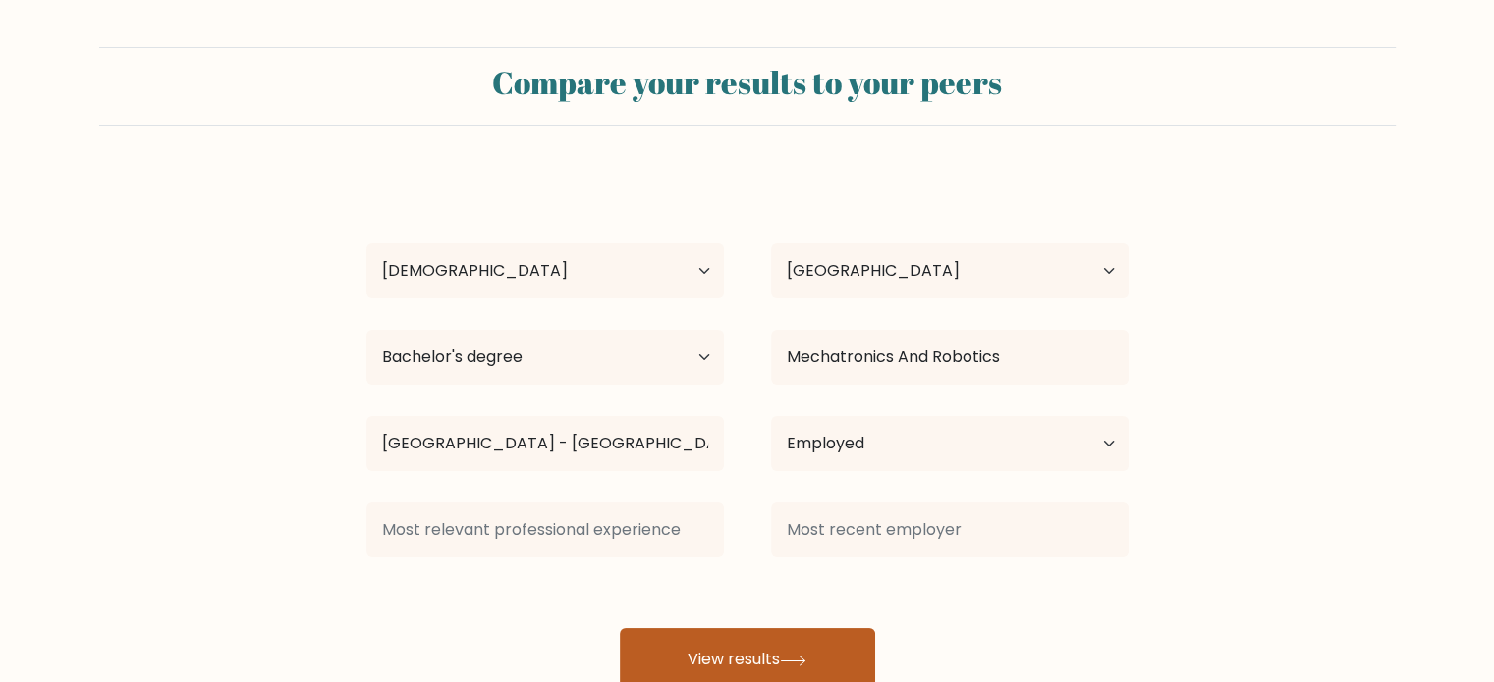
click at [742, 643] on button "View results" at bounding box center [747, 659] width 255 height 63
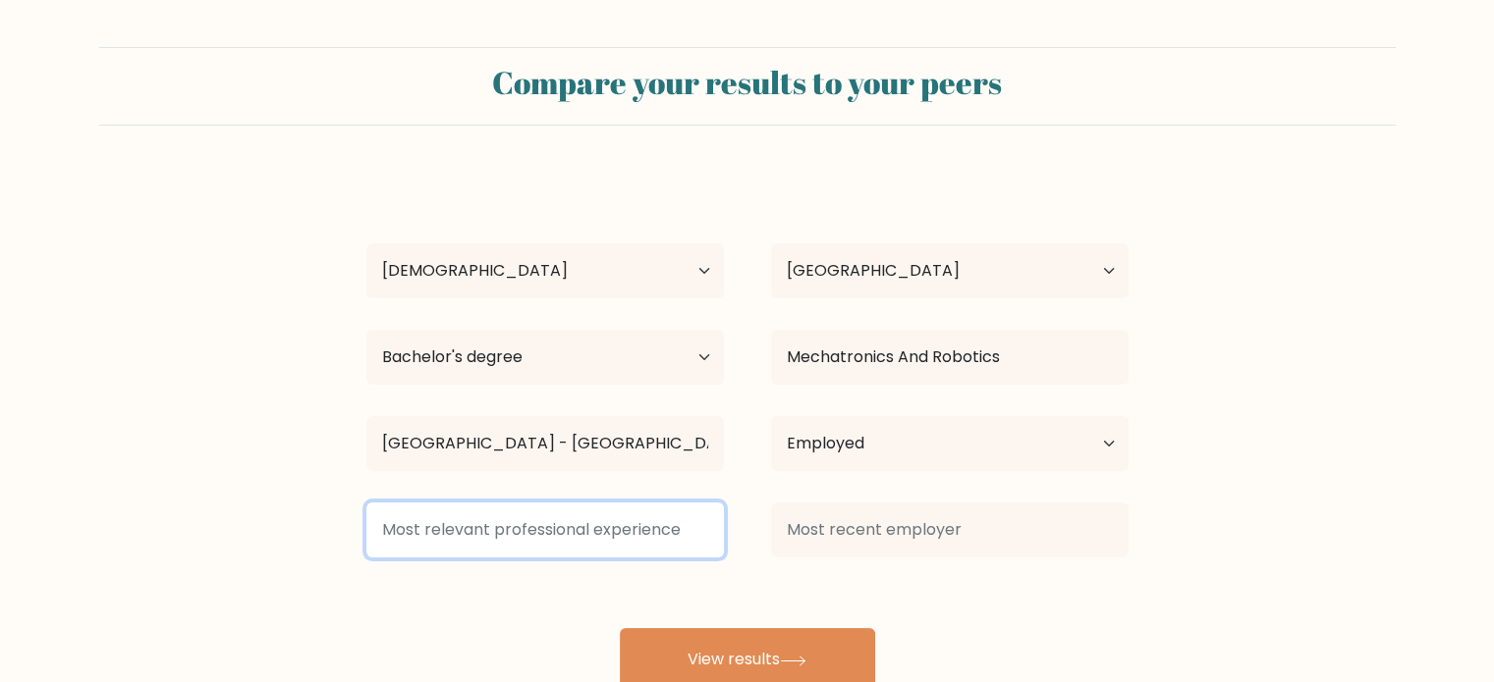
click at [490, 529] on input at bounding box center [544, 530] width 357 height 55
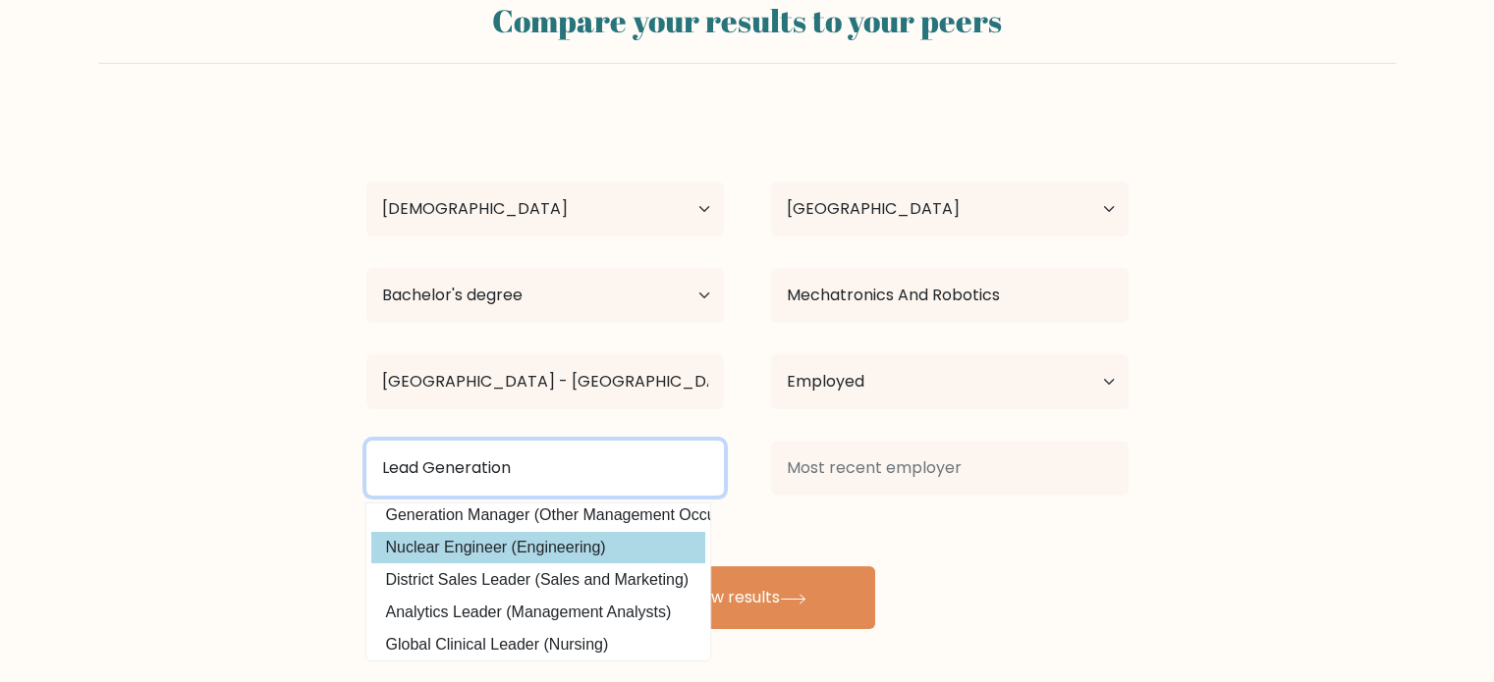
scroll to position [0, 0]
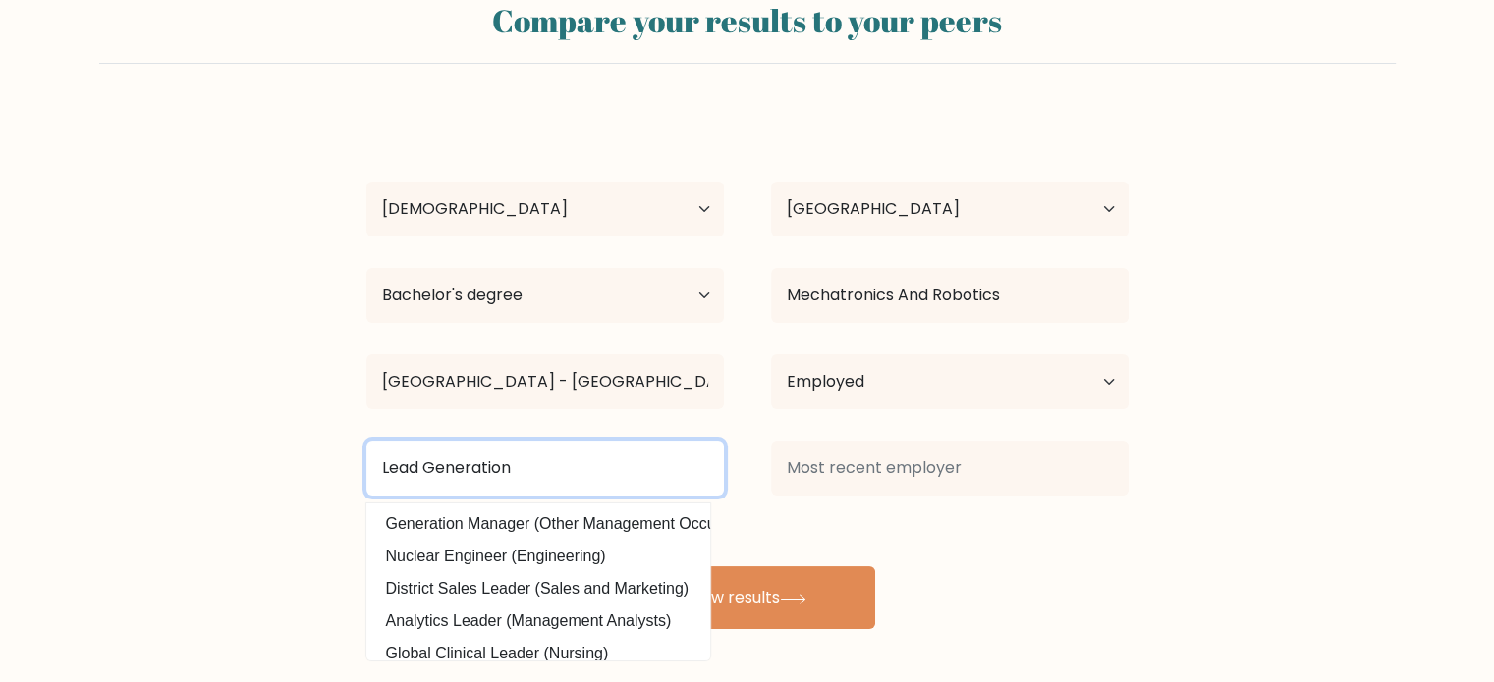
click at [557, 459] on input "Lead Generation" at bounding box center [544, 468] width 357 height 55
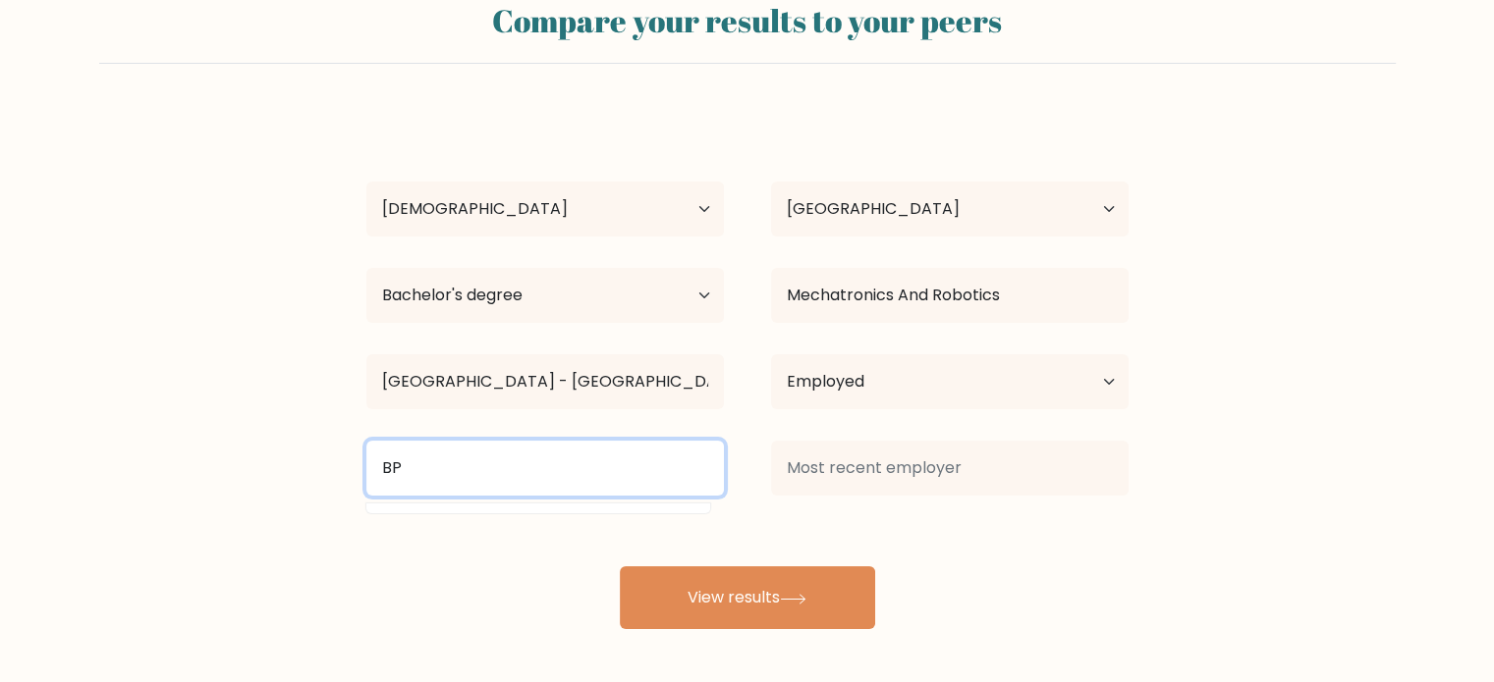
type input "B"
type input "N"
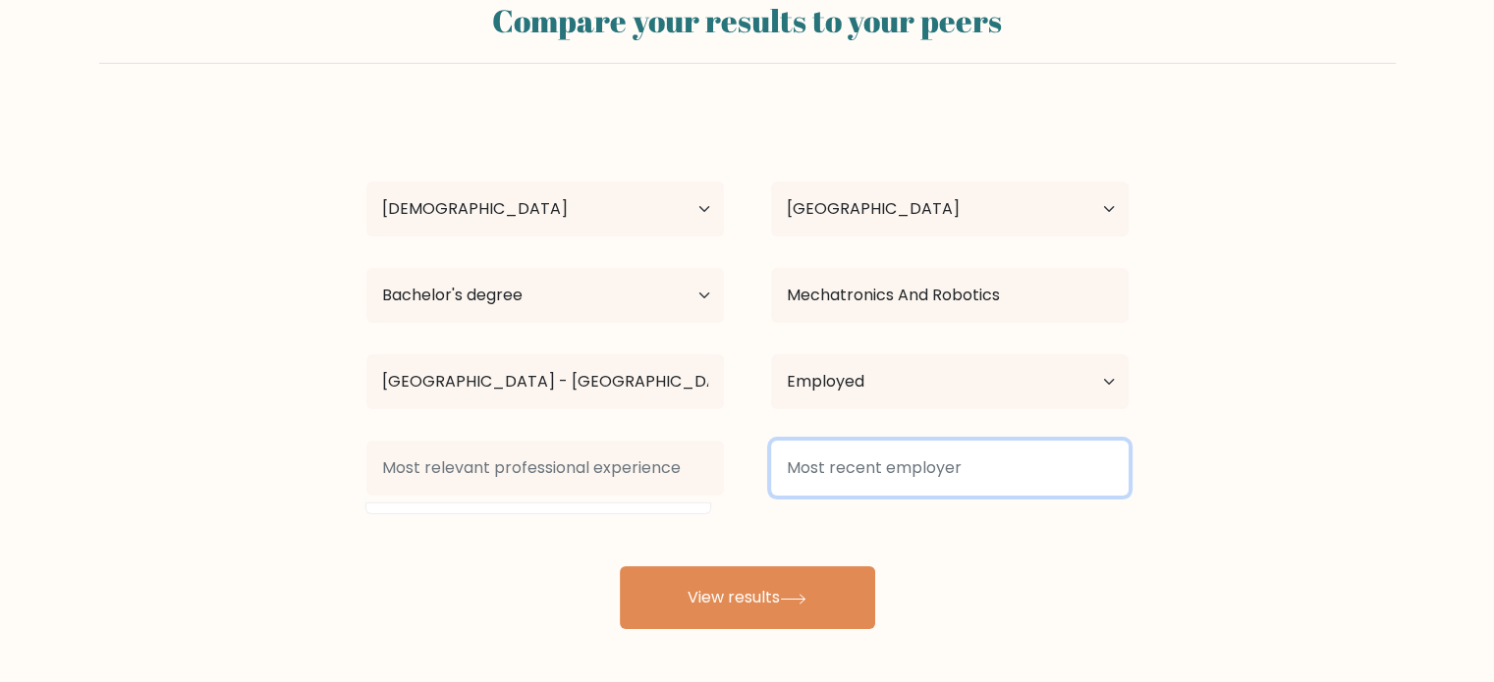
click at [868, 466] on input at bounding box center [949, 468] width 357 height 55
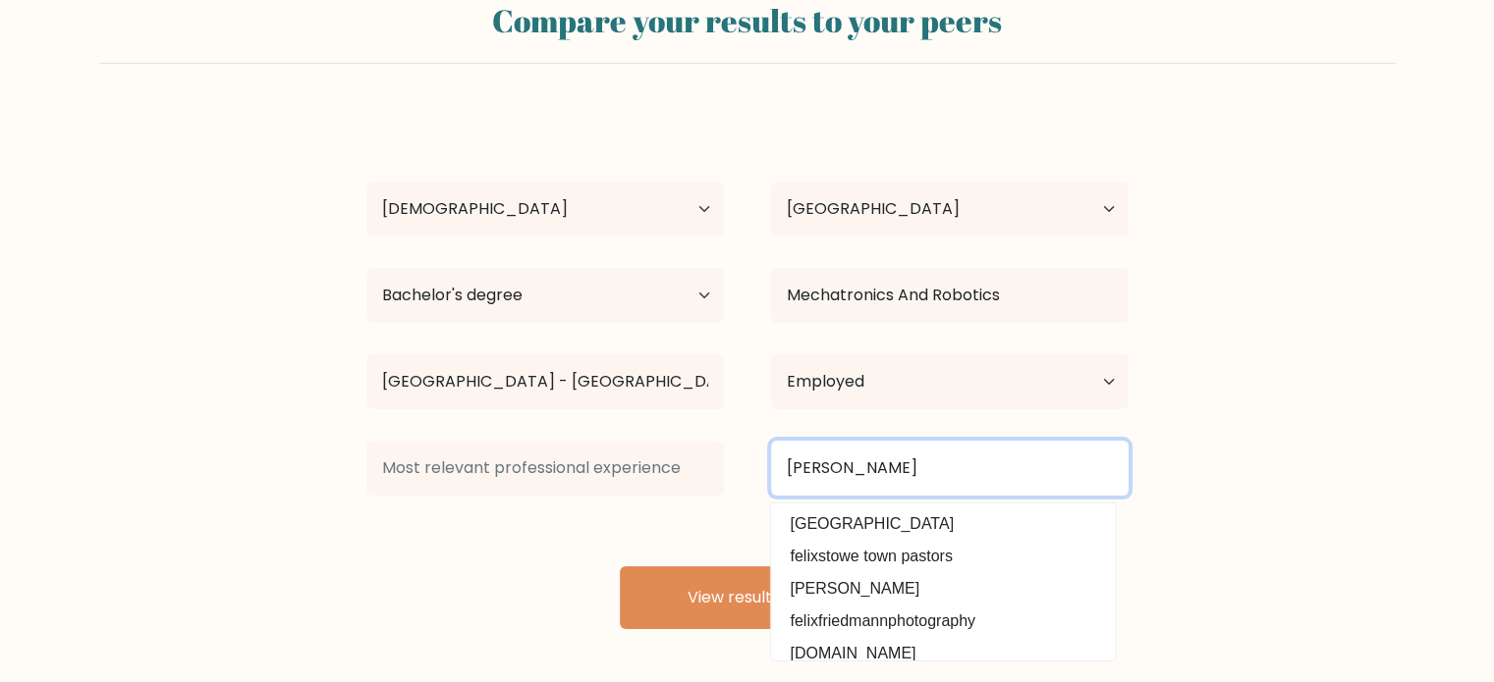
type input "Felix"
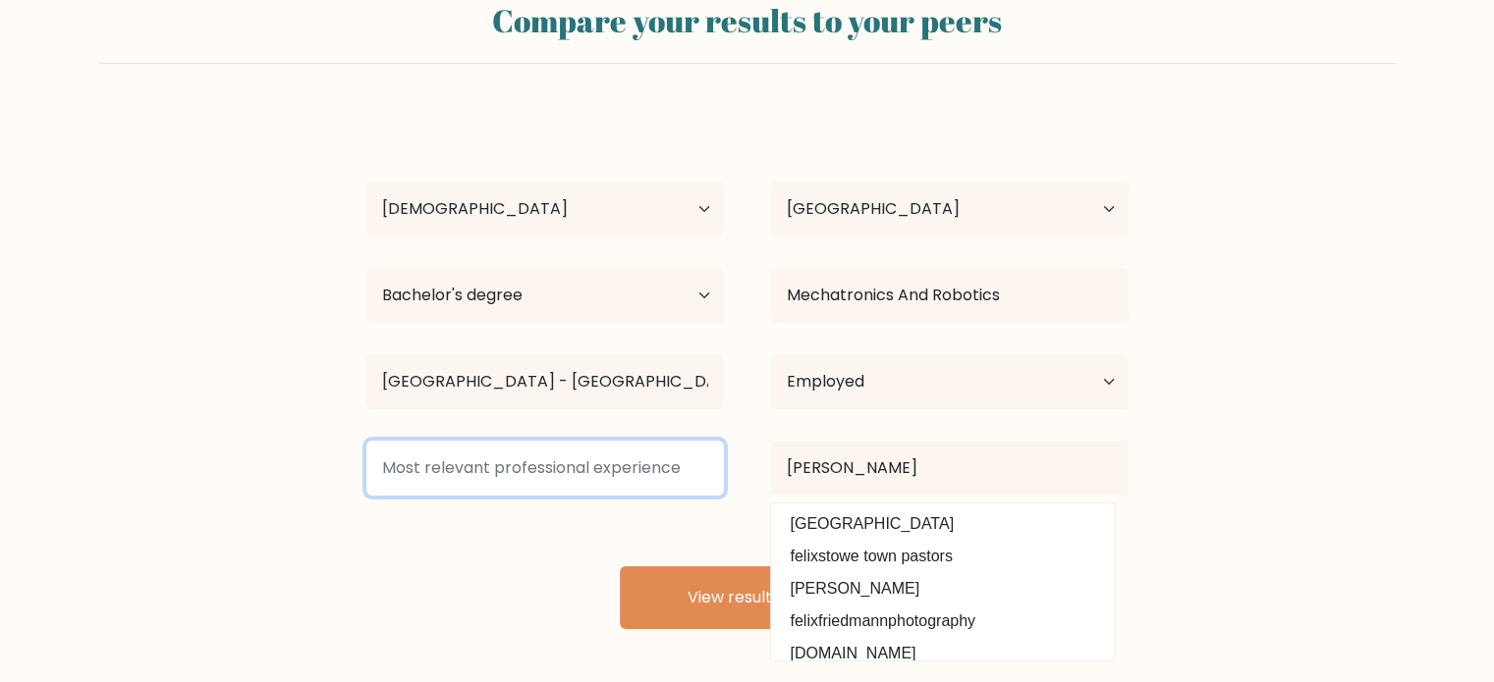
click at [609, 481] on input at bounding box center [544, 468] width 357 height 55
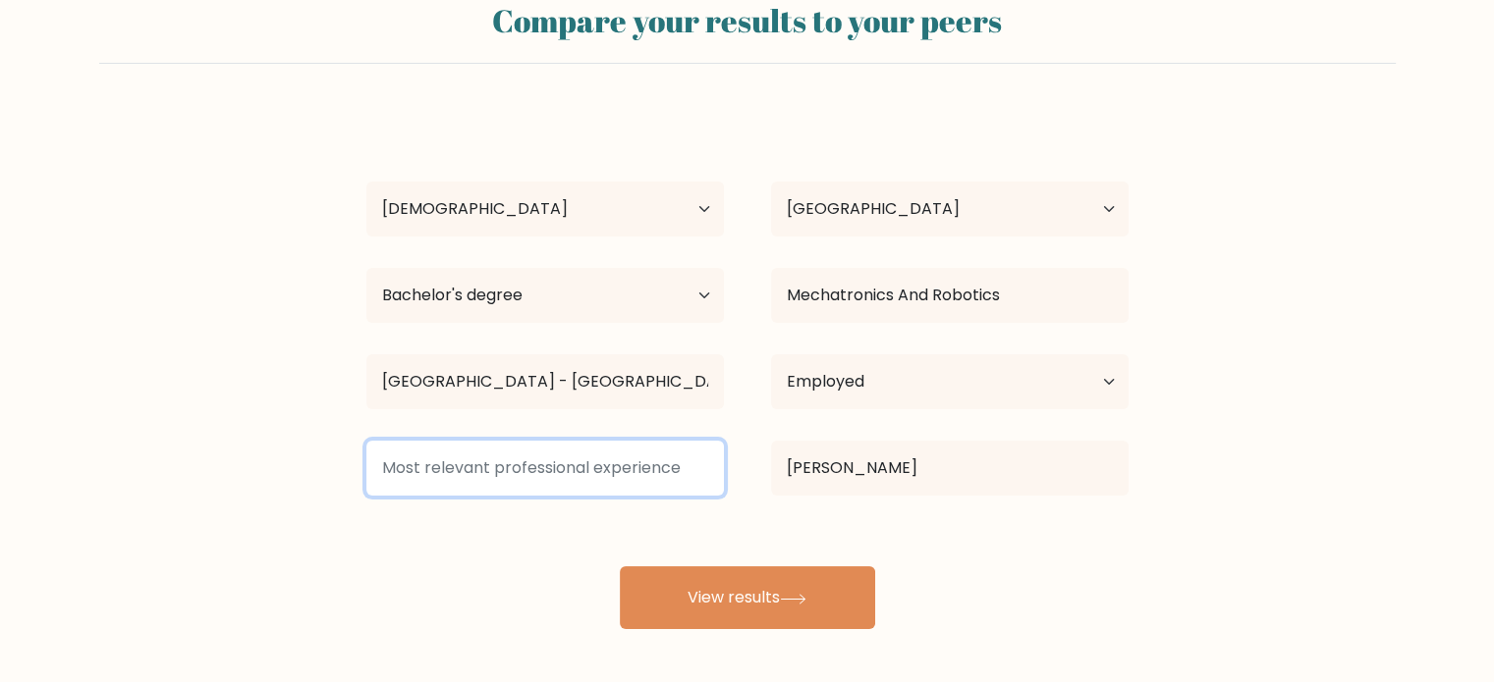
click at [453, 478] on input at bounding box center [544, 468] width 357 height 55
type input "e"
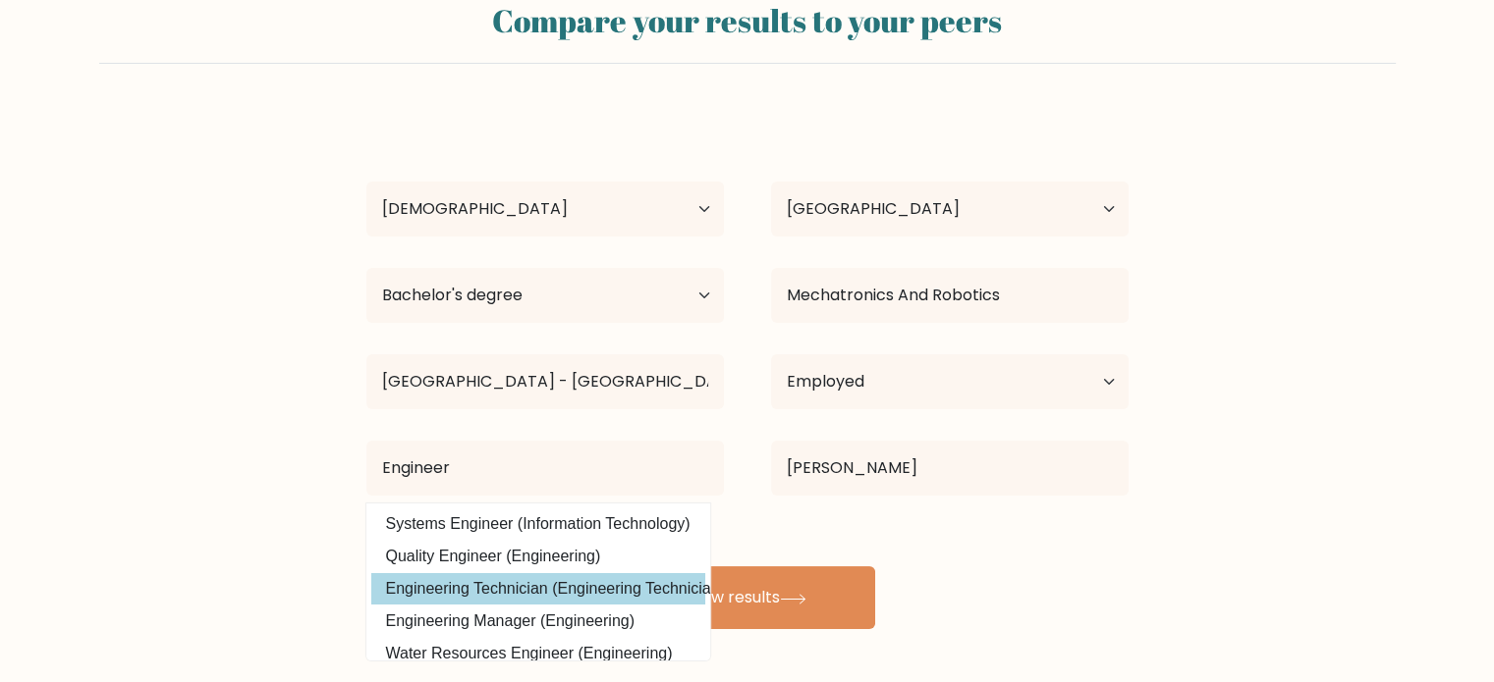
click at [503, 592] on option "Engineering Technician (Engineering Technicians)" at bounding box center [538, 588] width 334 height 31
type input "Engineering Technician"
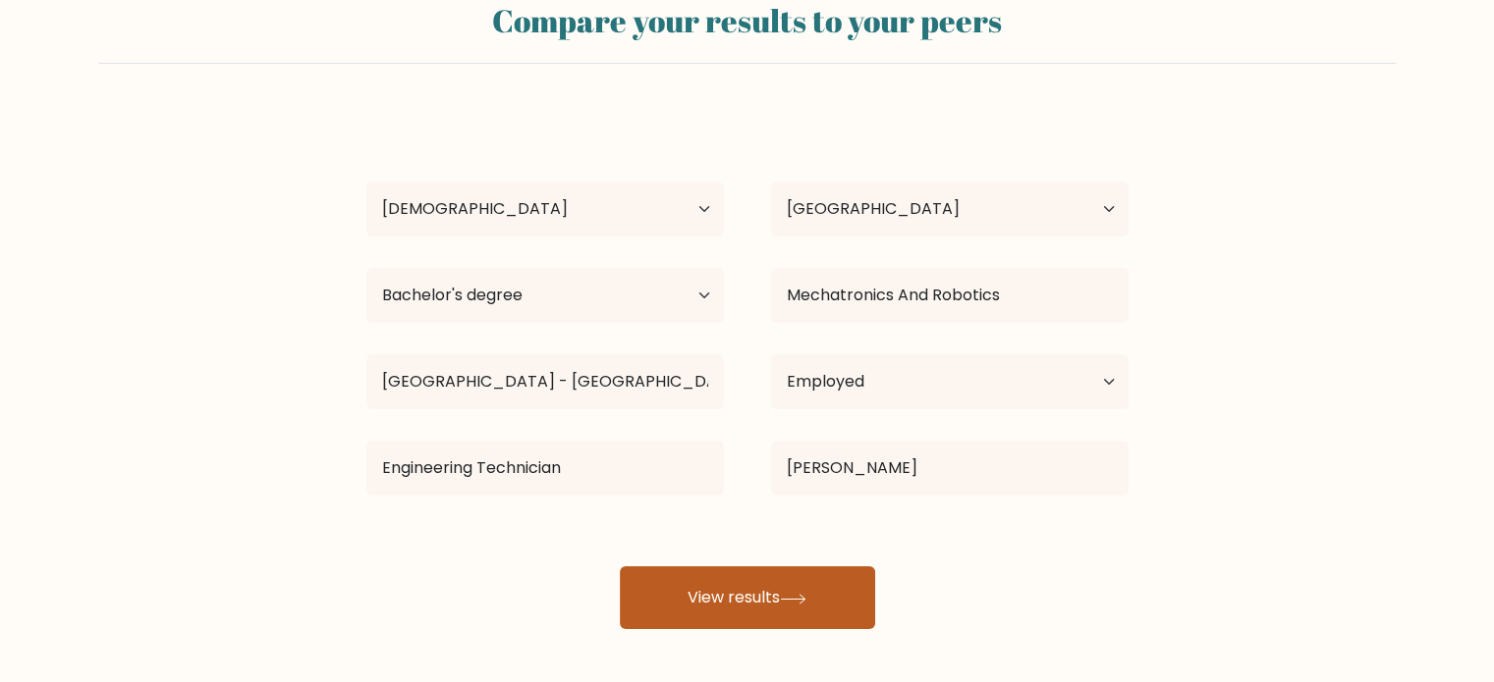
click at [728, 604] on button "View results" at bounding box center [747, 598] width 255 height 63
